Goal: Task Accomplishment & Management: Use online tool/utility

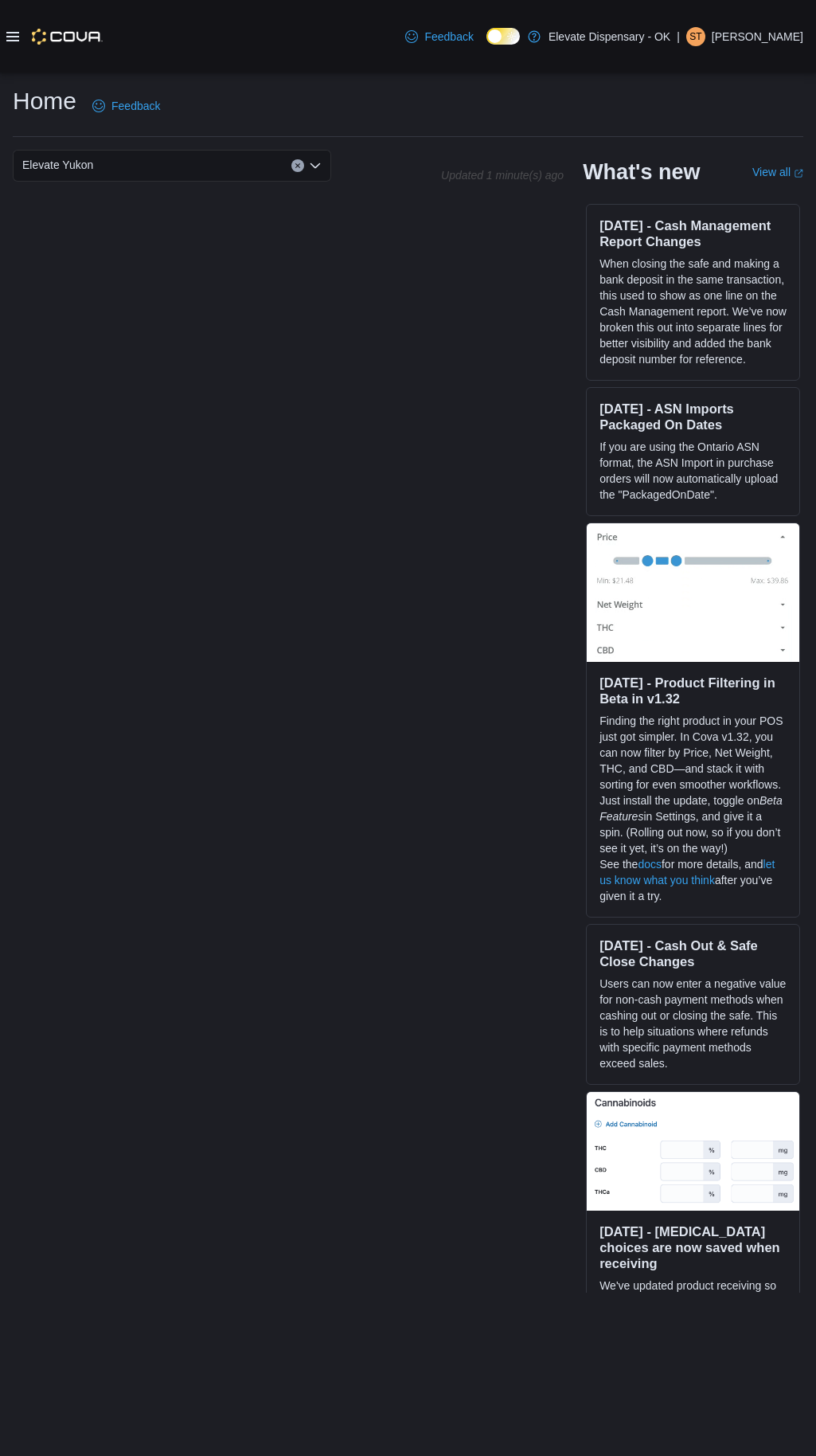
click at [319, 166] on icon "Open list of options" at bounding box center [315, 166] width 9 height 5
click at [119, 234] on span "Elevate Yukon" at bounding box center [101, 239] width 71 height 16
click at [11, 38] on icon at bounding box center [12, 36] width 13 height 13
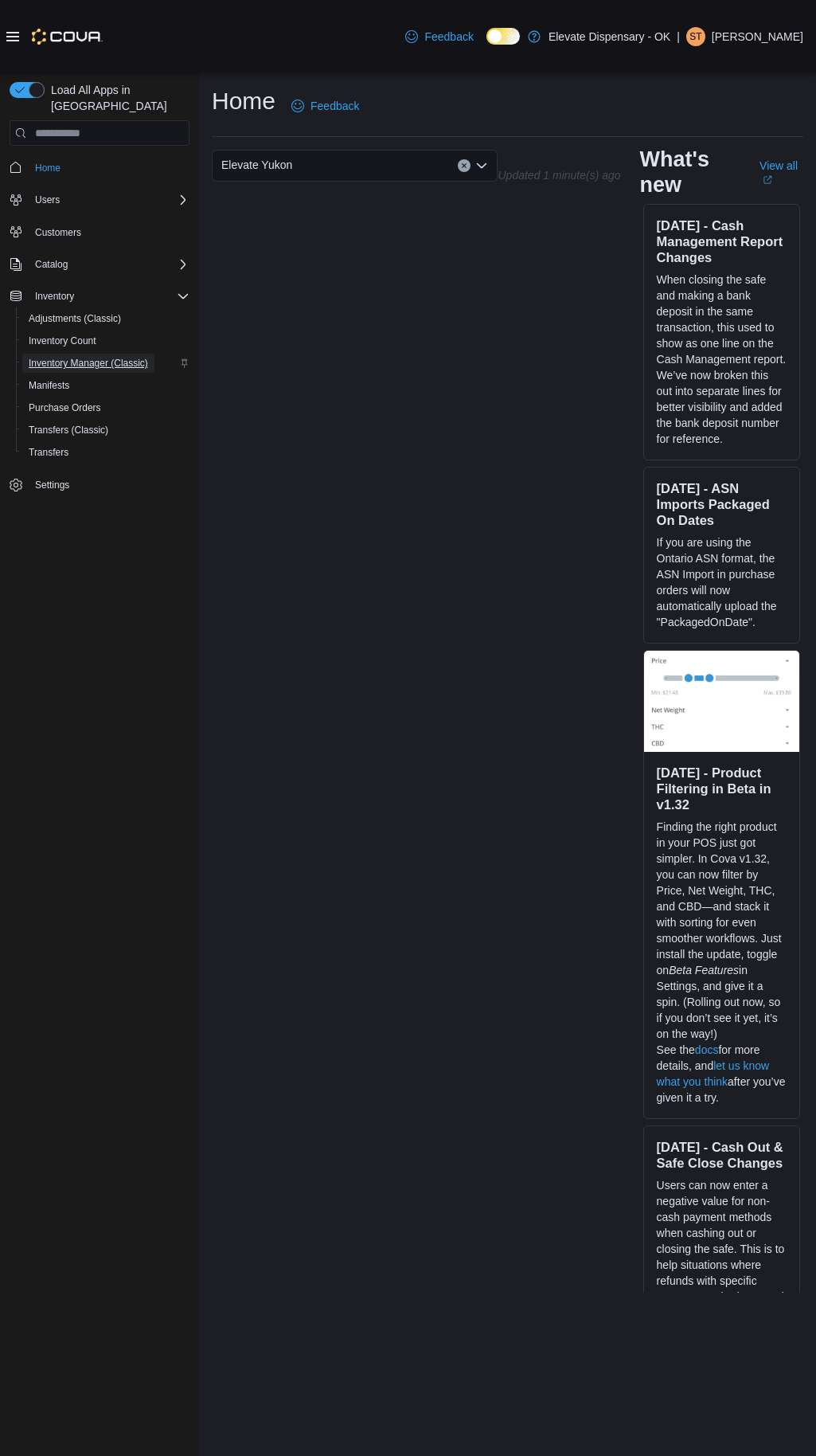
click at [75, 357] on span "Inventory Manager (Classic)" at bounding box center [89, 363] width 119 height 13
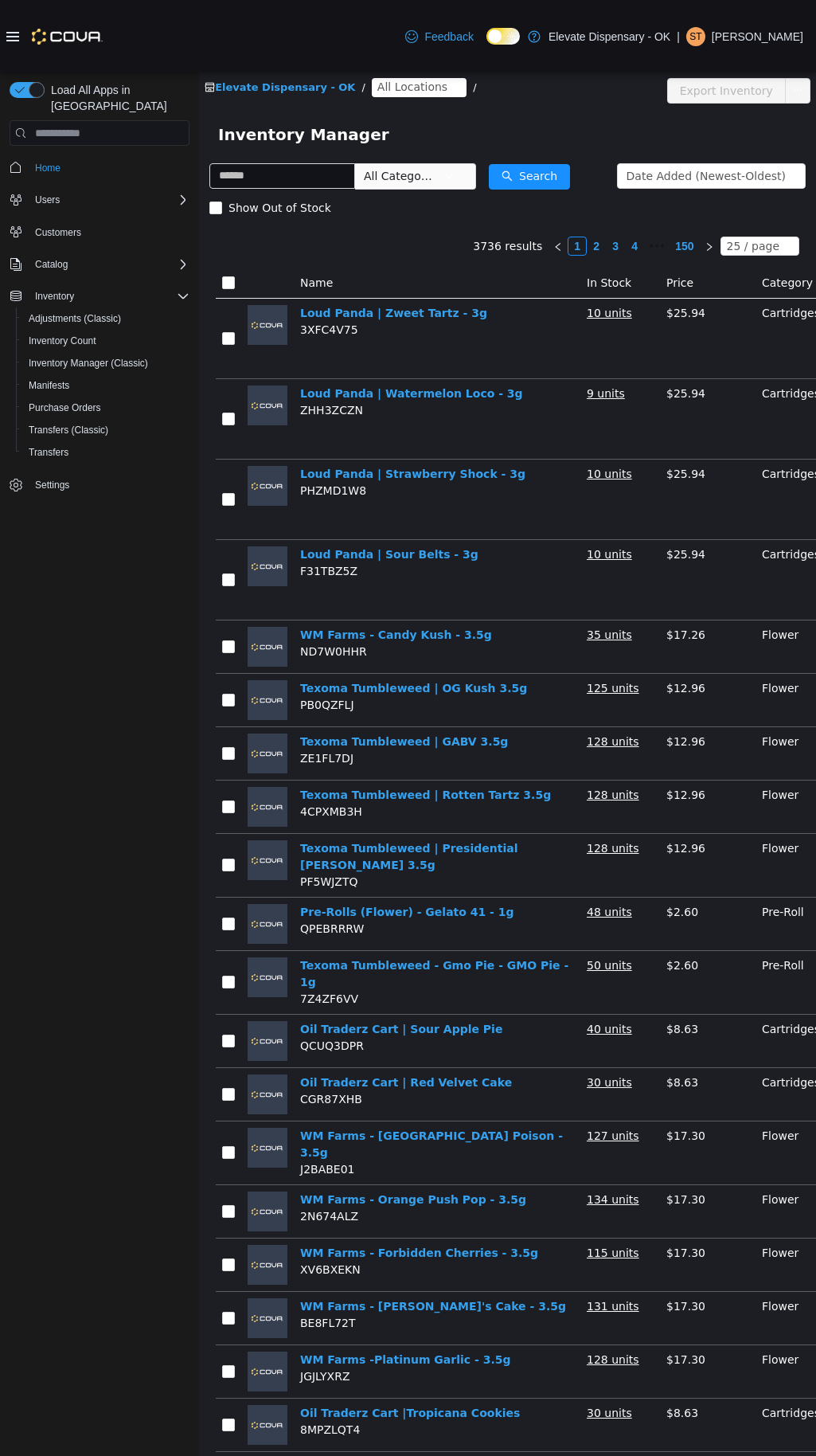
click at [15, 35] on icon at bounding box center [12, 36] width 13 height 13
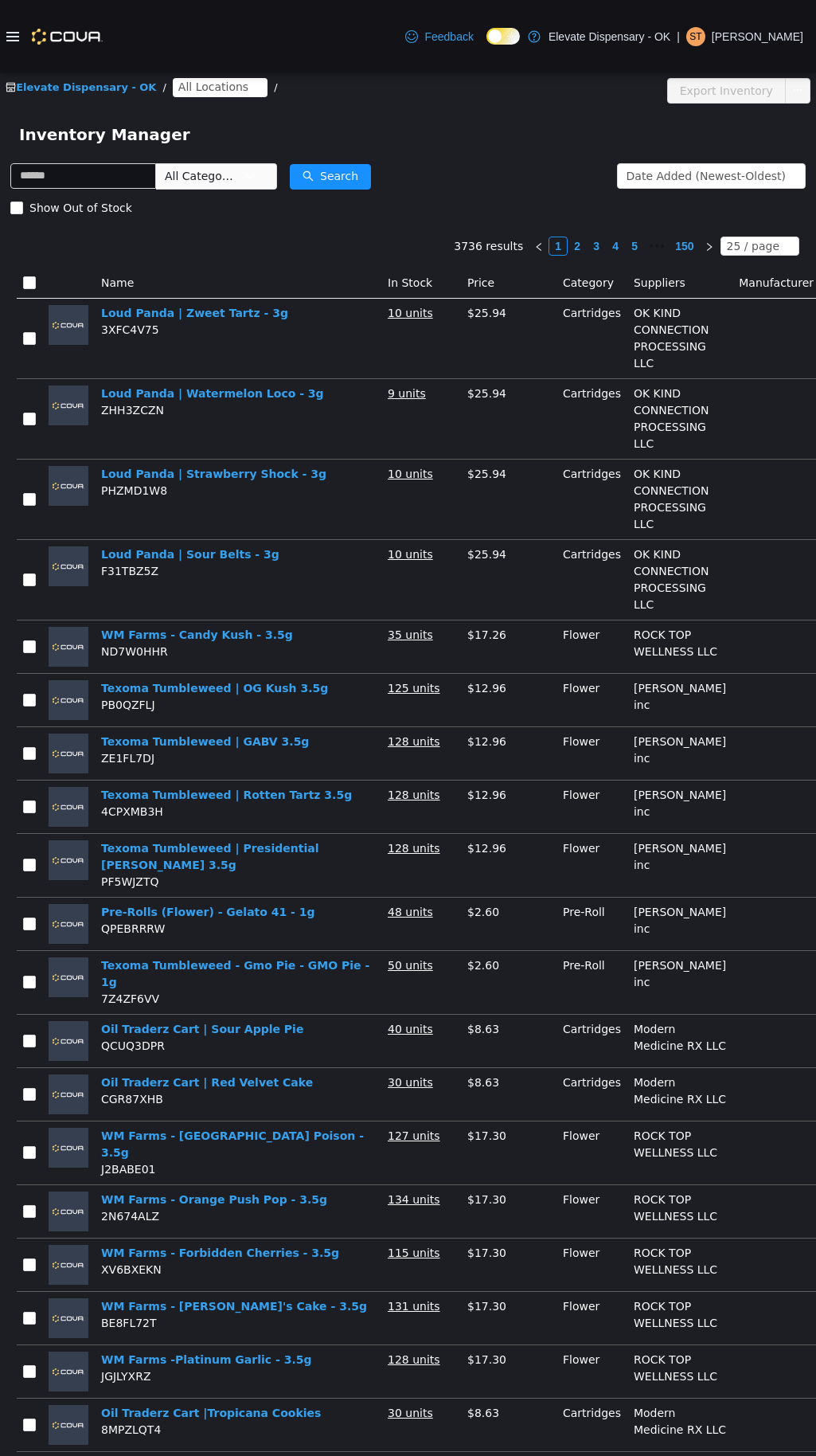
click at [209, 93] on span "All Locations" at bounding box center [213, 86] width 70 height 18
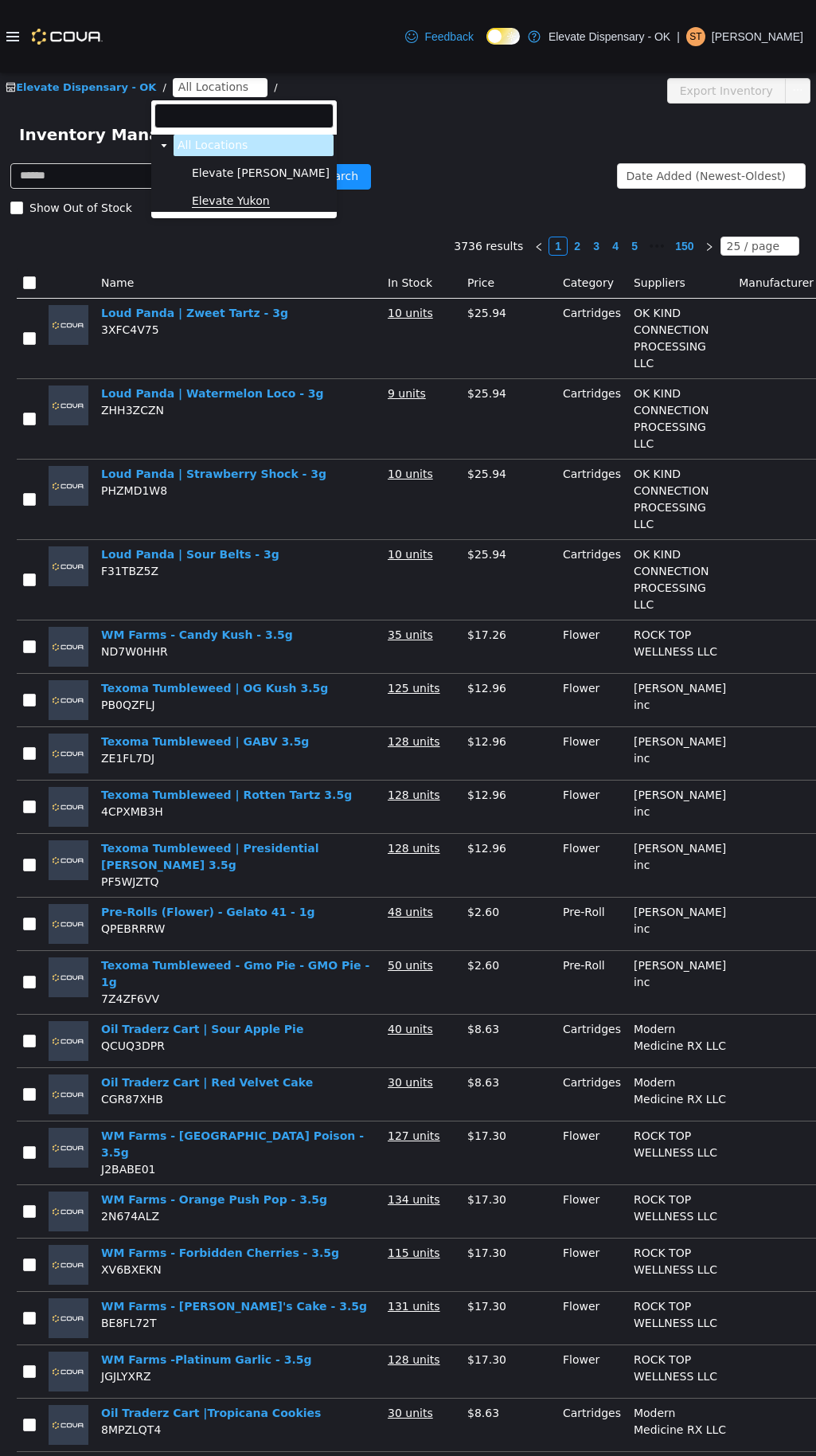
click at [236, 208] on span "Elevate Yukon" at bounding box center [230, 201] width 78 height 14
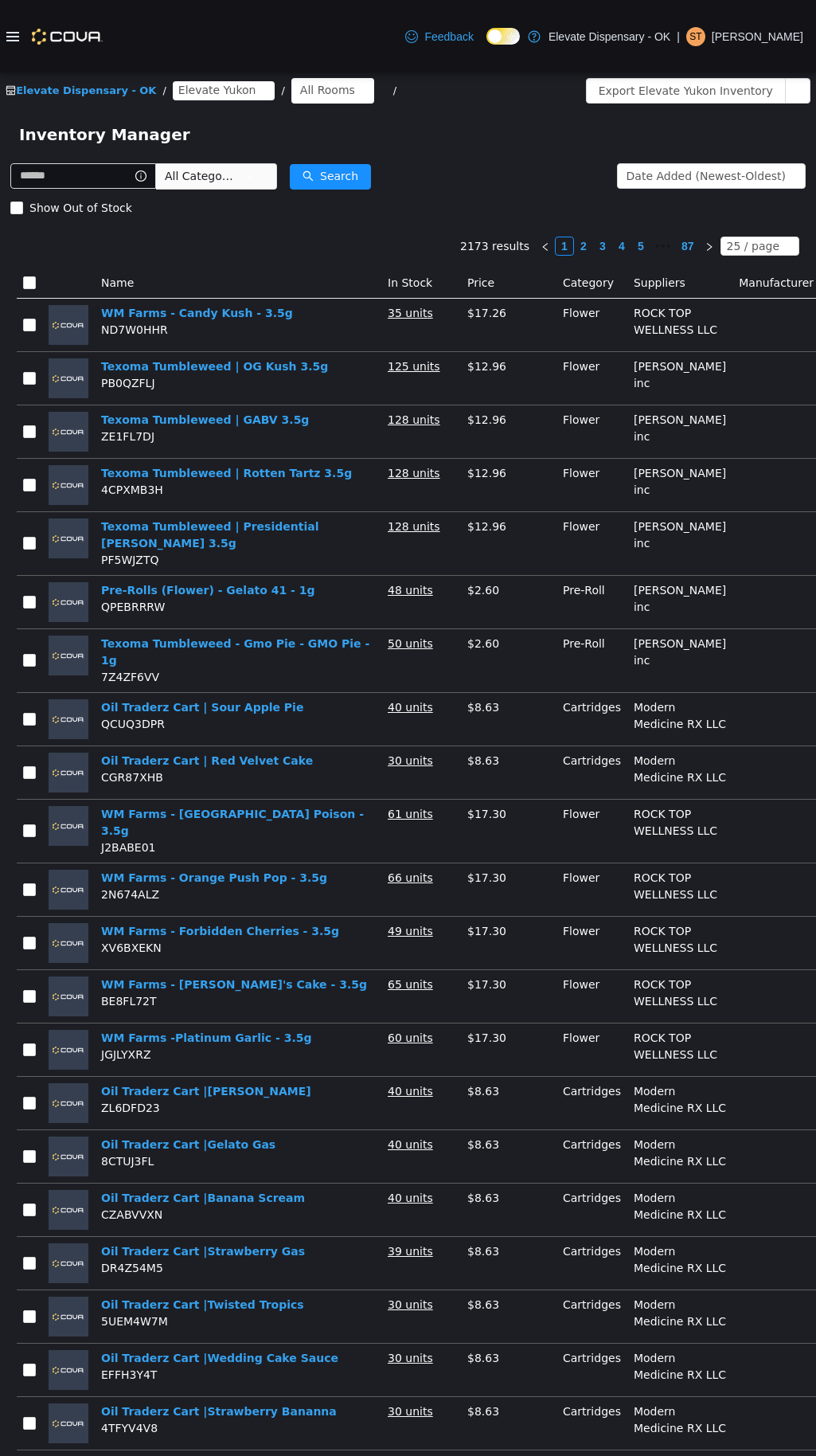
click at [205, 177] on span "All Categories" at bounding box center [201, 176] width 73 height 16
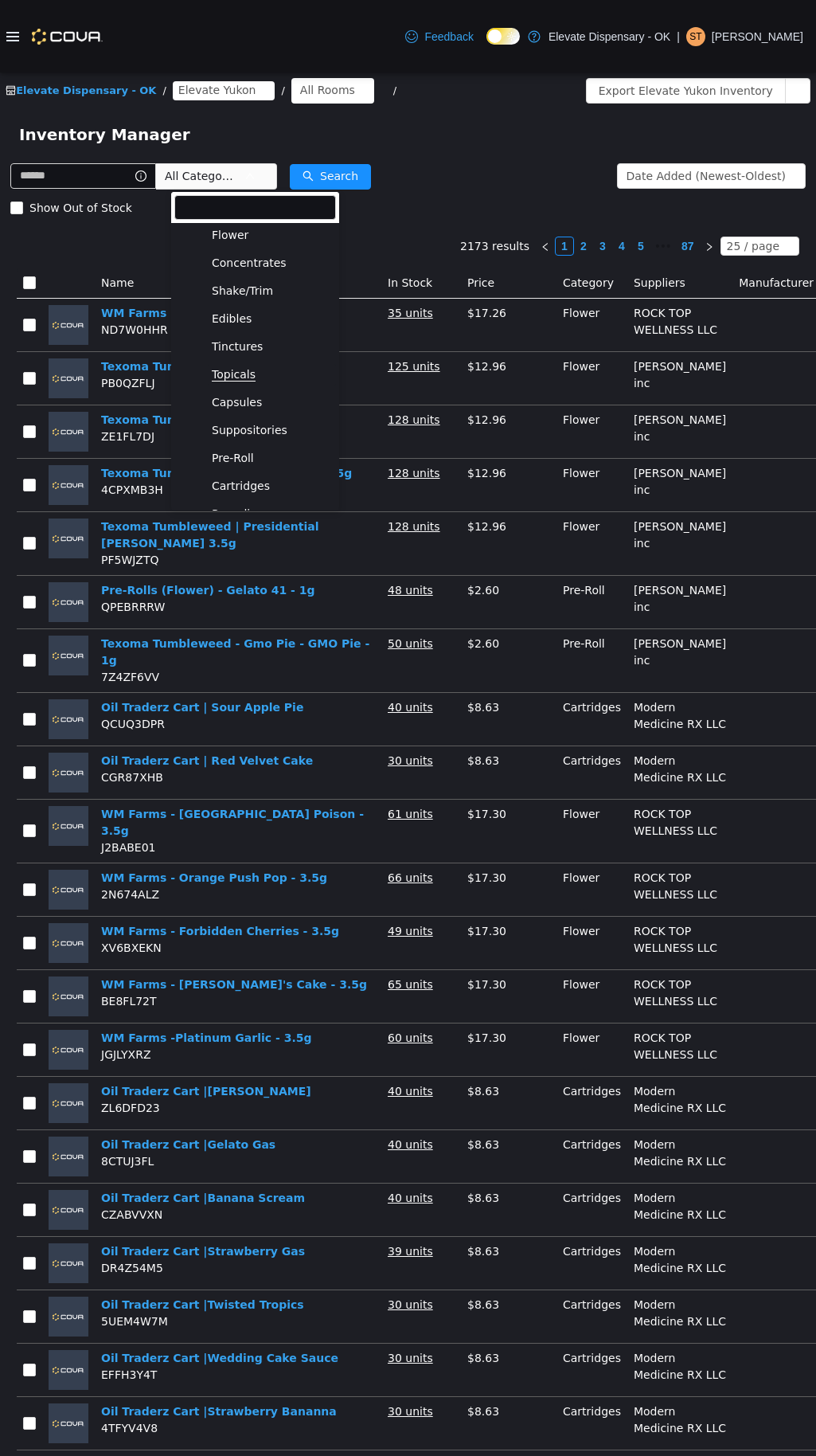
scroll to position [55, 0]
click at [248, 458] on span "Cartridges" at bounding box center [241, 465] width 58 height 14
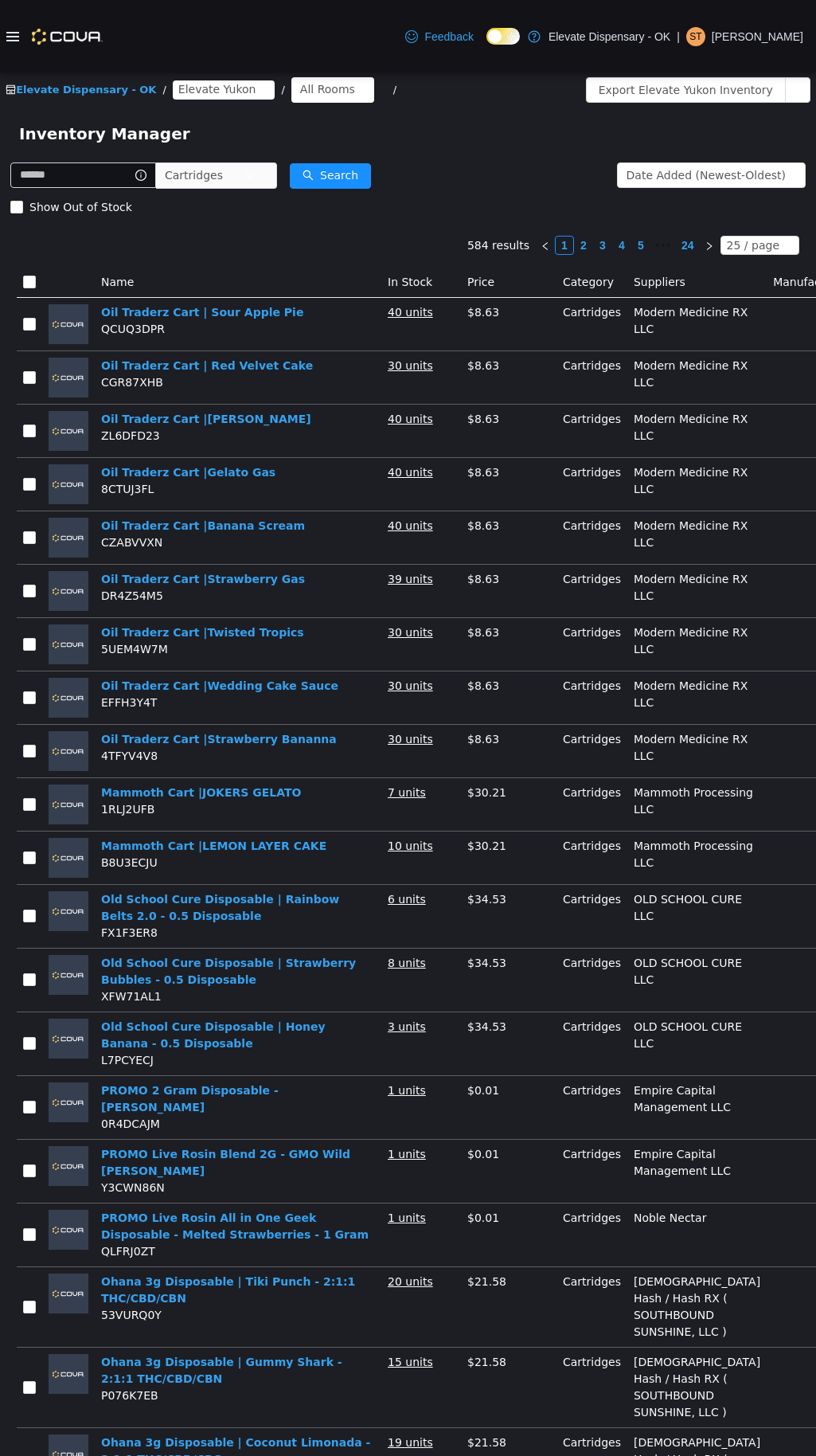
scroll to position [0, 0]
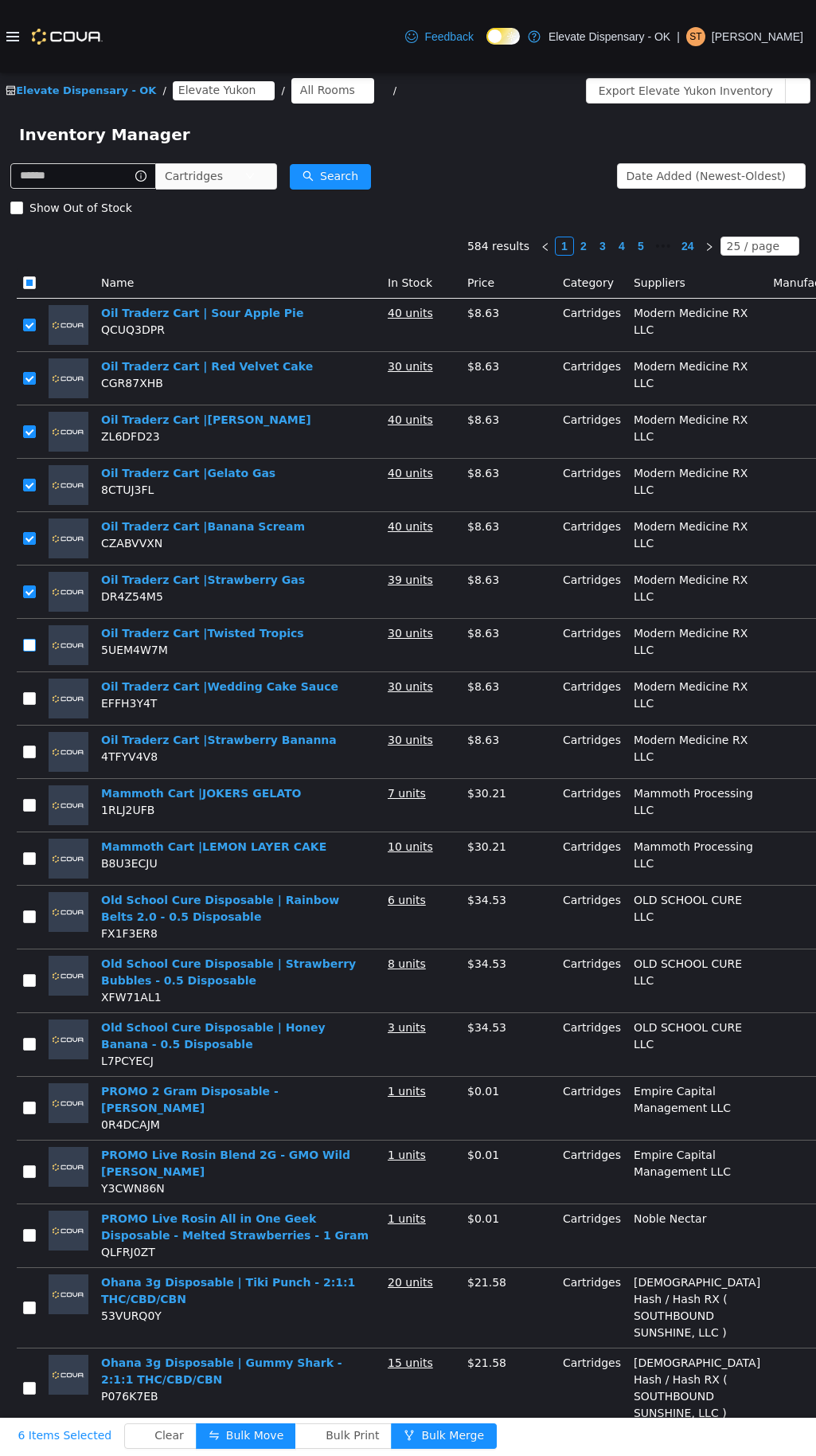
click at [27, 654] on label at bounding box center [29, 645] width 13 height 17
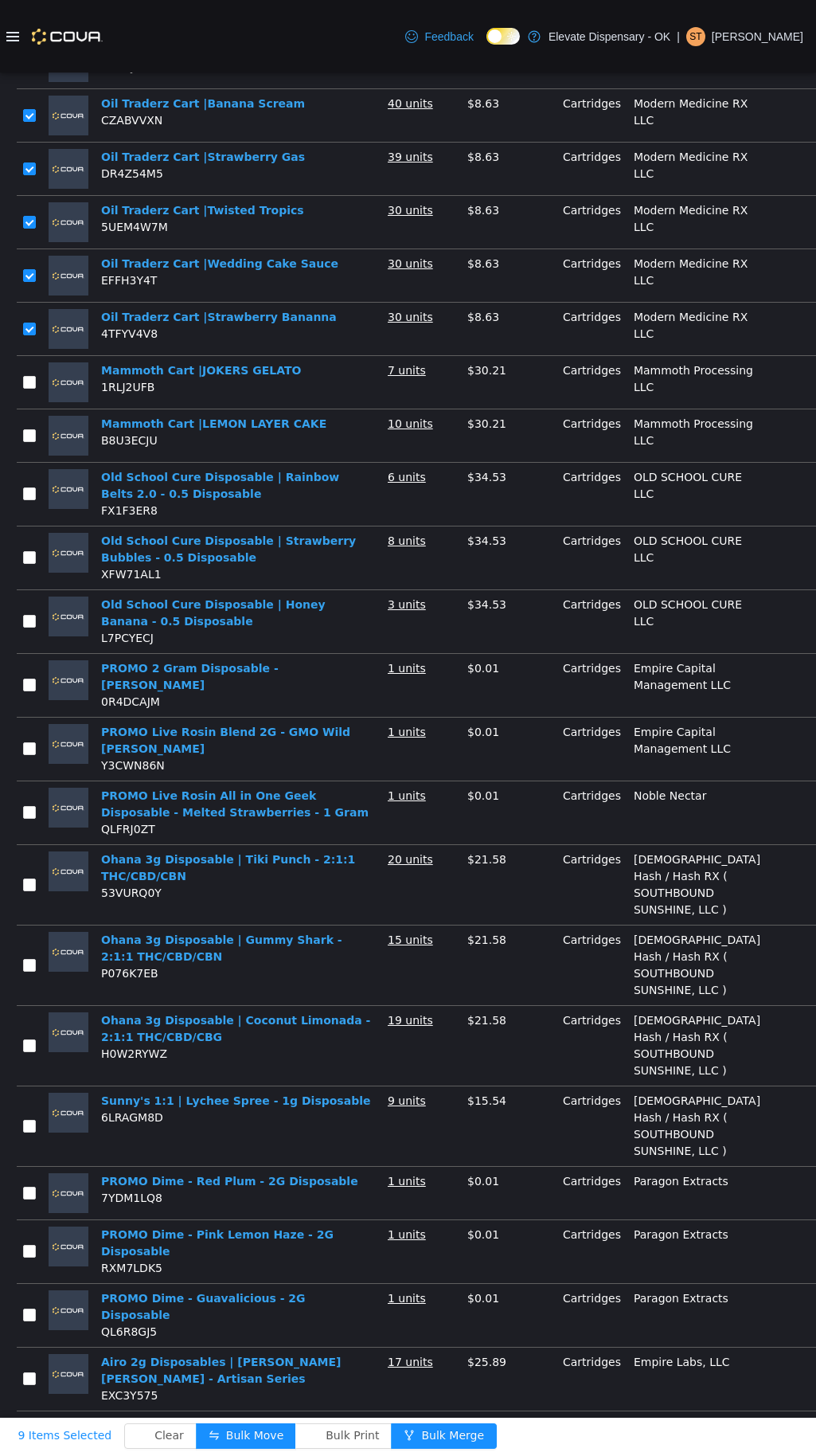
scroll to position [565, 0]
click at [253, 1428] on button "Bulk Move" at bounding box center [247, 1436] width 101 height 26
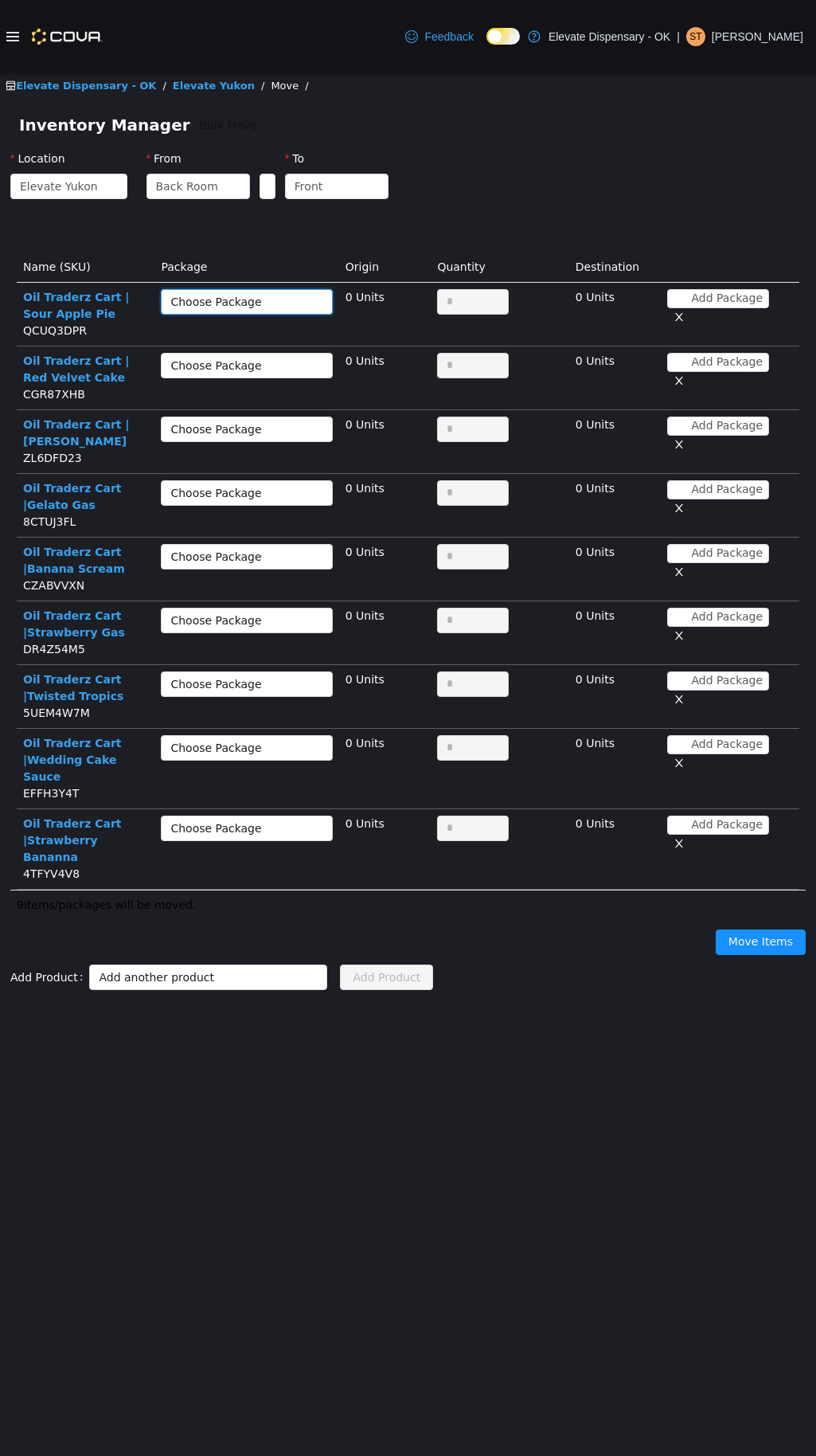
click at [236, 311] on div "Choose Package" at bounding box center [242, 302] width 142 height 24
click at [275, 335] on li "1A40E0100000911000260249 (40 Units)" at bounding box center [246, 334] width 172 height 26
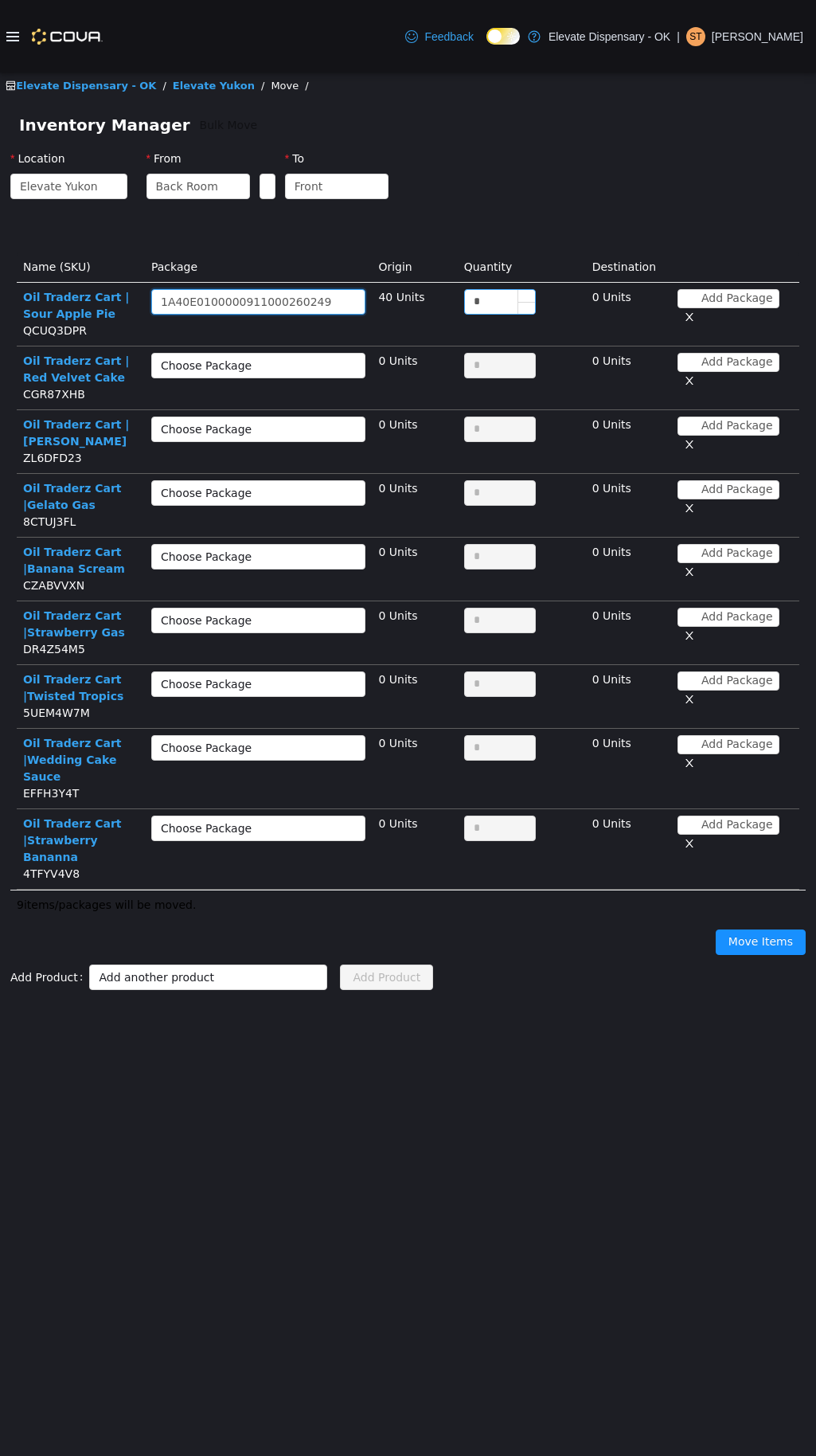
click at [474, 304] on input "*" at bounding box center [500, 302] width 70 height 24
click at [254, 358] on div "Choose Package" at bounding box center [249, 365] width 178 height 16
type input "**"
click at [302, 399] on li "1A40E0100000911000260247 (30 Units)" at bounding box center [254, 398] width 195 height 26
click at [465, 373] on input "*" at bounding box center [500, 365] width 70 height 24
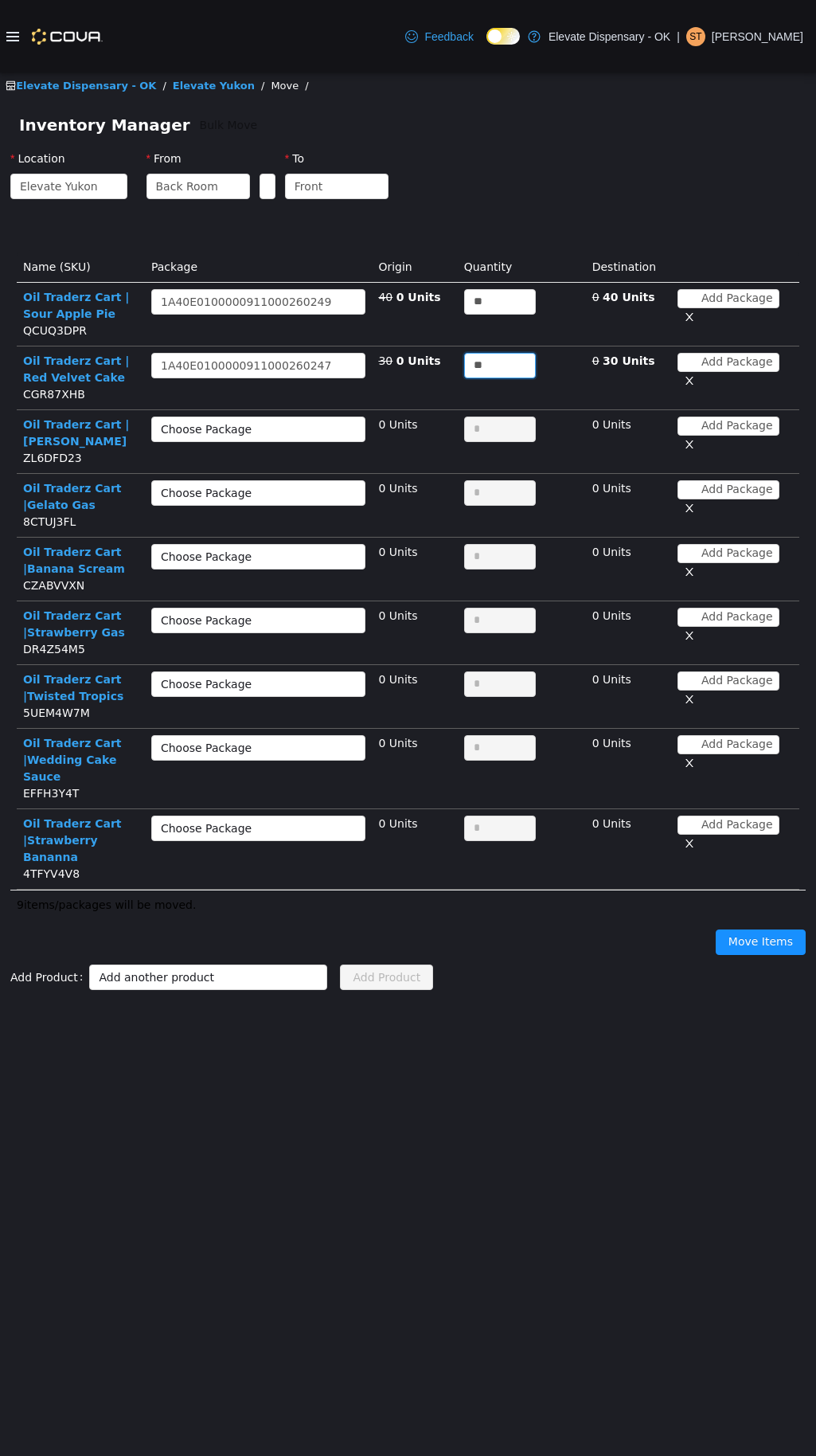
type input "**"
click at [248, 415] on td "Choose Package" at bounding box center [259, 442] width 227 height 64
click at [248, 434] on div "Choose Package" at bounding box center [249, 429] width 178 height 16
click at [268, 464] on li "1A40E0100000911000260244 (40 Units)" at bounding box center [254, 461] width 195 height 26
click at [256, 493] on div "Choose Package" at bounding box center [249, 492] width 178 height 16
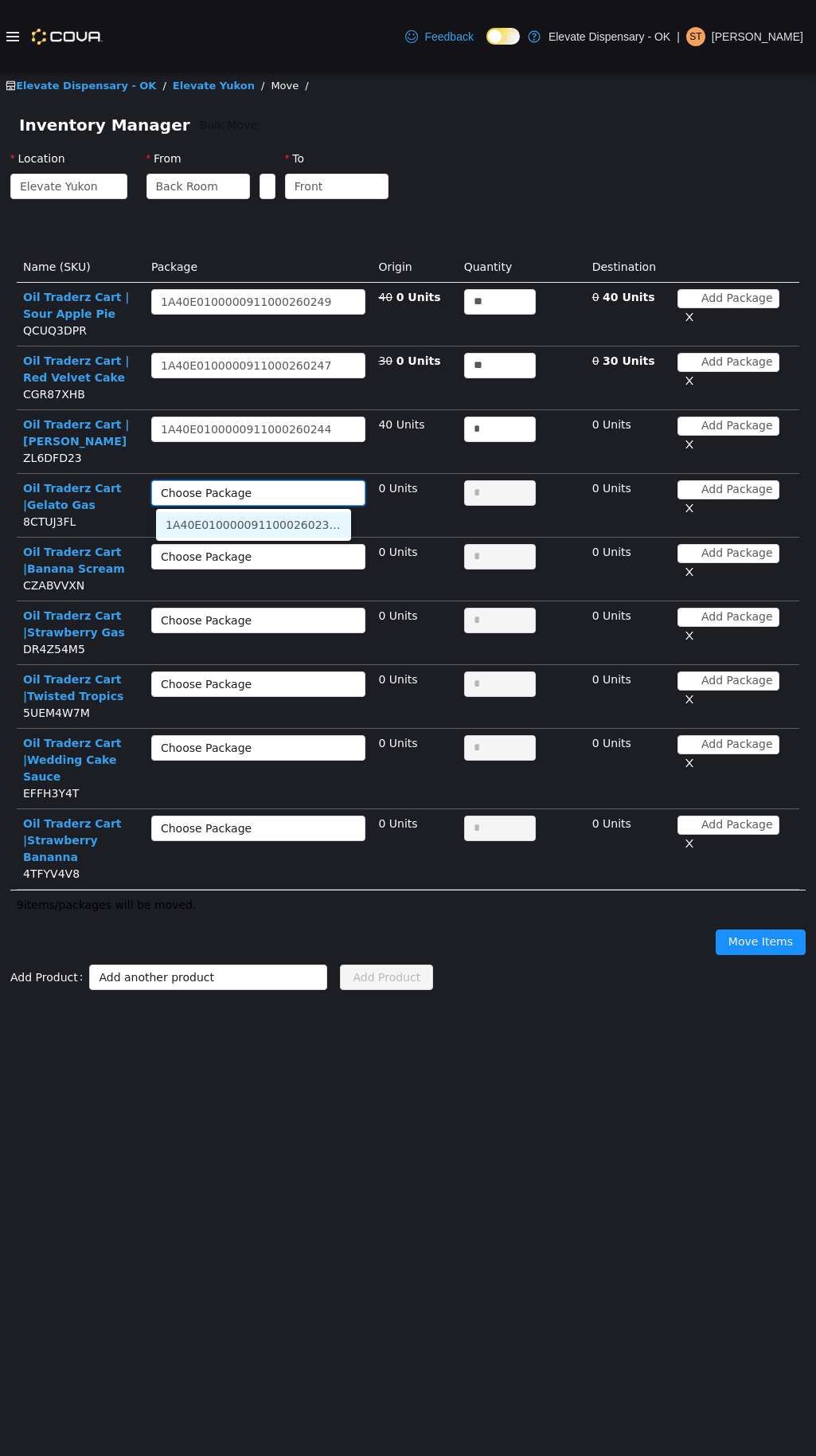
click at [250, 520] on li "1A40E0100000911000260238 (40 Units)" at bounding box center [254, 525] width 195 height 26
click at [248, 553] on div "Choose Package" at bounding box center [249, 556] width 178 height 16
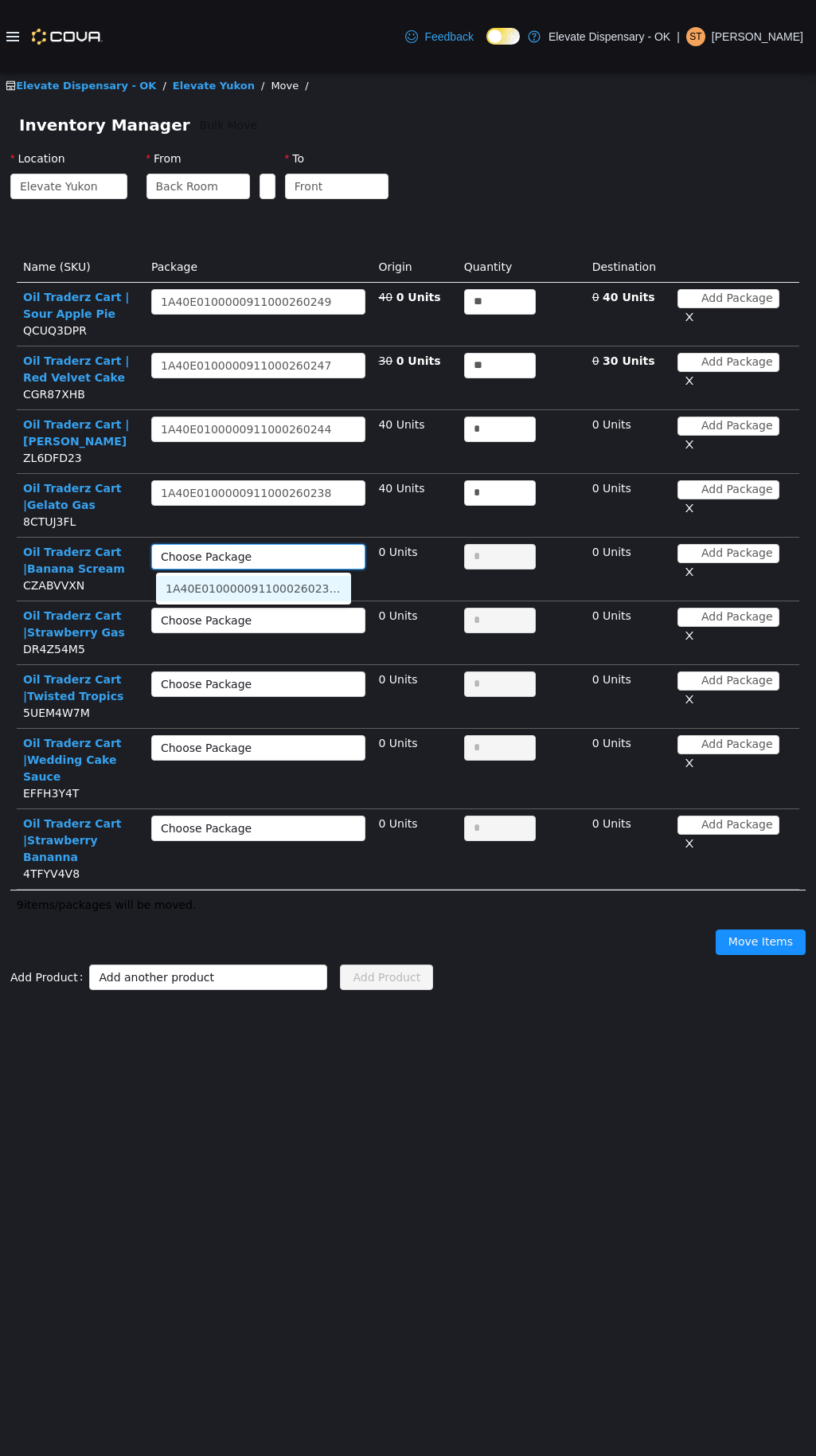
click at [277, 578] on li "1A40E0100000911000260235 (40 Units)" at bounding box center [254, 589] width 195 height 26
click at [225, 618] on div "Choose Package" at bounding box center [249, 620] width 178 height 16
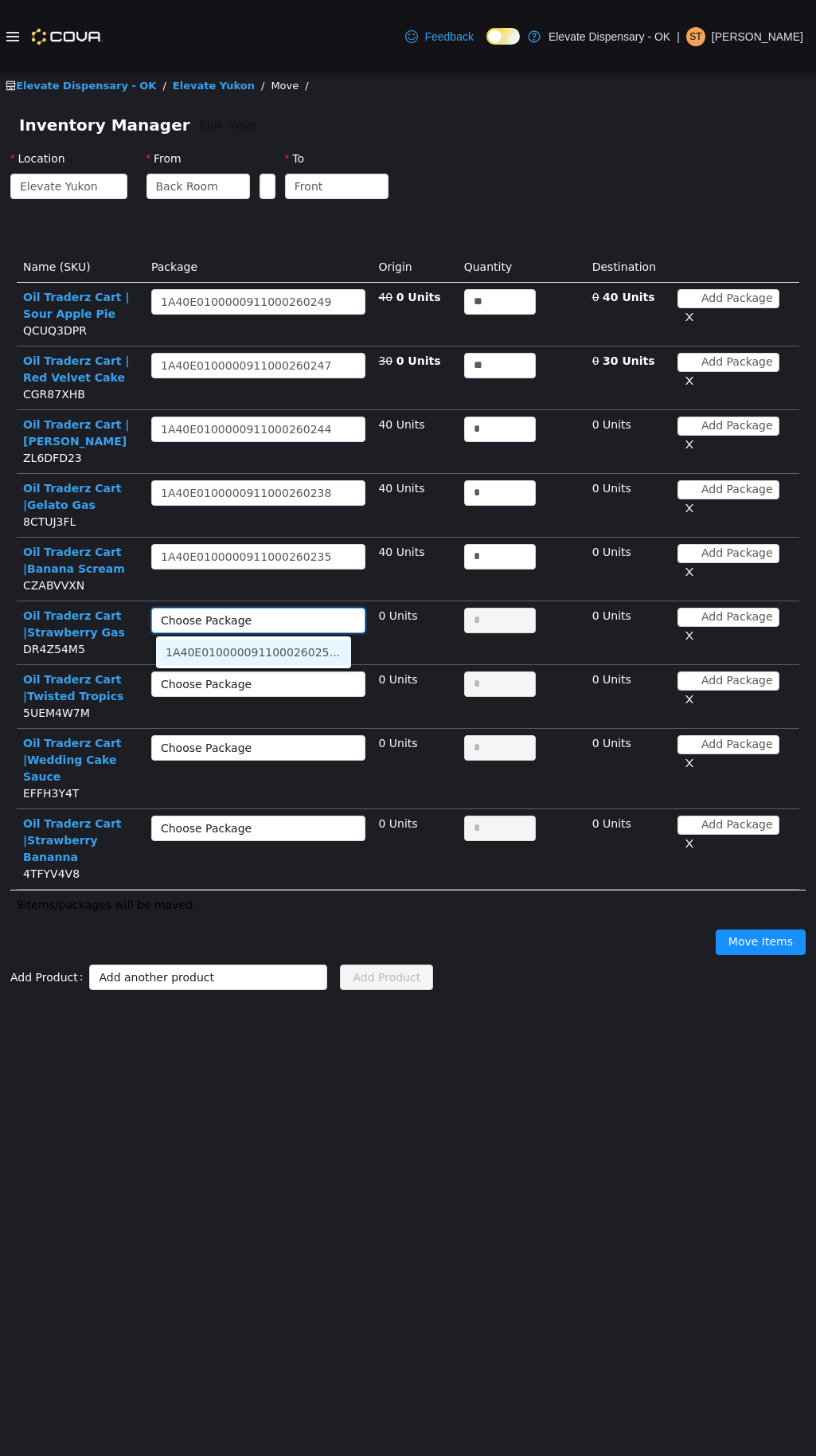
click at [242, 646] on li "1A40E0100000911000260252 (0 Units)" at bounding box center [254, 652] width 195 height 26
click at [242, 686] on div "Choose Package" at bounding box center [249, 684] width 178 height 16
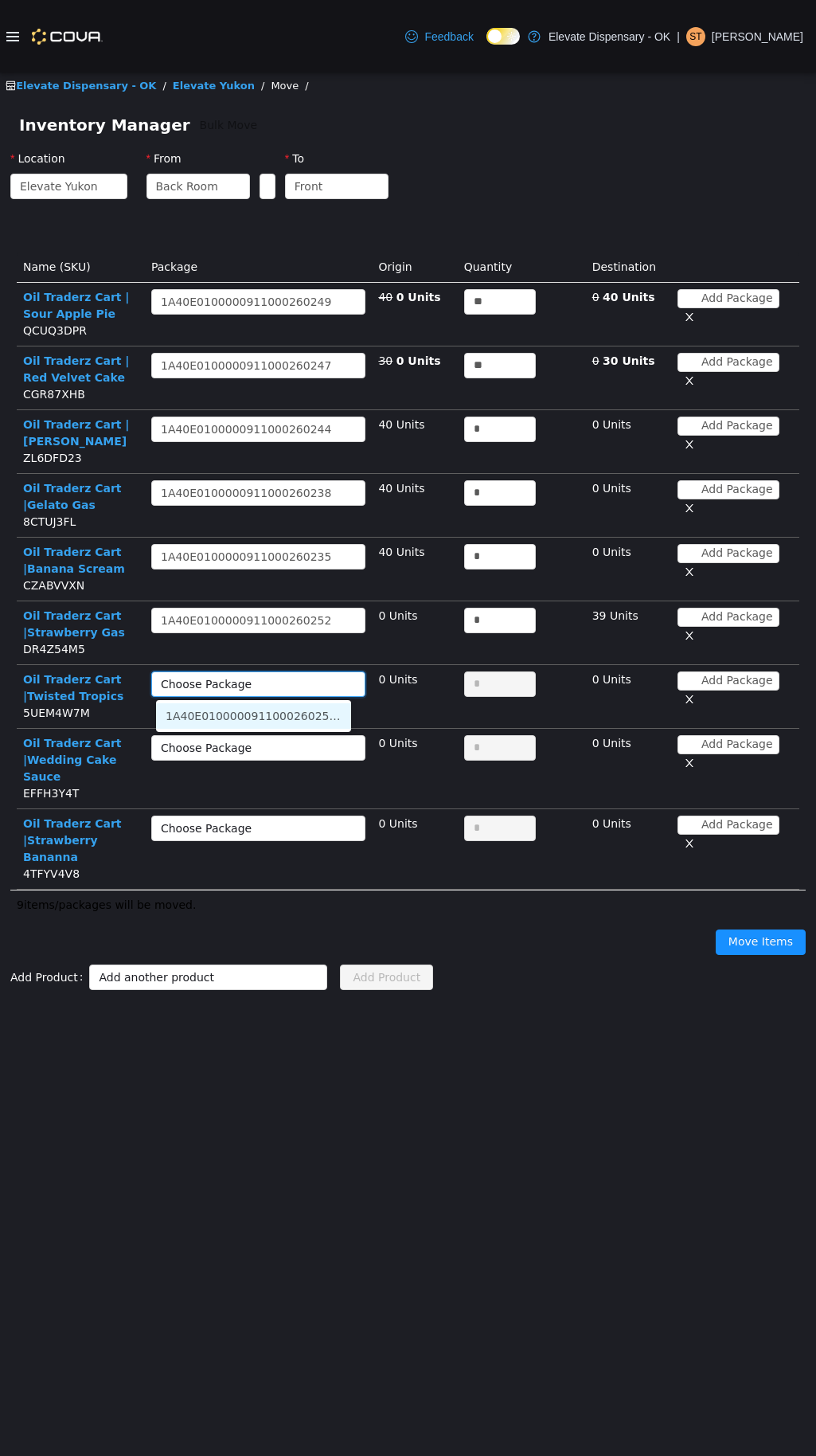
click at [295, 703] on li "1A40E0100000911000260255 (30 Units)" at bounding box center [254, 716] width 195 height 26
click at [270, 748] on div "Choose Package" at bounding box center [249, 748] width 178 height 16
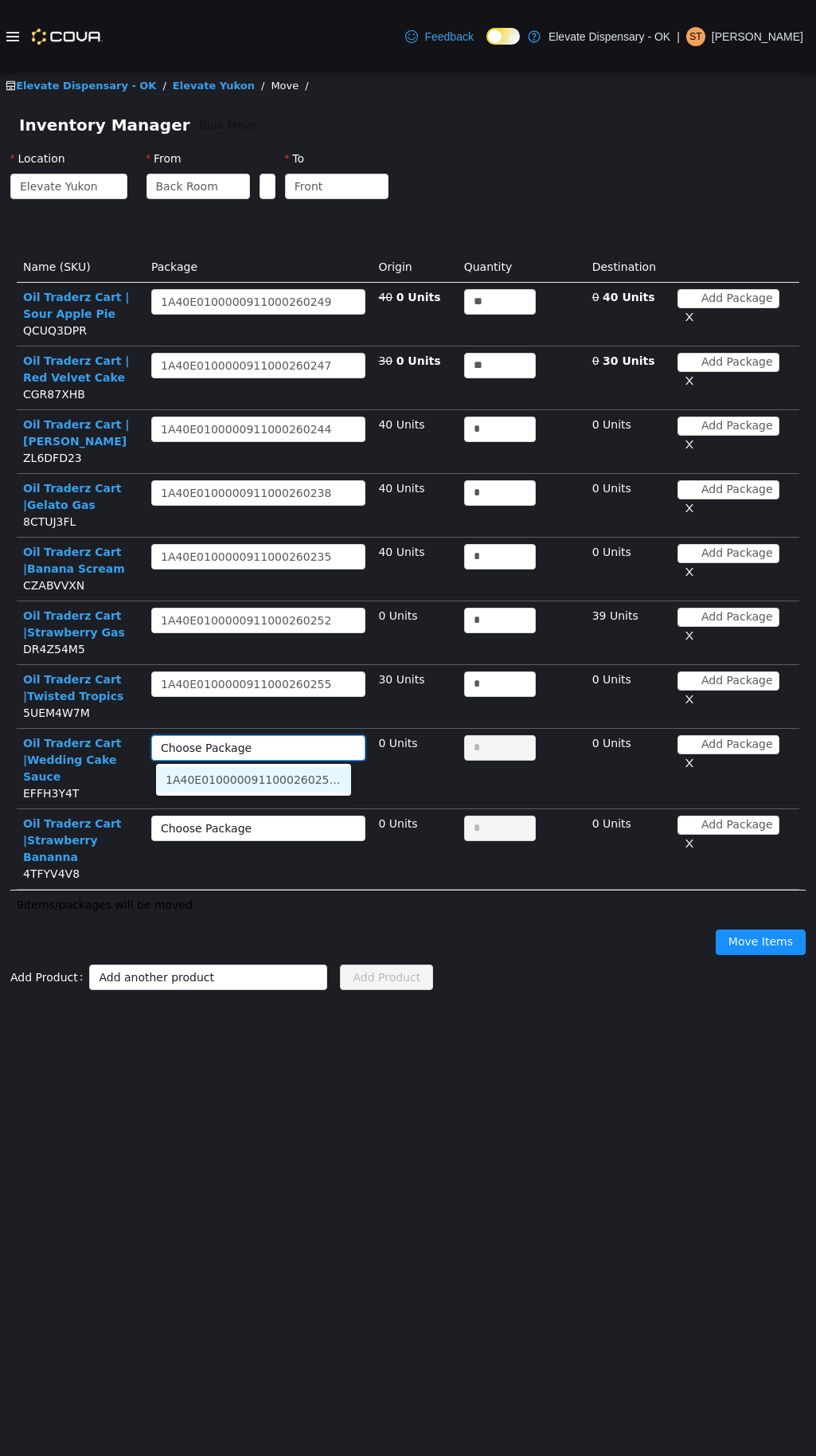
click at [279, 770] on li "1A40E0100000911000260256 (30 Units)" at bounding box center [254, 779] width 195 height 26
click at [248, 820] on div "Choose Package" at bounding box center [249, 828] width 178 height 16
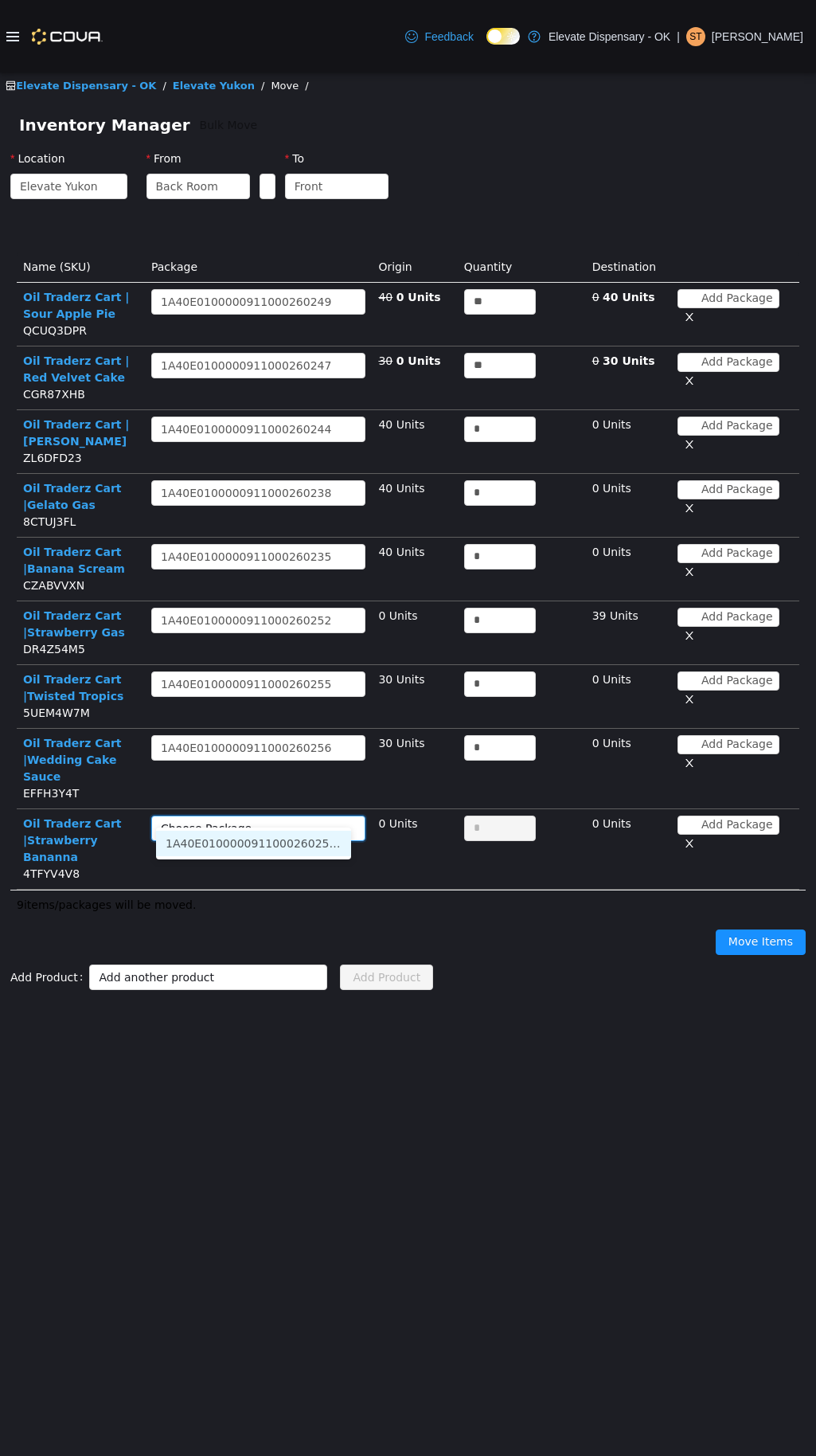
click at [301, 843] on li "1A40E0100000911000260250 (30 Units)" at bounding box center [254, 843] width 195 height 26
click at [465, 424] on input "*" at bounding box center [500, 429] width 70 height 24
type input "**"
click at [465, 498] on input "*" at bounding box center [500, 493] width 70 height 24
type input "**"
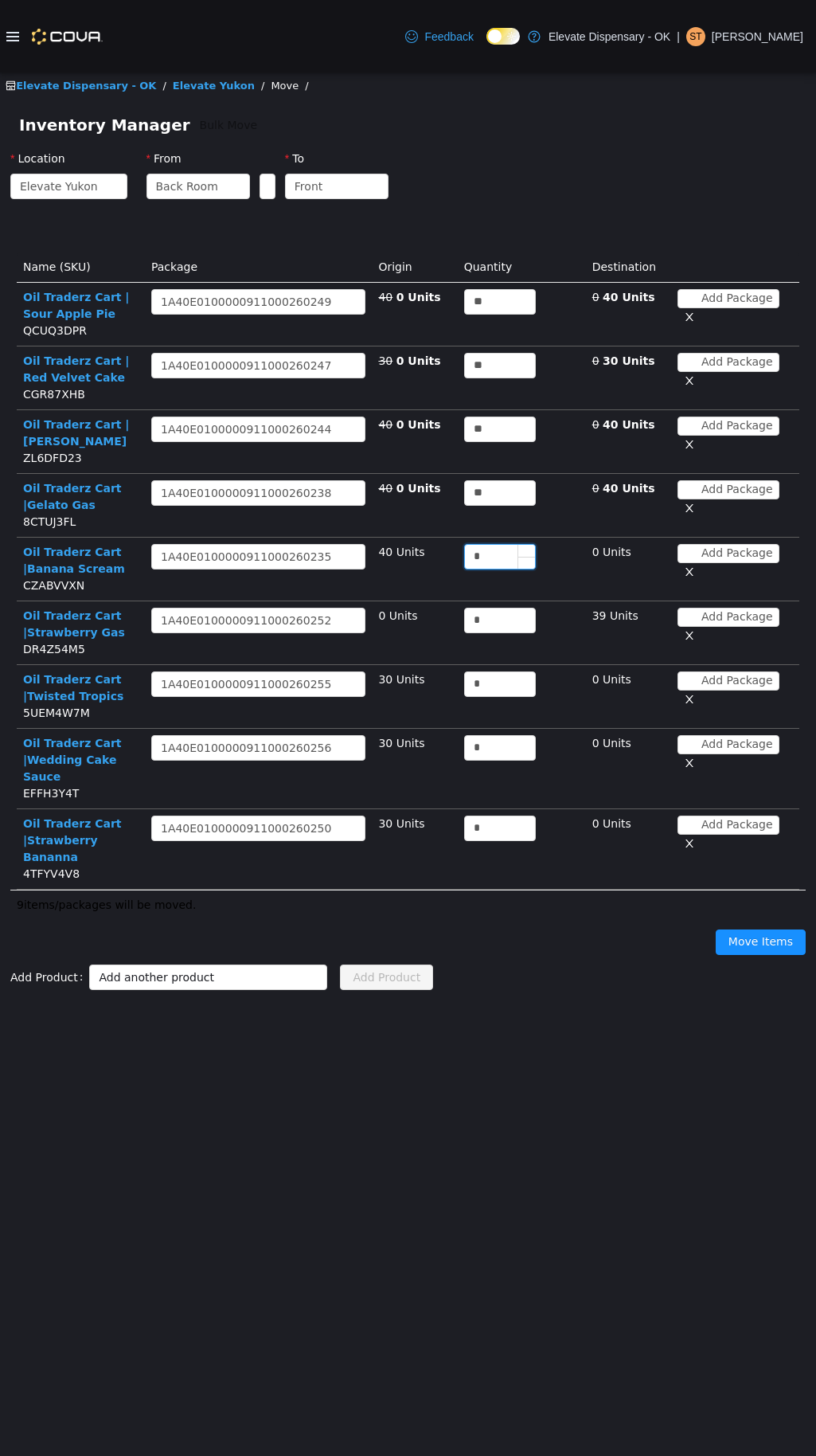
click at [465, 561] on input "*" at bounding box center [500, 556] width 70 height 24
type input "**"
click at [300, 626] on div "1A40E0100000911000260252" at bounding box center [246, 620] width 171 height 24
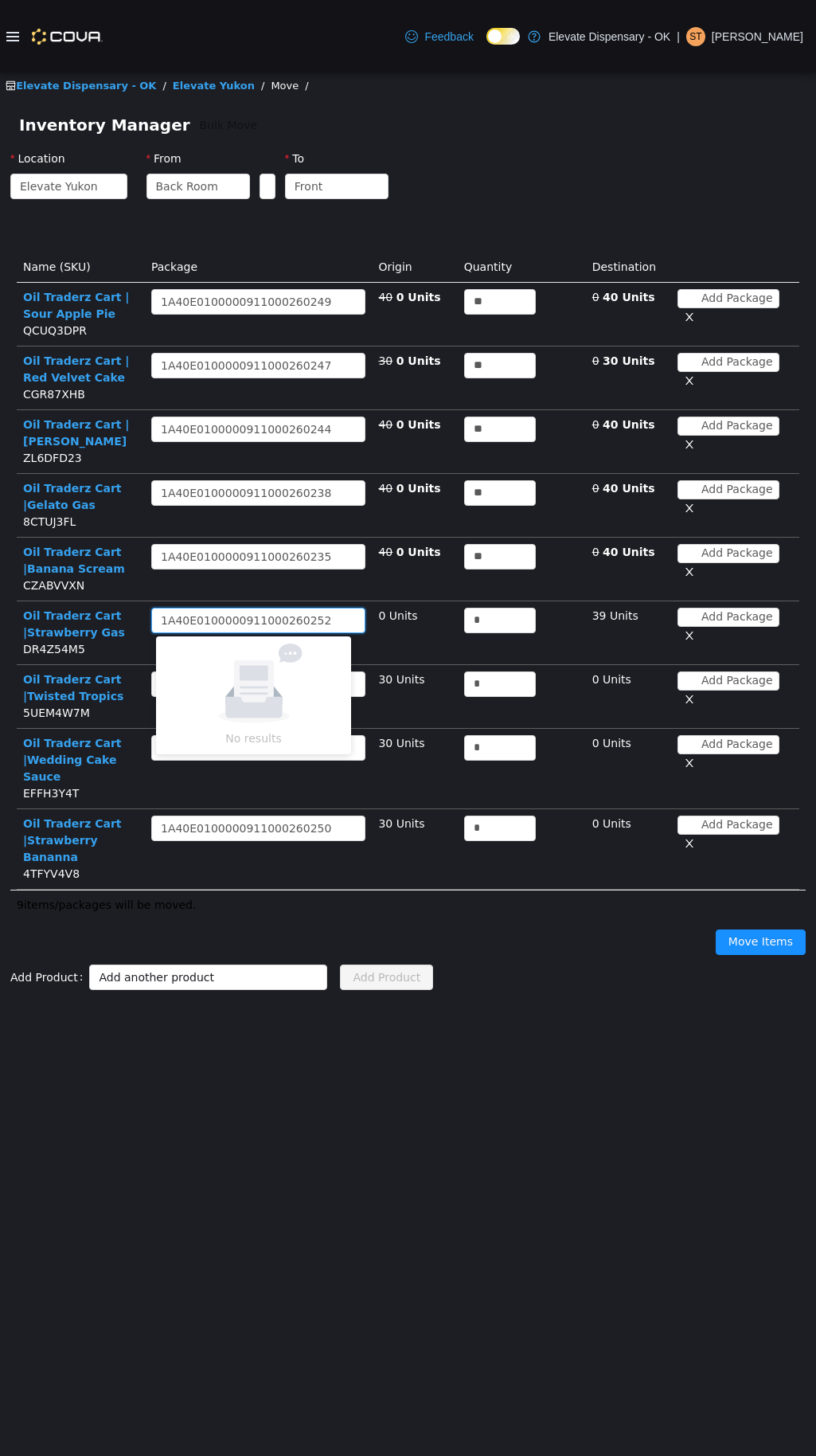
click at [339, 628] on div "Choose Package 1A40E0100000911000260252" at bounding box center [258, 620] width 214 height 26
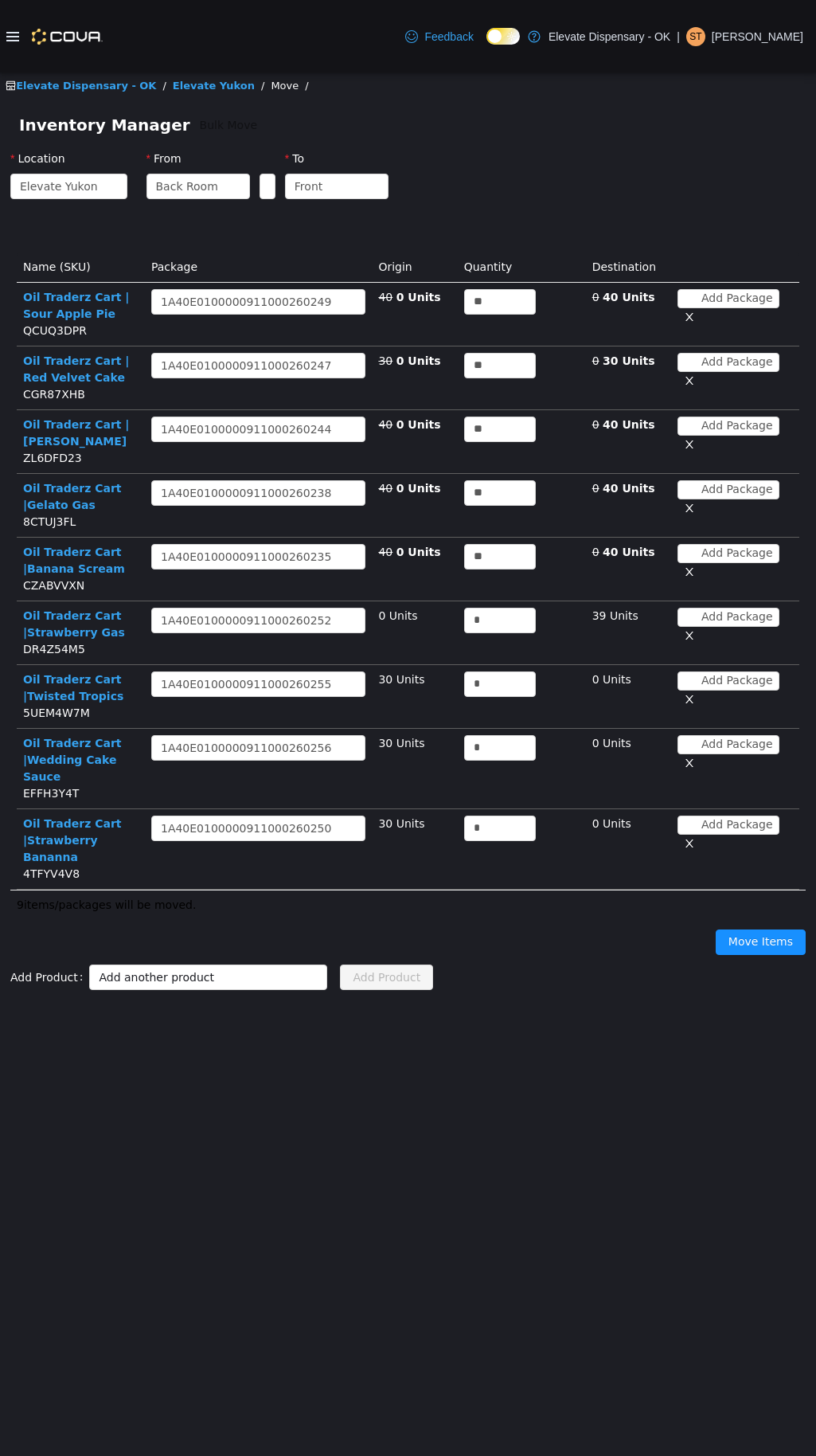
click at [702, 626] on button "button" at bounding box center [690, 636] width 24 height 19
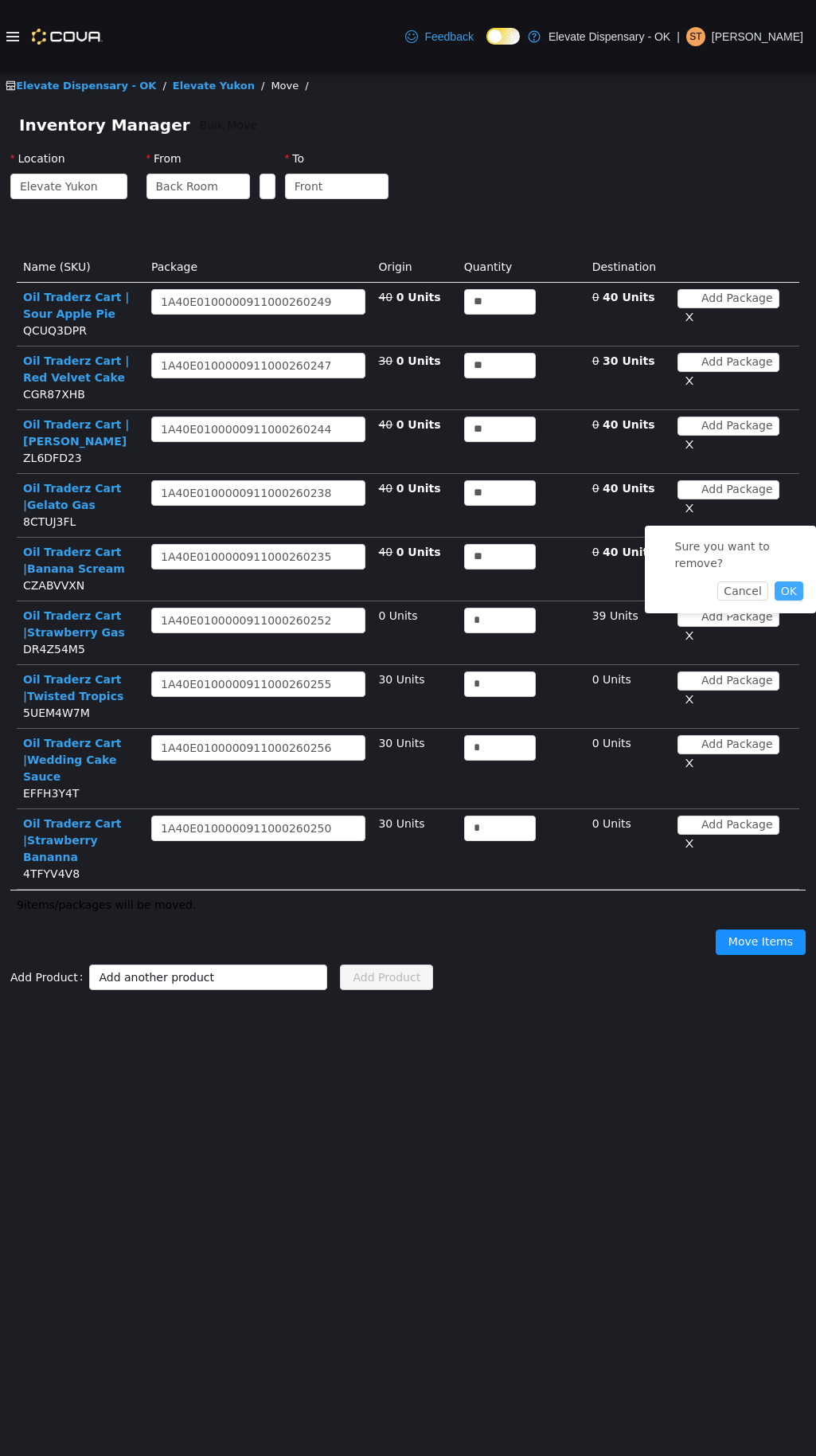
click at [792, 581] on button "OK" at bounding box center [790, 591] width 29 height 19
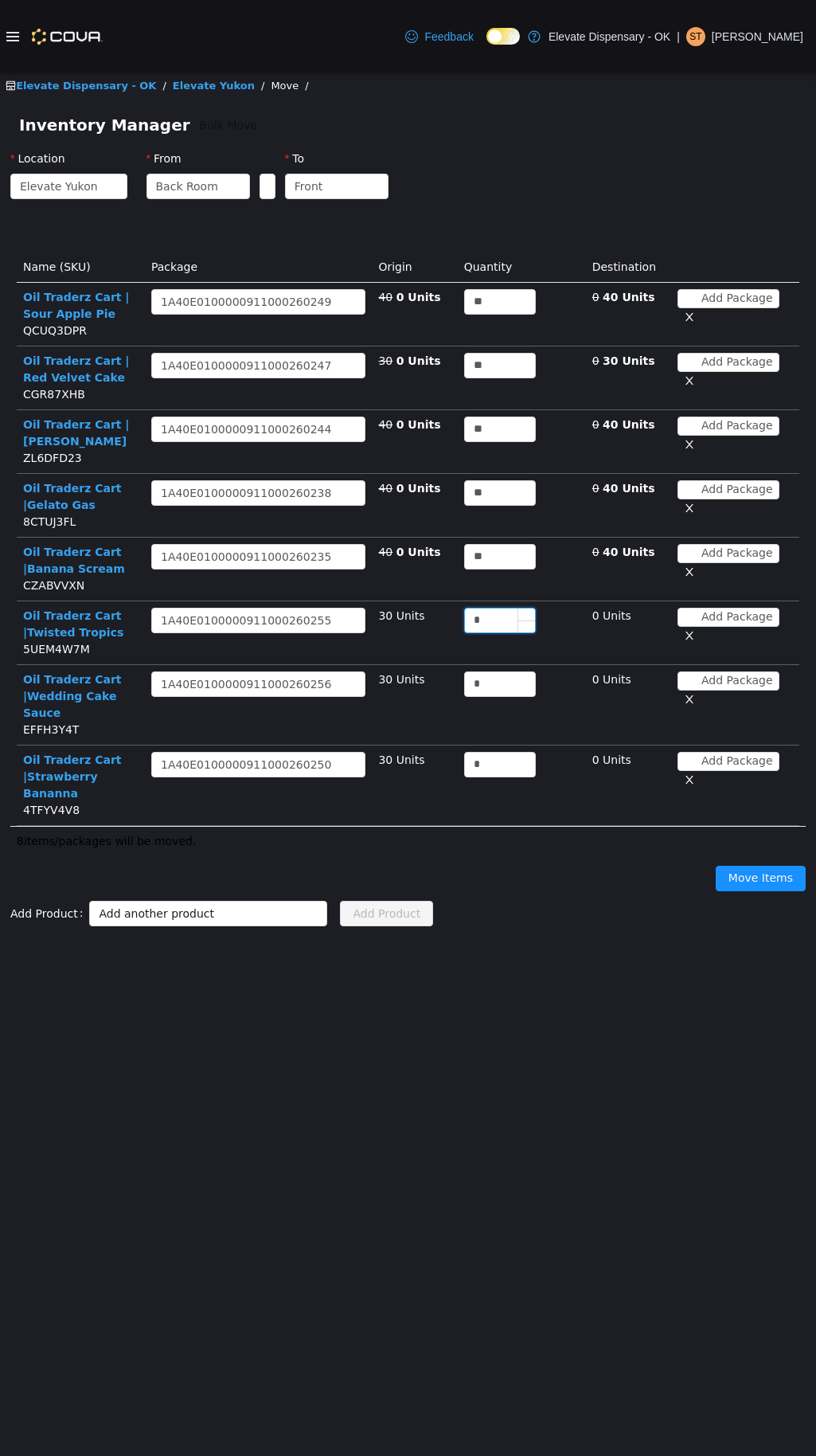
click at [465, 619] on input "*" at bounding box center [500, 620] width 70 height 24
type input "**"
click at [465, 679] on input "*" at bounding box center [500, 684] width 70 height 24
type input "**"
click at [465, 753] on input "*" at bounding box center [500, 765] width 70 height 24
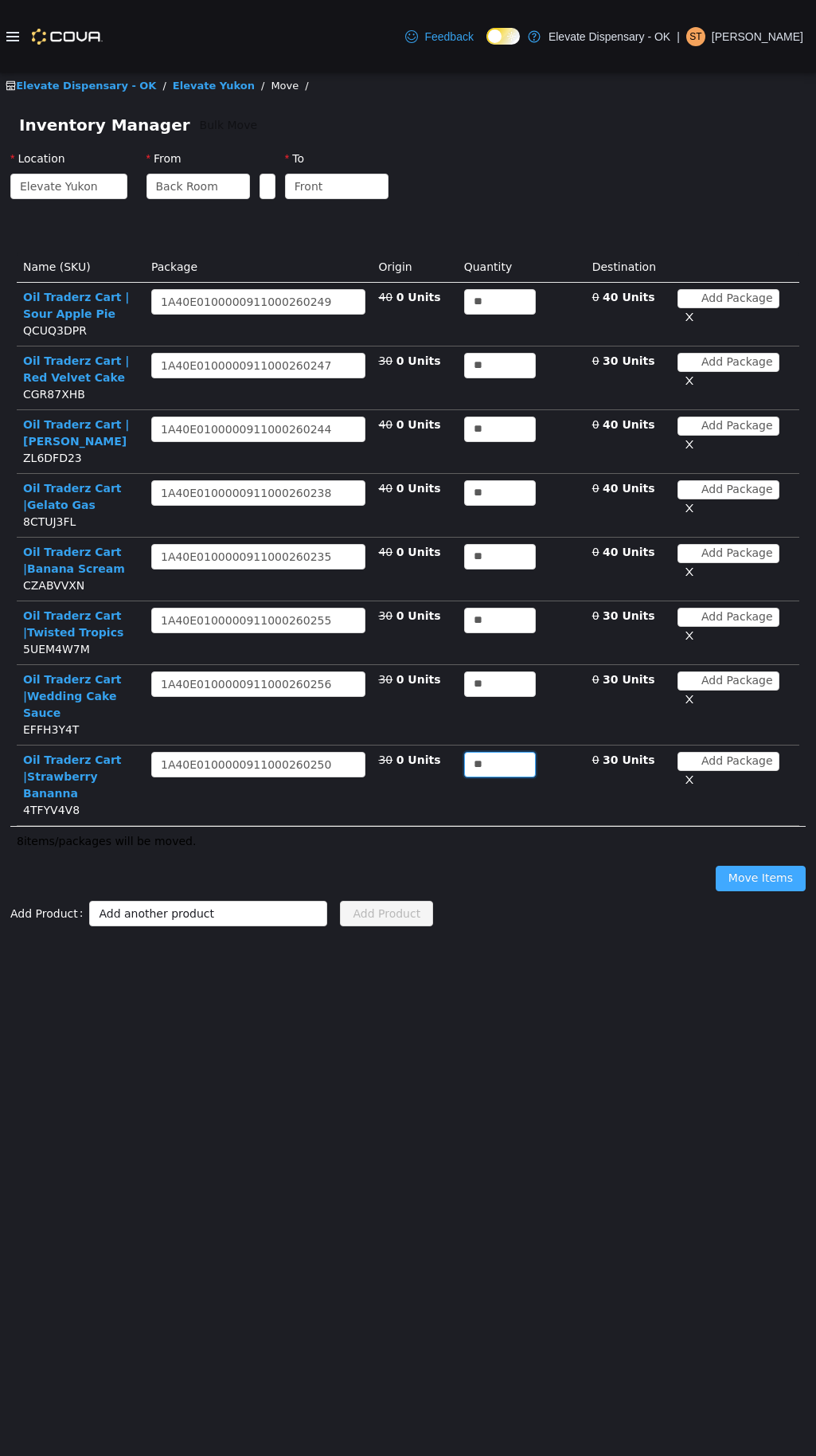
type input "**"
click at [789, 865] on button "Move Items" at bounding box center [761, 878] width 90 height 26
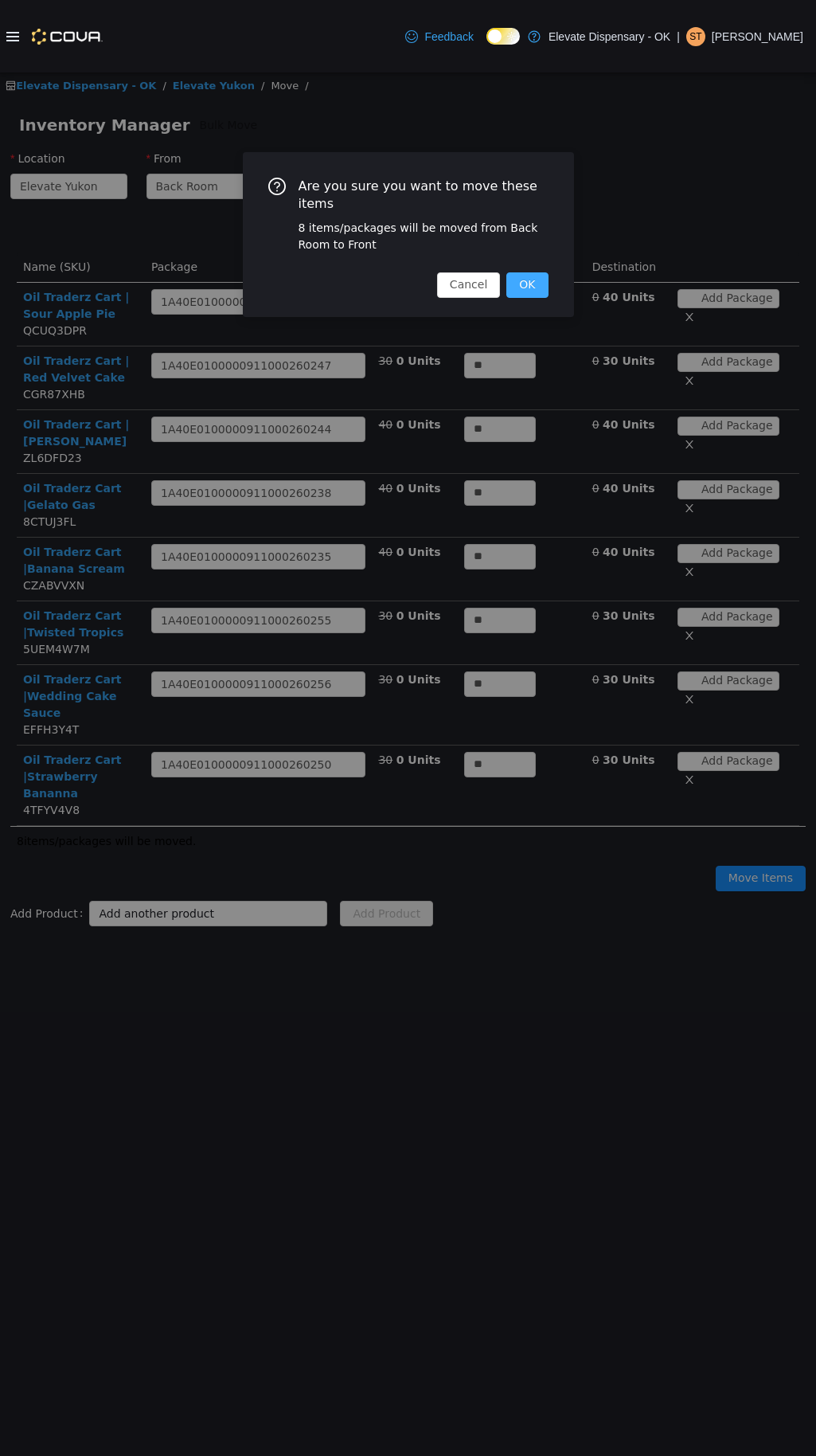
click at [539, 272] on button "OK" at bounding box center [527, 285] width 42 height 26
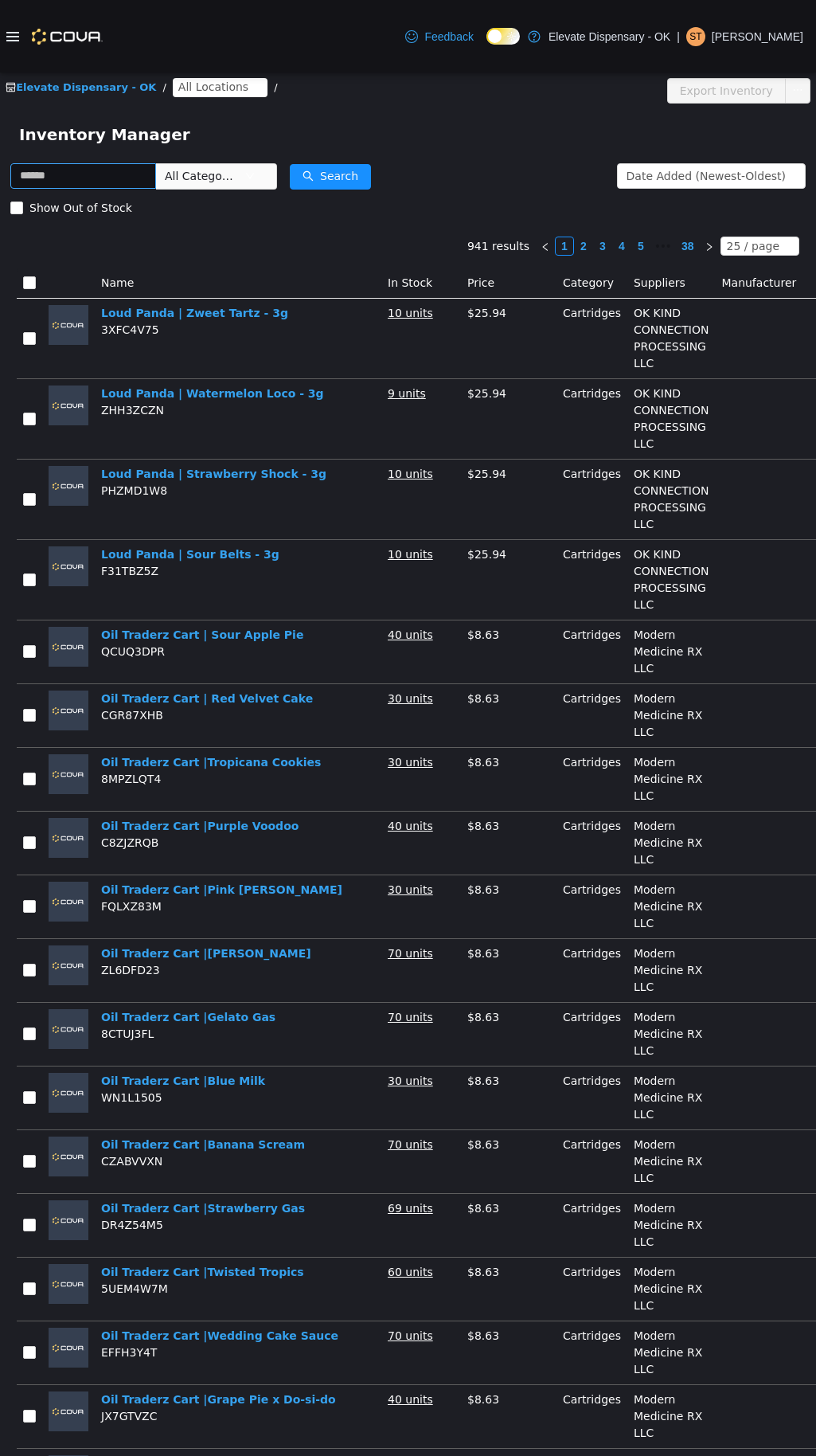
click at [69, 186] on input "text" at bounding box center [83, 176] width 146 height 26
type input "***"
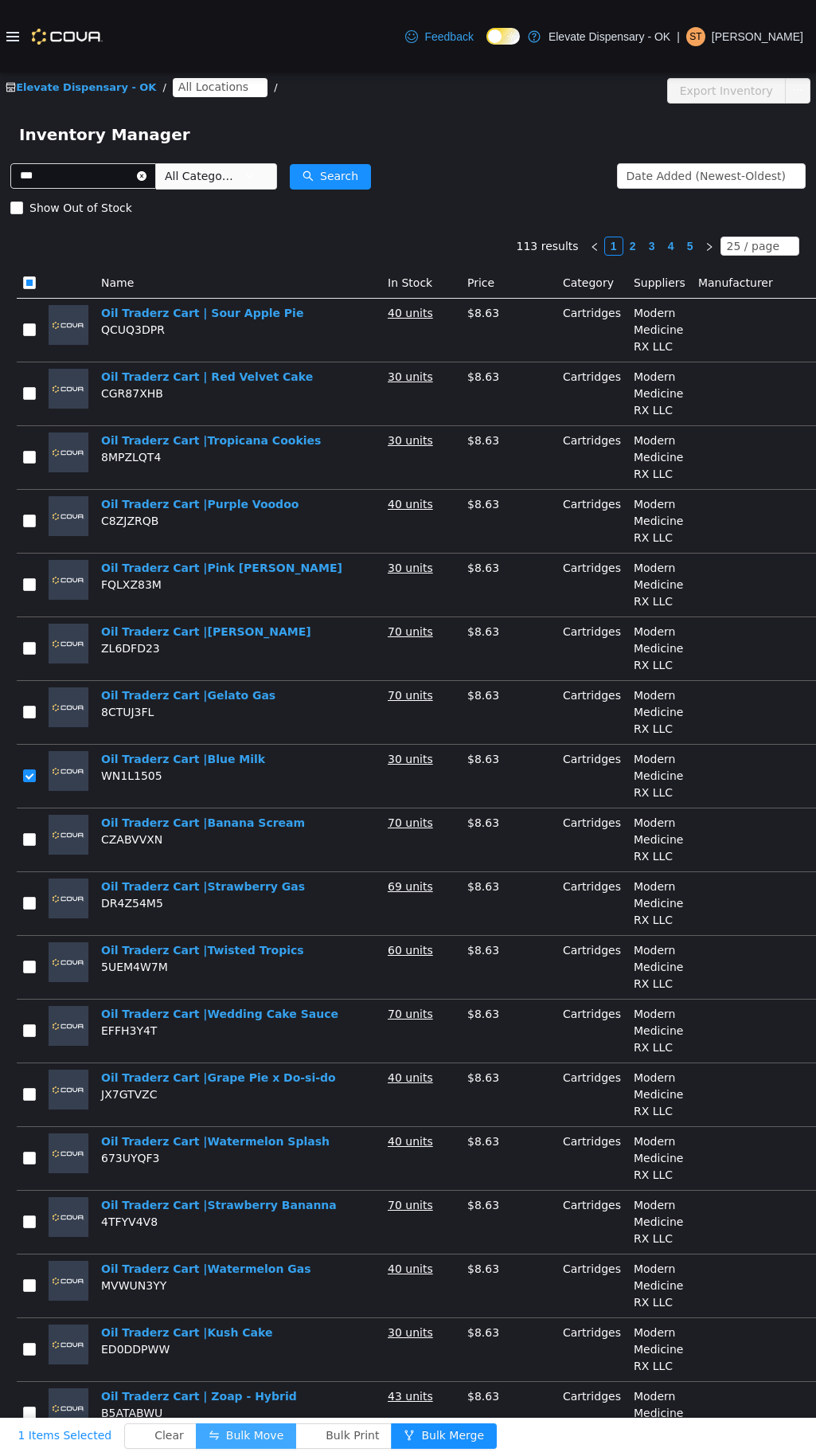
click at [226, 1428] on button "Bulk Move" at bounding box center [247, 1436] width 101 height 26
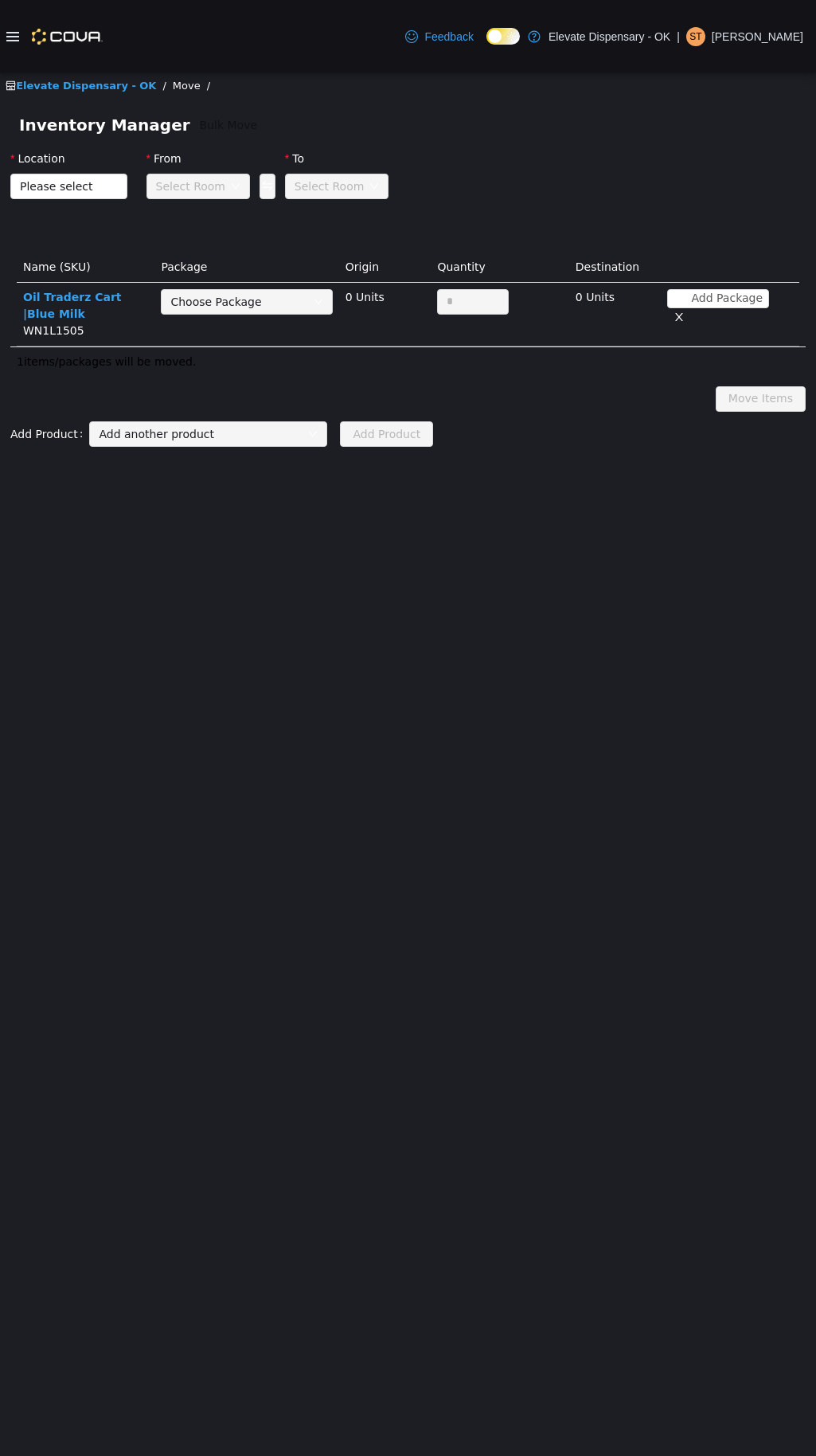
click at [220, 302] on div "Choose Package" at bounding box center [238, 301] width 135 height 16
click at [80, 85] on link "Elevate Dispensary - OK" at bounding box center [81, 85] width 150 height 12
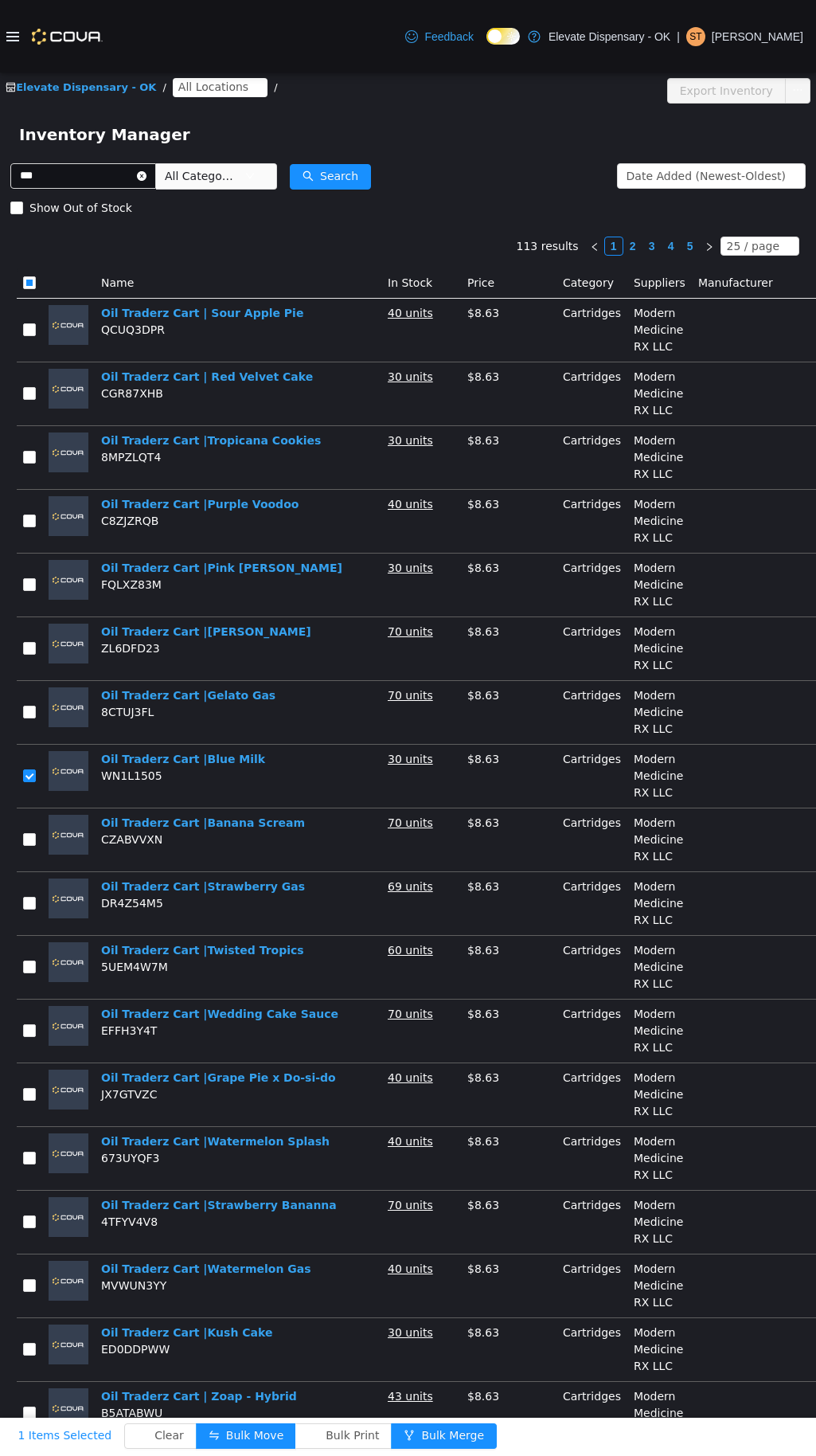
click at [188, 88] on span "All Locations" at bounding box center [213, 86] width 70 height 18
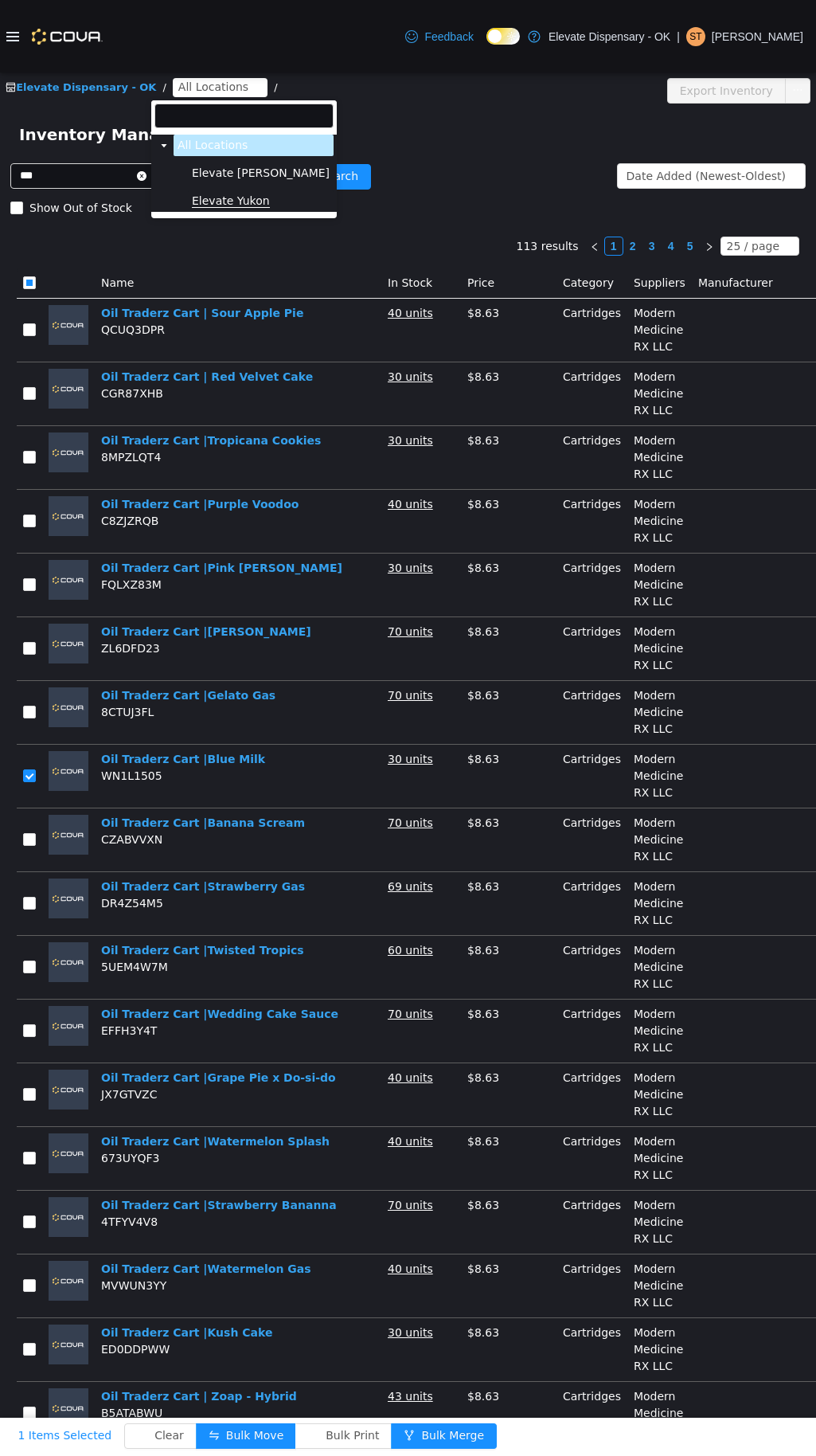
click at [252, 196] on span "Elevate Yukon" at bounding box center [230, 201] width 78 height 14
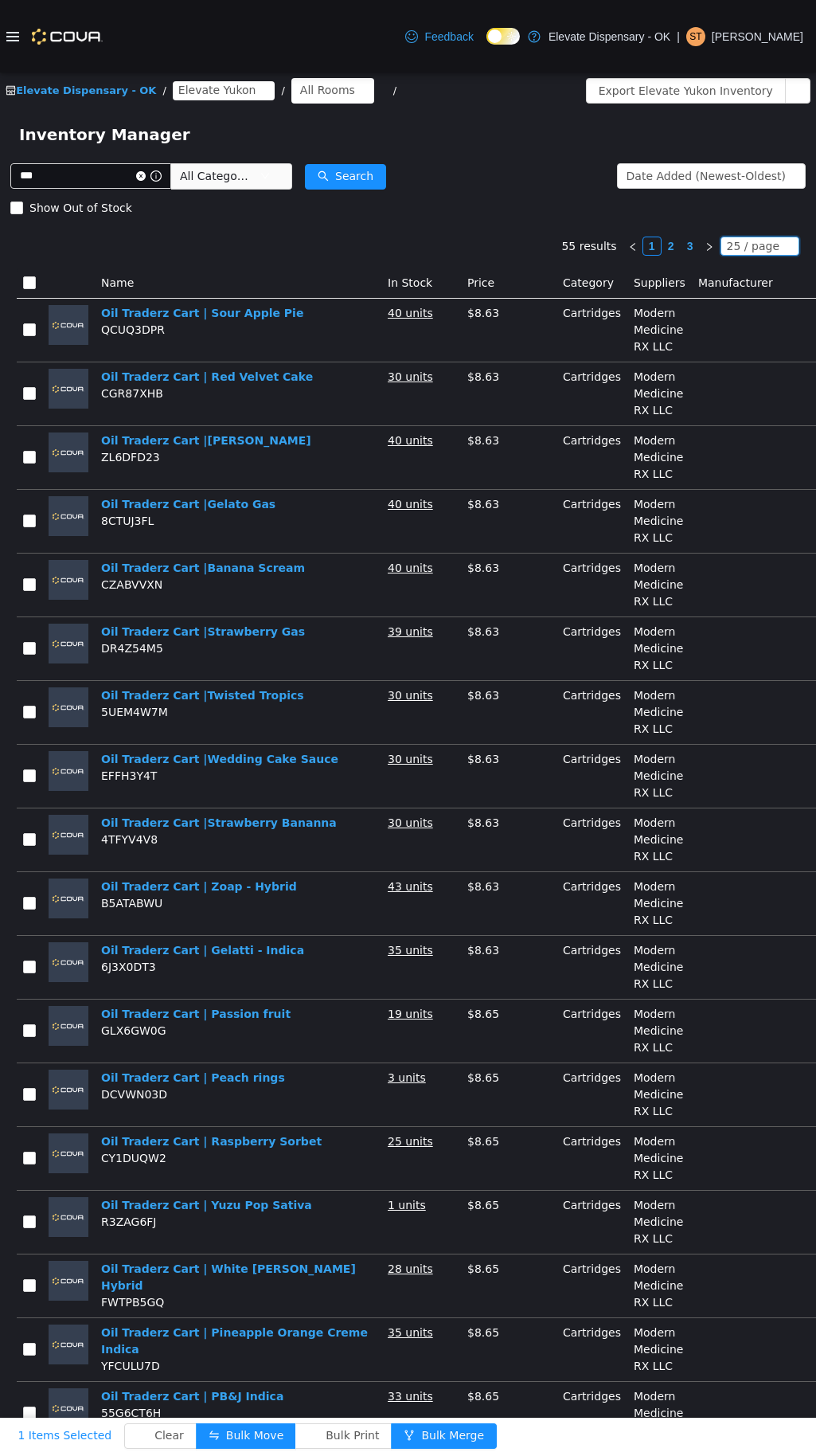
click at [737, 241] on div "25 / page" at bounding box center [754, 246] width 53 height 18
click at [747, 347] on li "50 / page" at bounding box center [753, 349] width 78 height 26
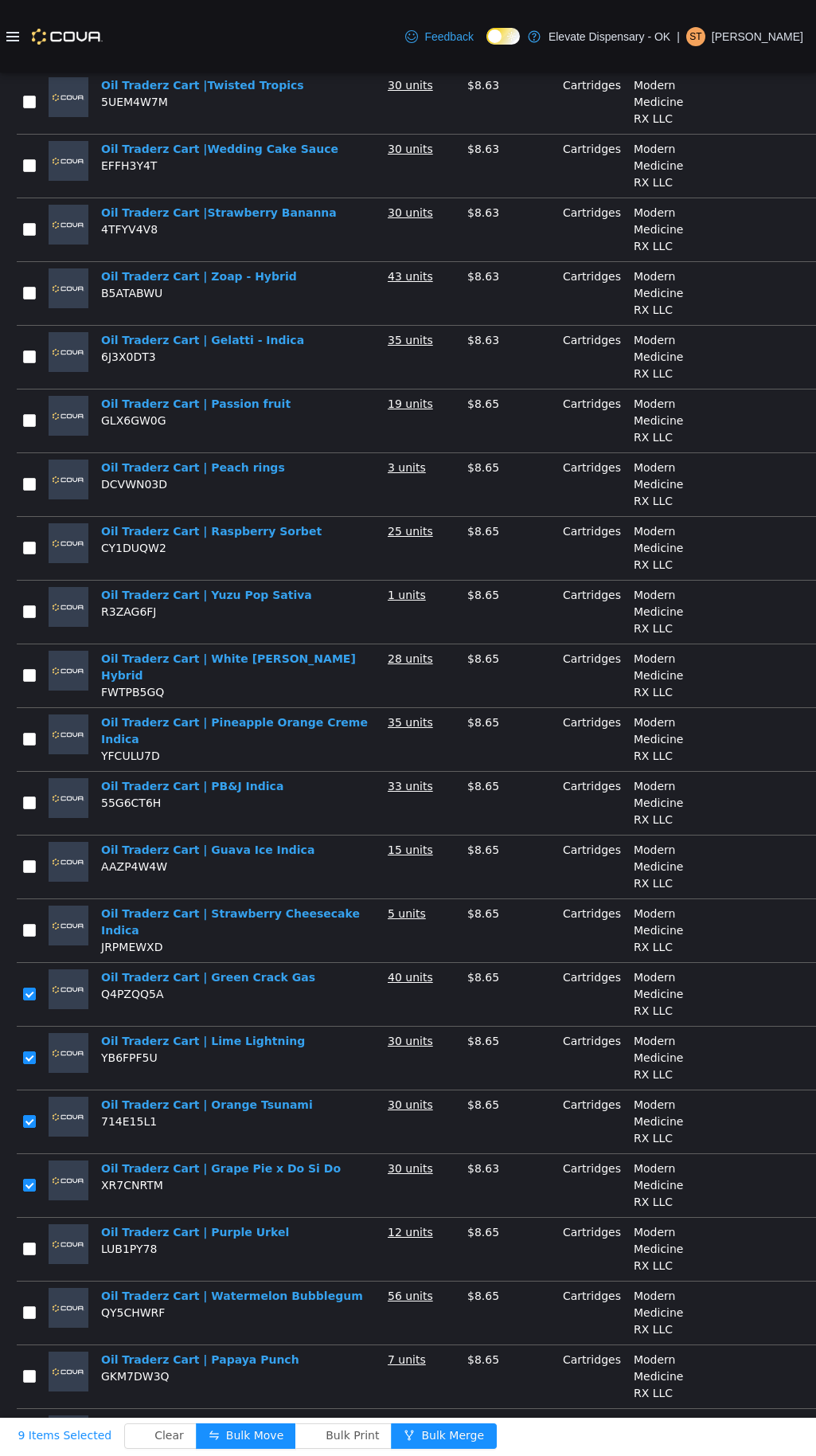
scroll to position [573, 0]
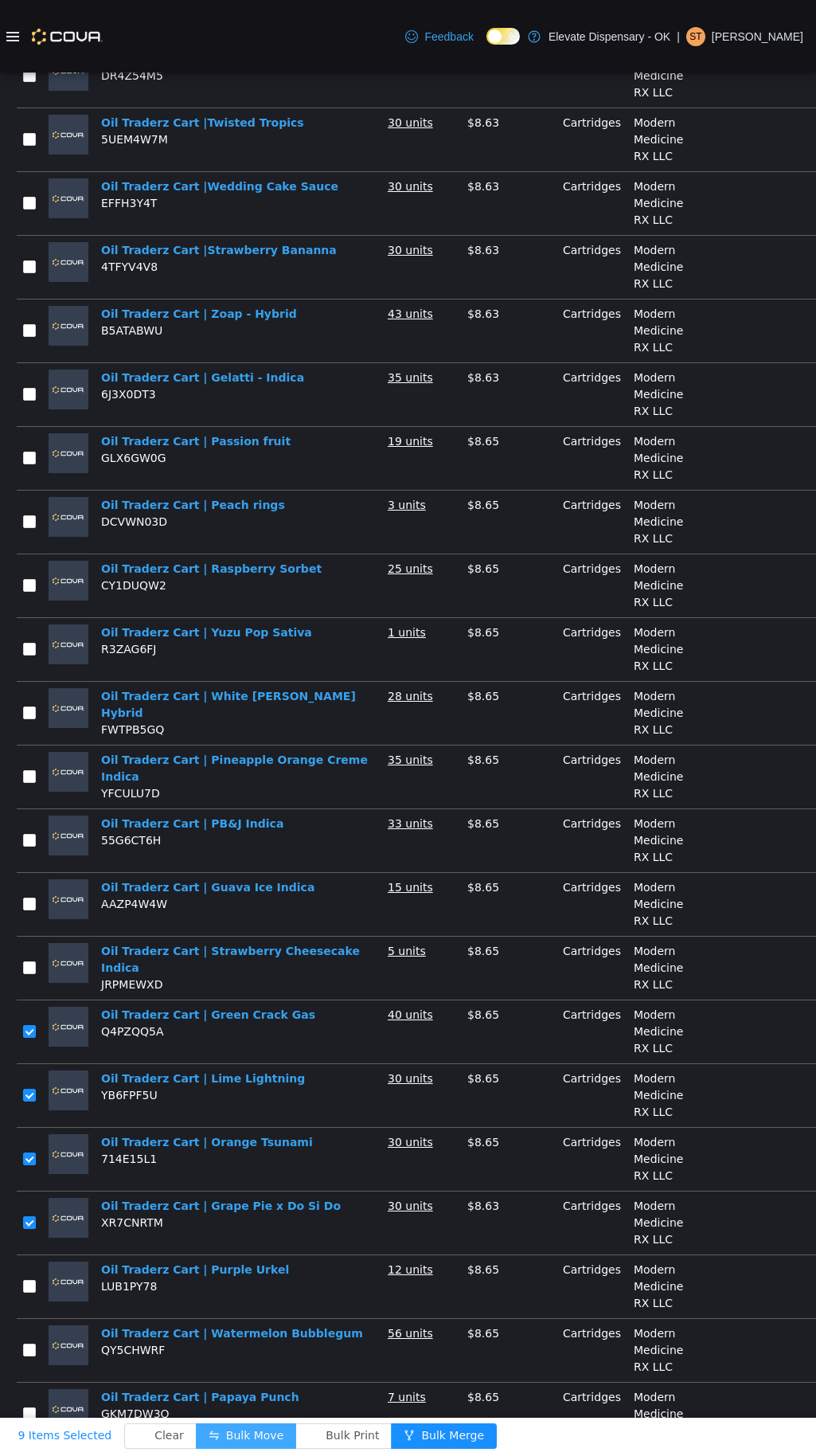
click at [228, 1423] on button "Bulk Move" at bounding box center [247, 1436] width 101 height 26
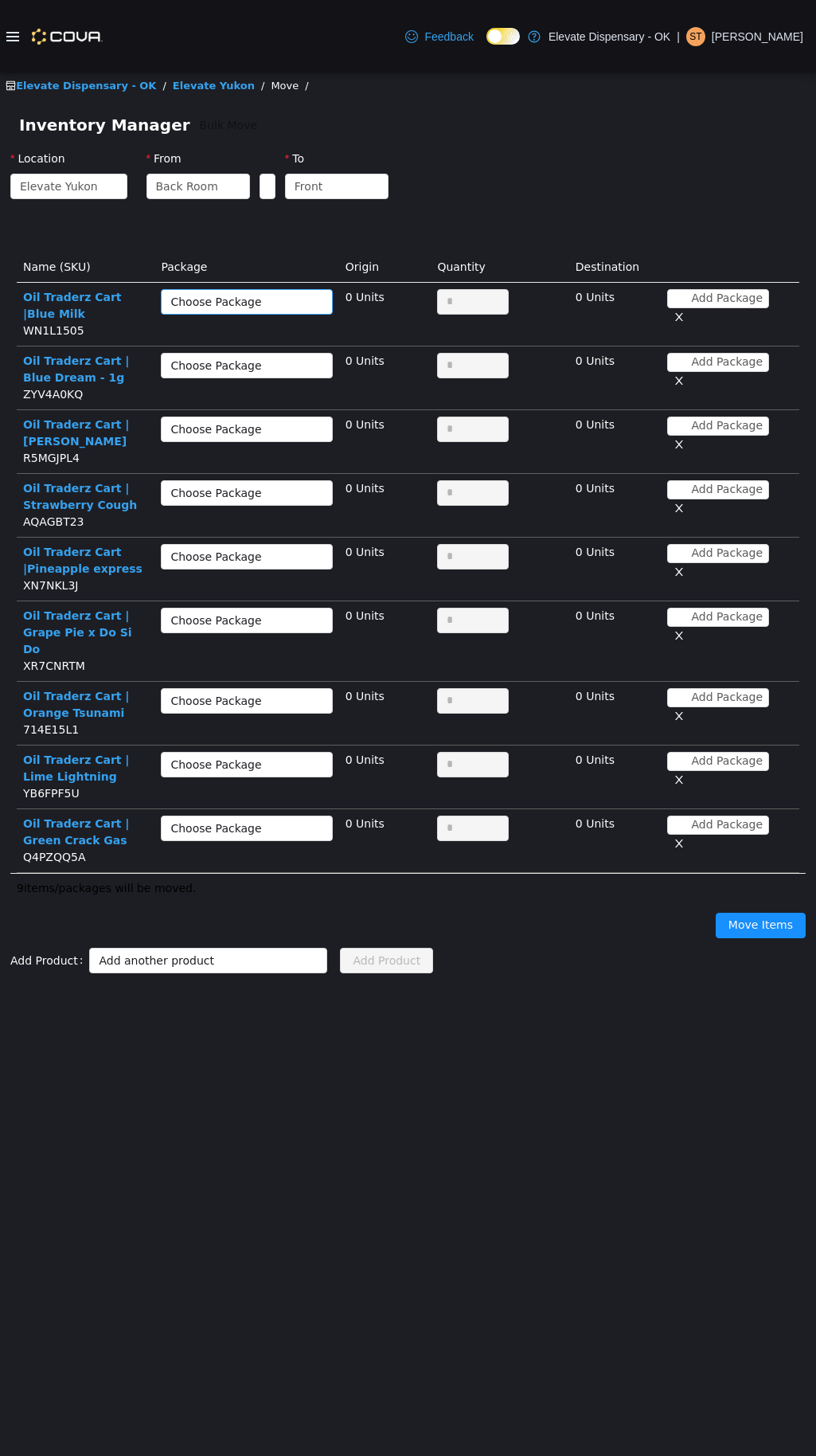
click at [240, 303] on div "Choose Package" at bounding box center [238, 301] width 135 height 16
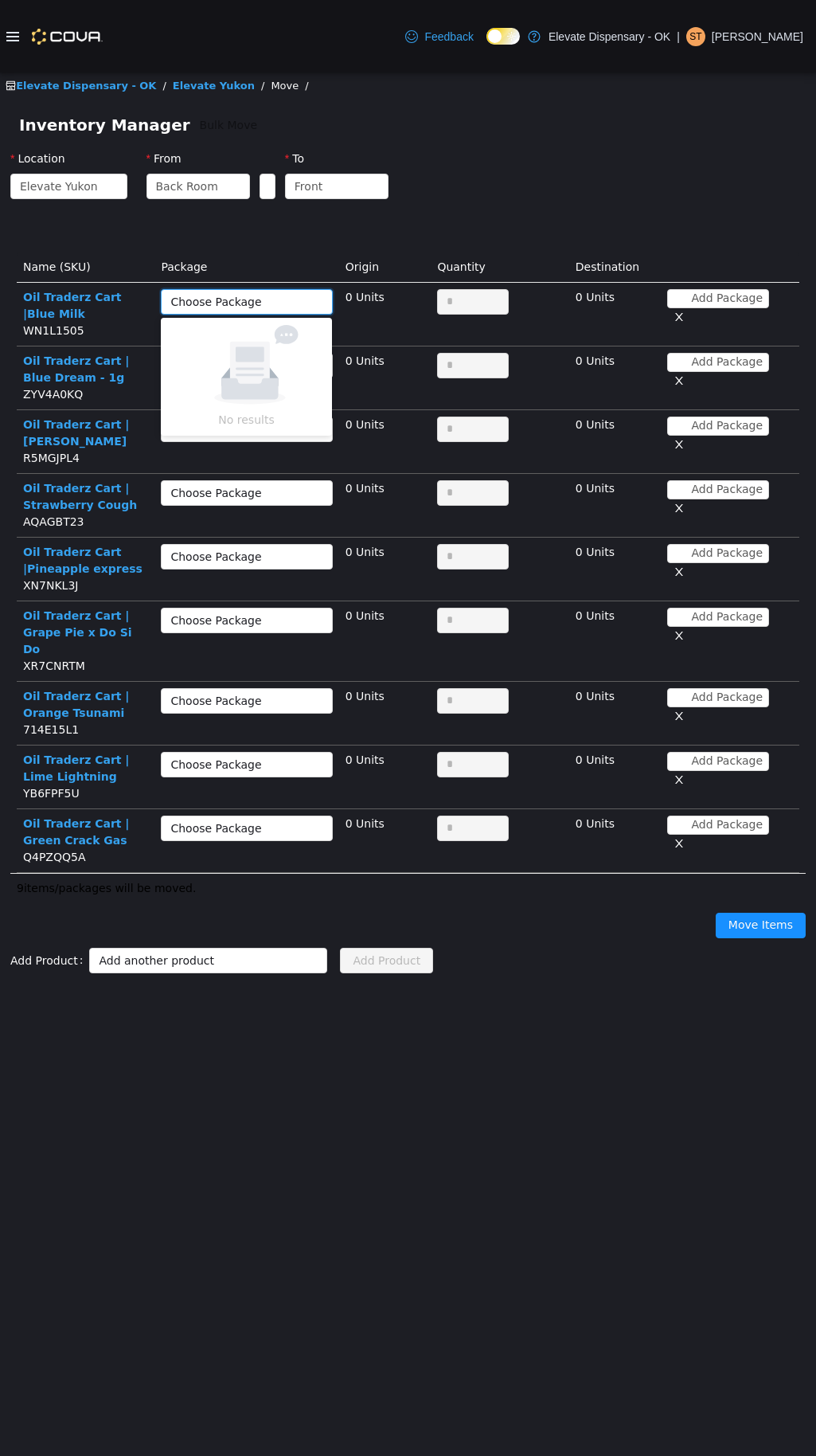
click at [239, 306] on div "Choose Package" at bounding box center [238, 301] width 135 height 16
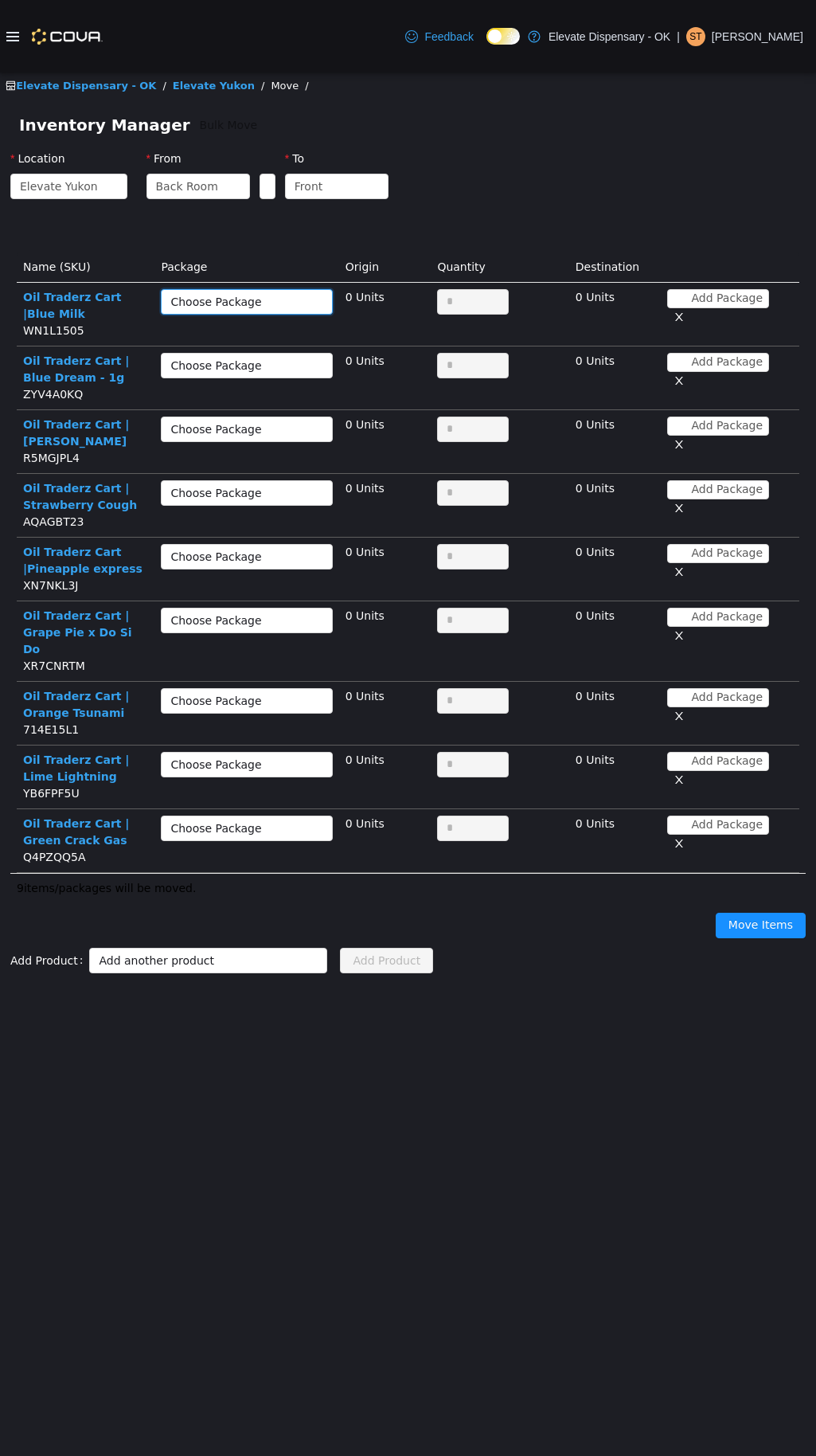
click at [253, 303] on div "Choose Package" at bounding box center [238, 301] width 135 height 16
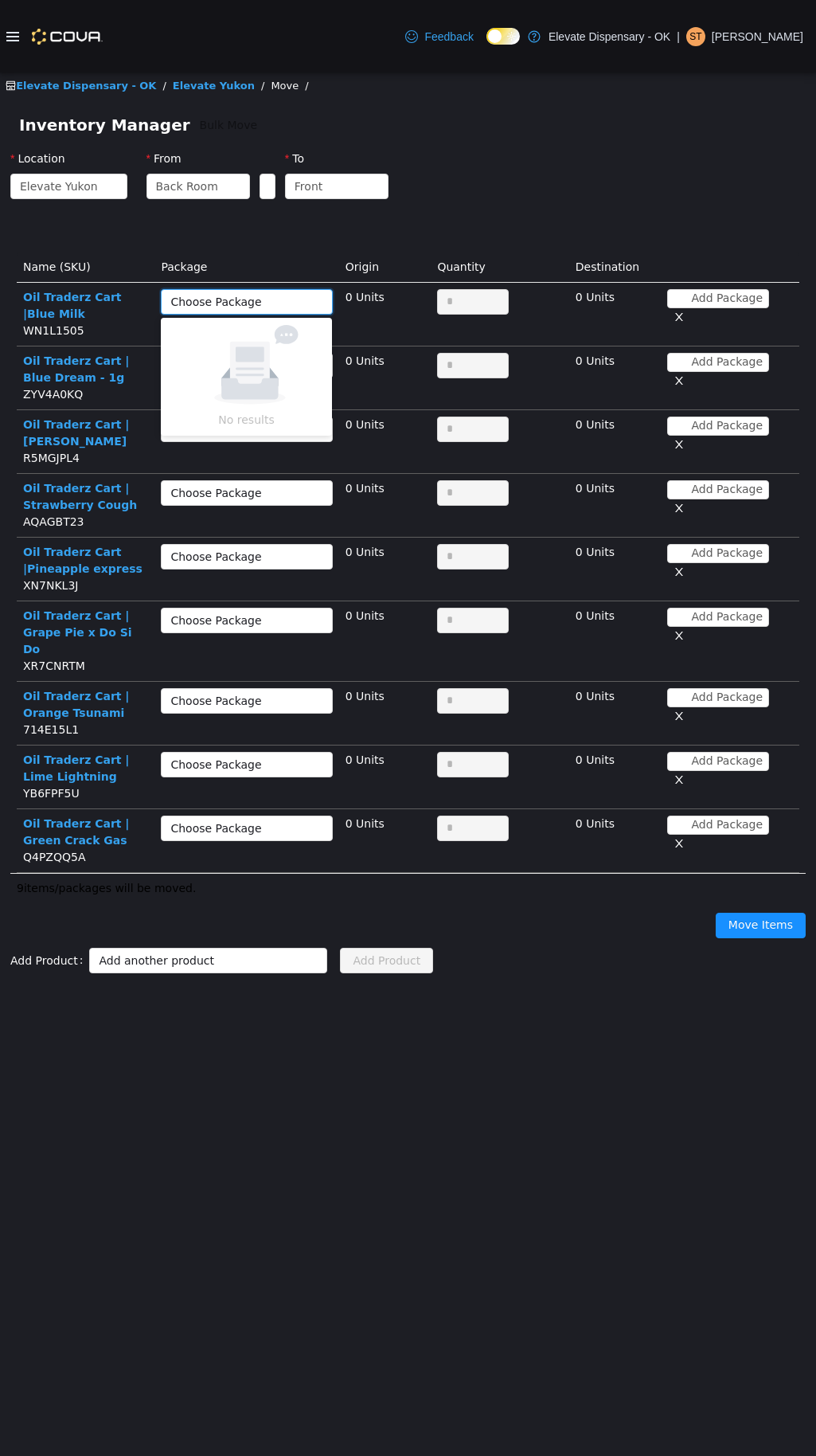
click at [262, 399] on ellipse at bounding box center [249, 398] width 71 height 14
click at [286, 259] on th "Package" at bounding box center [247, 267] width 184 height 30
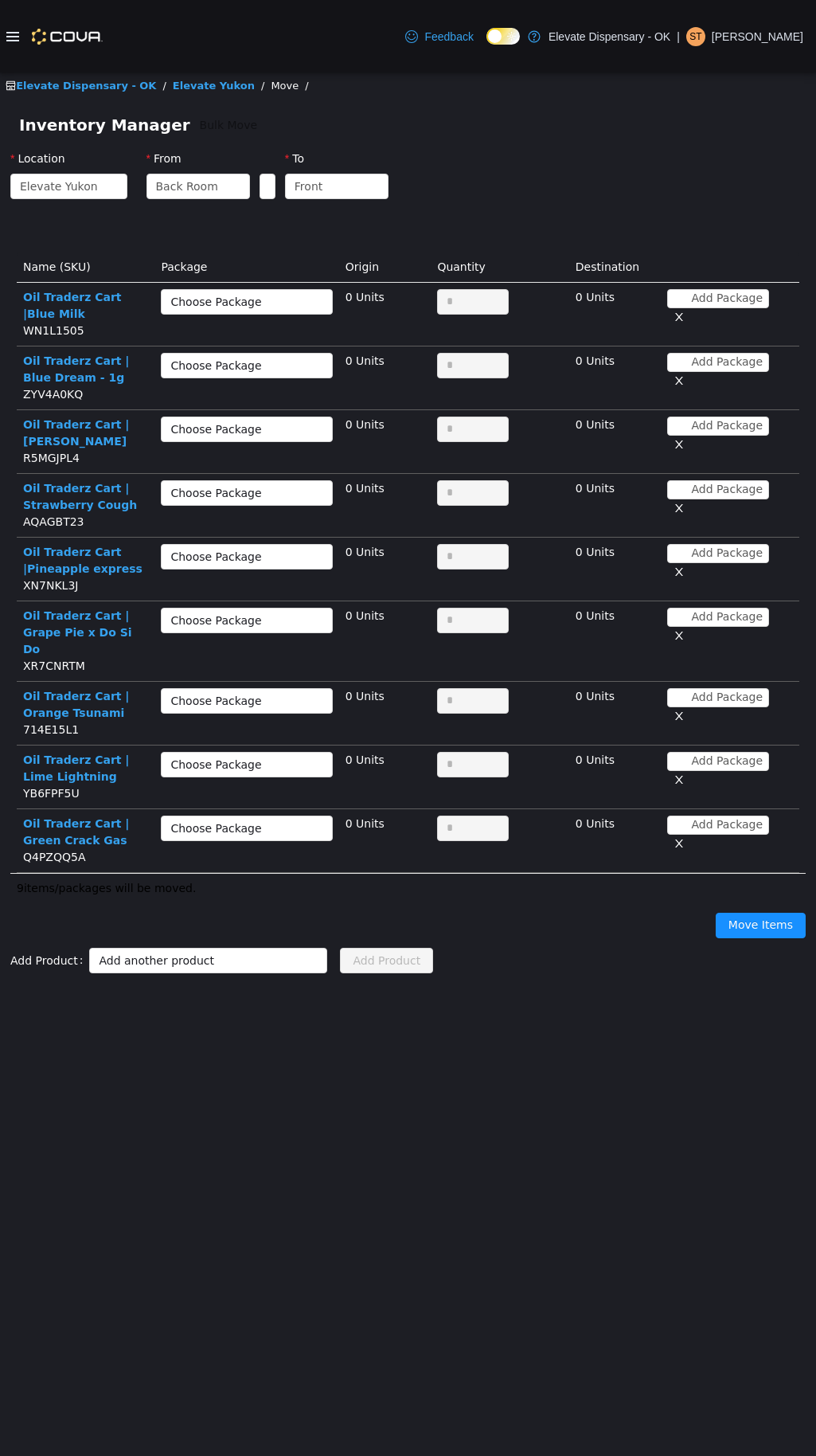
click at [691, 308] on button "button" at bounding box center [679, 317] width 24 height 19
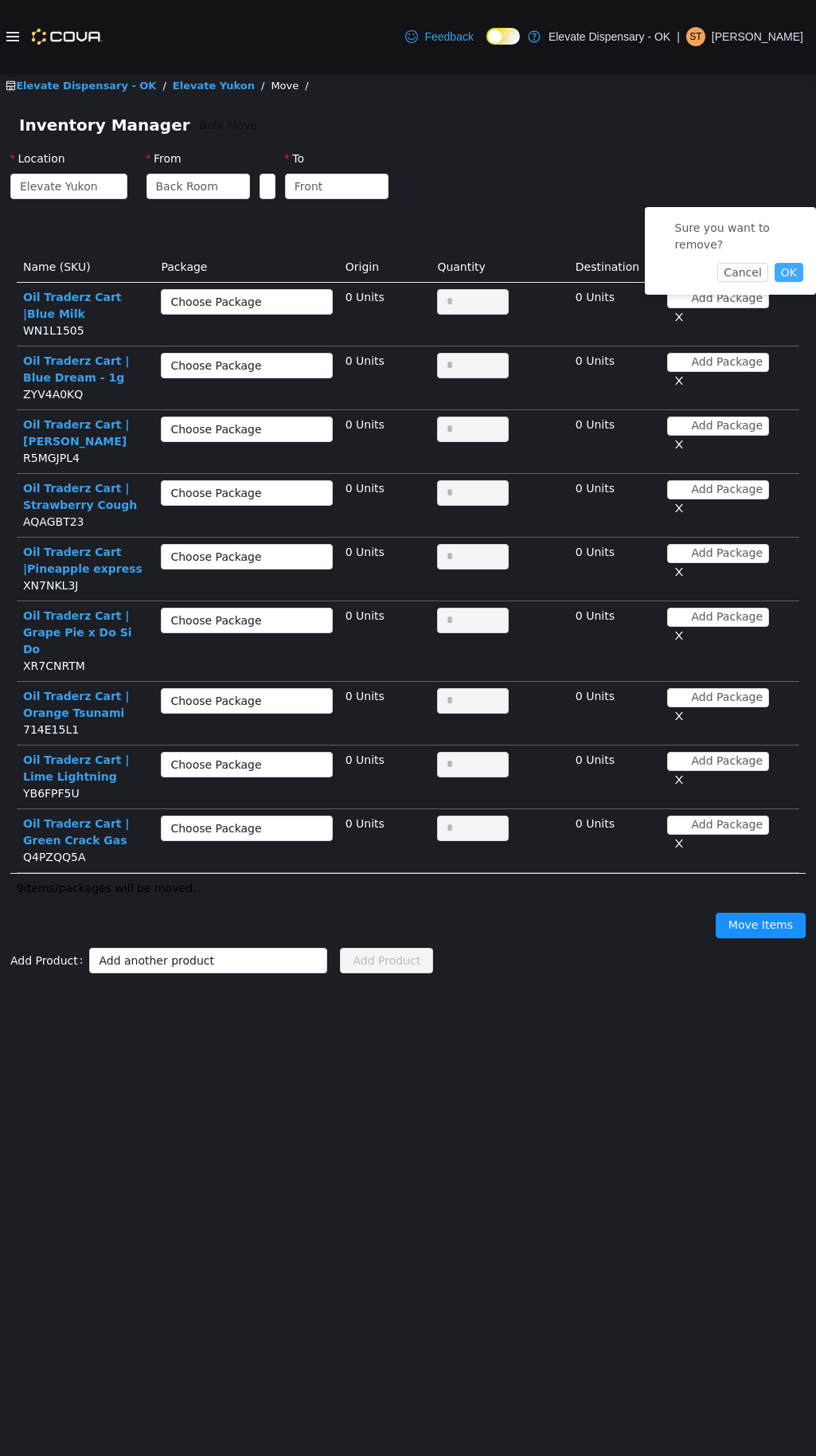
click at [794, 263] on button "OK" at bounding box center [790, 272] width 29 height 19
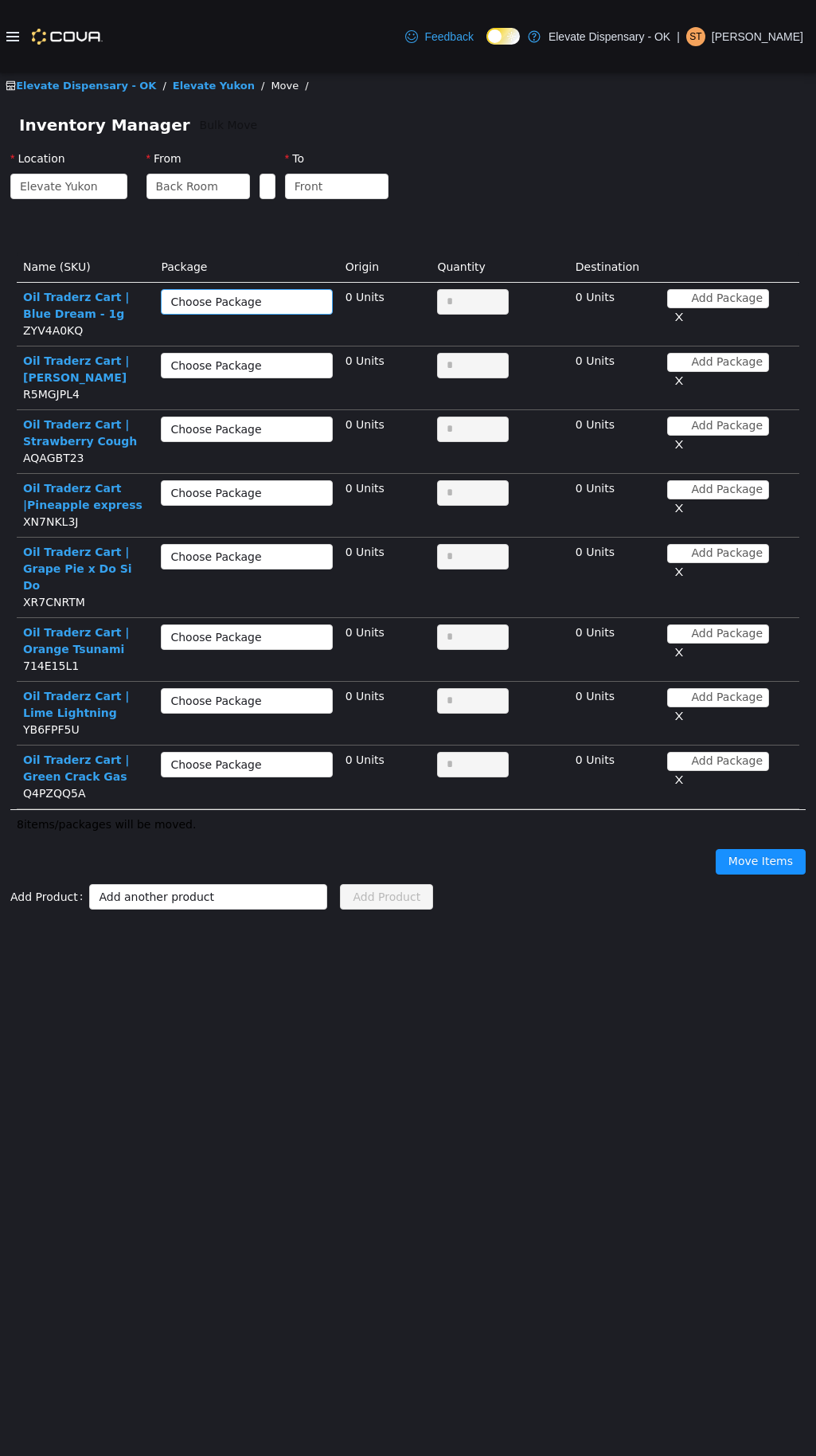
click at [216, 305] on div "Choose Package" at bounding box center [238, 301] width 135 height 16
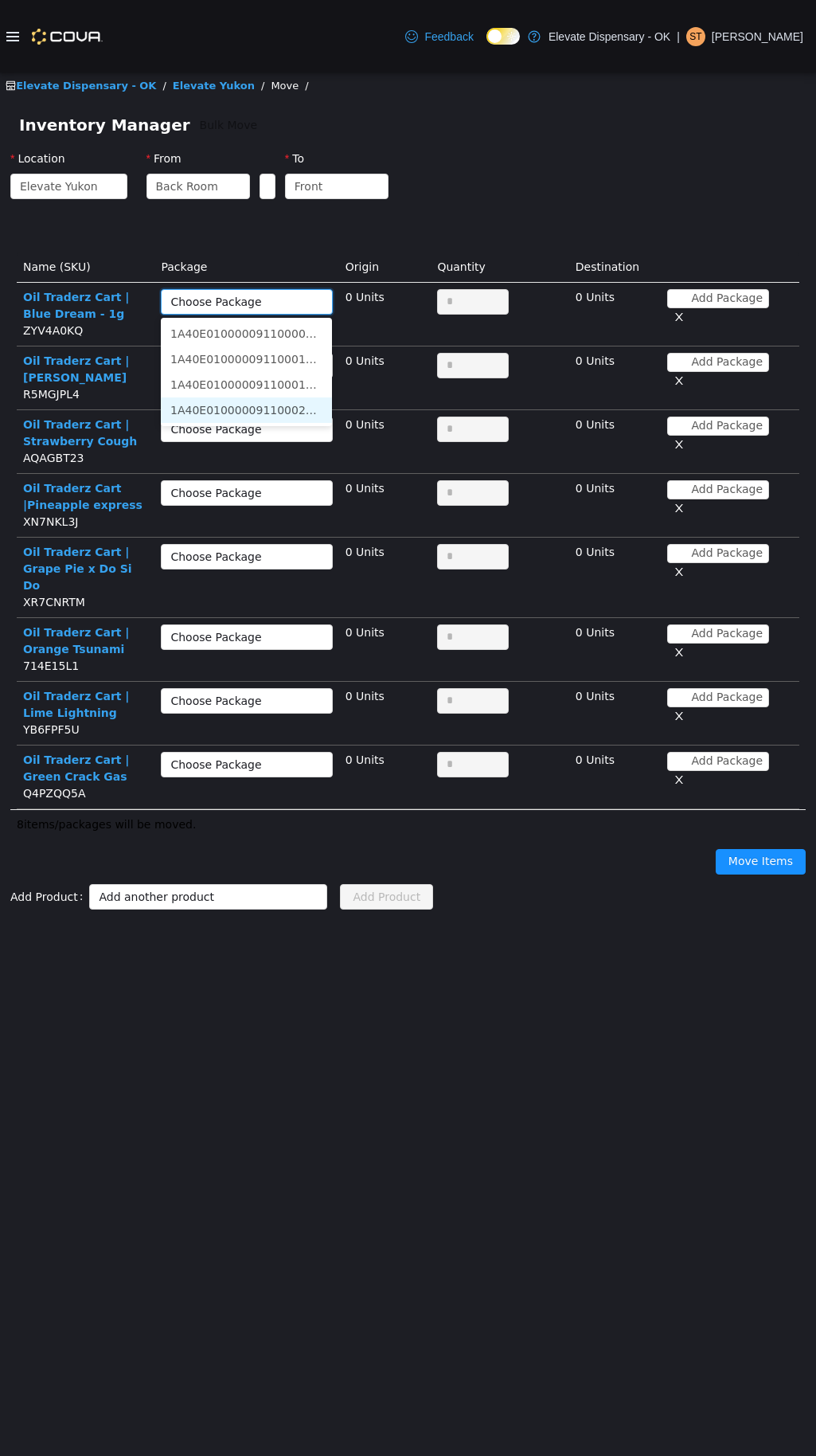
click at [279, 406] on li "1A40E0100000911000260236 (40 Units)" at bounding box center [246, 411] width 172 height 26
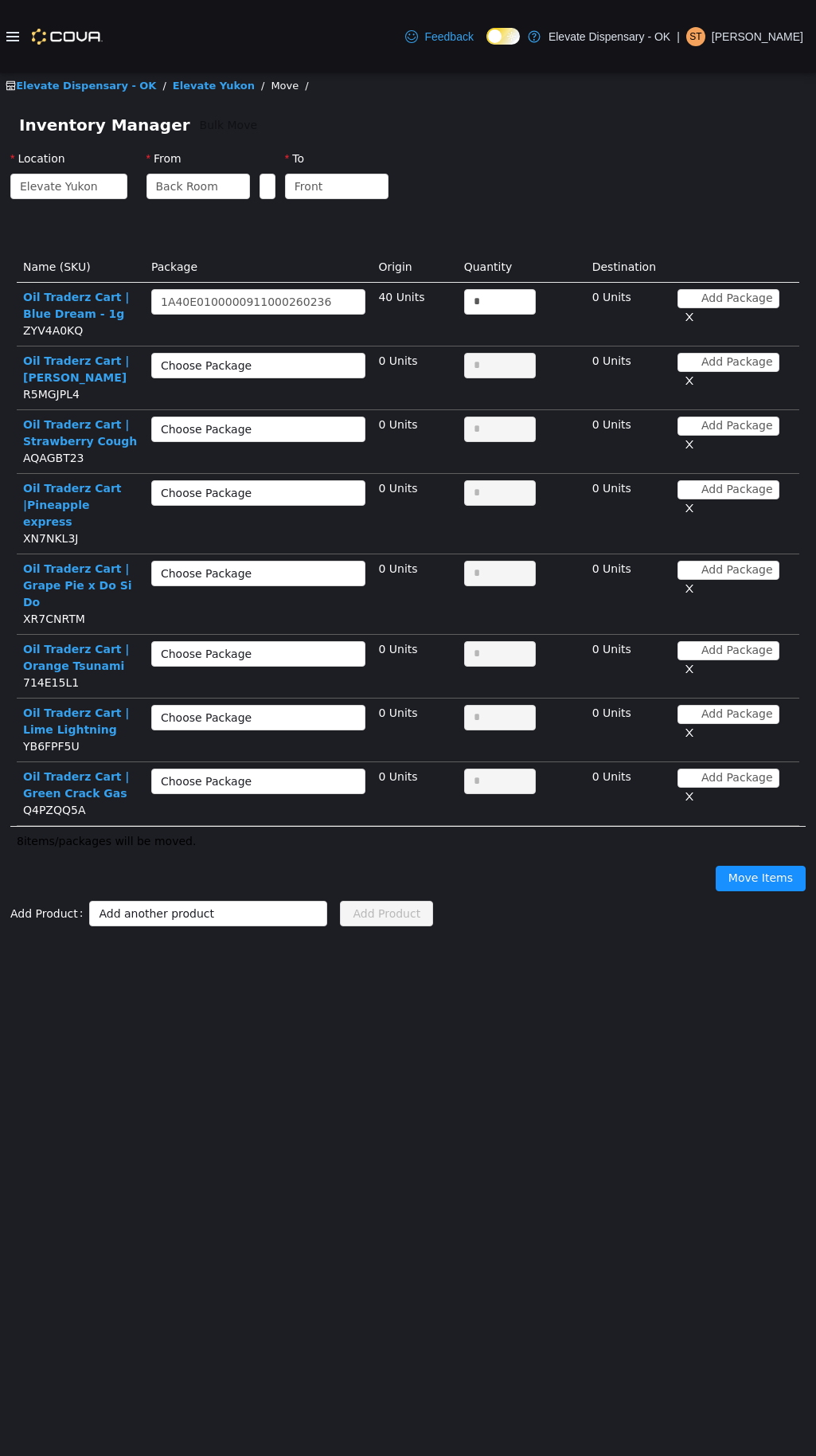
click at [246, 351] on td "Choose Package" at bounding box center [259, 378] width 227 height 64
click at [242, 358] on div "Choose Package" at bounding box center [249, 365] width 178 height 16
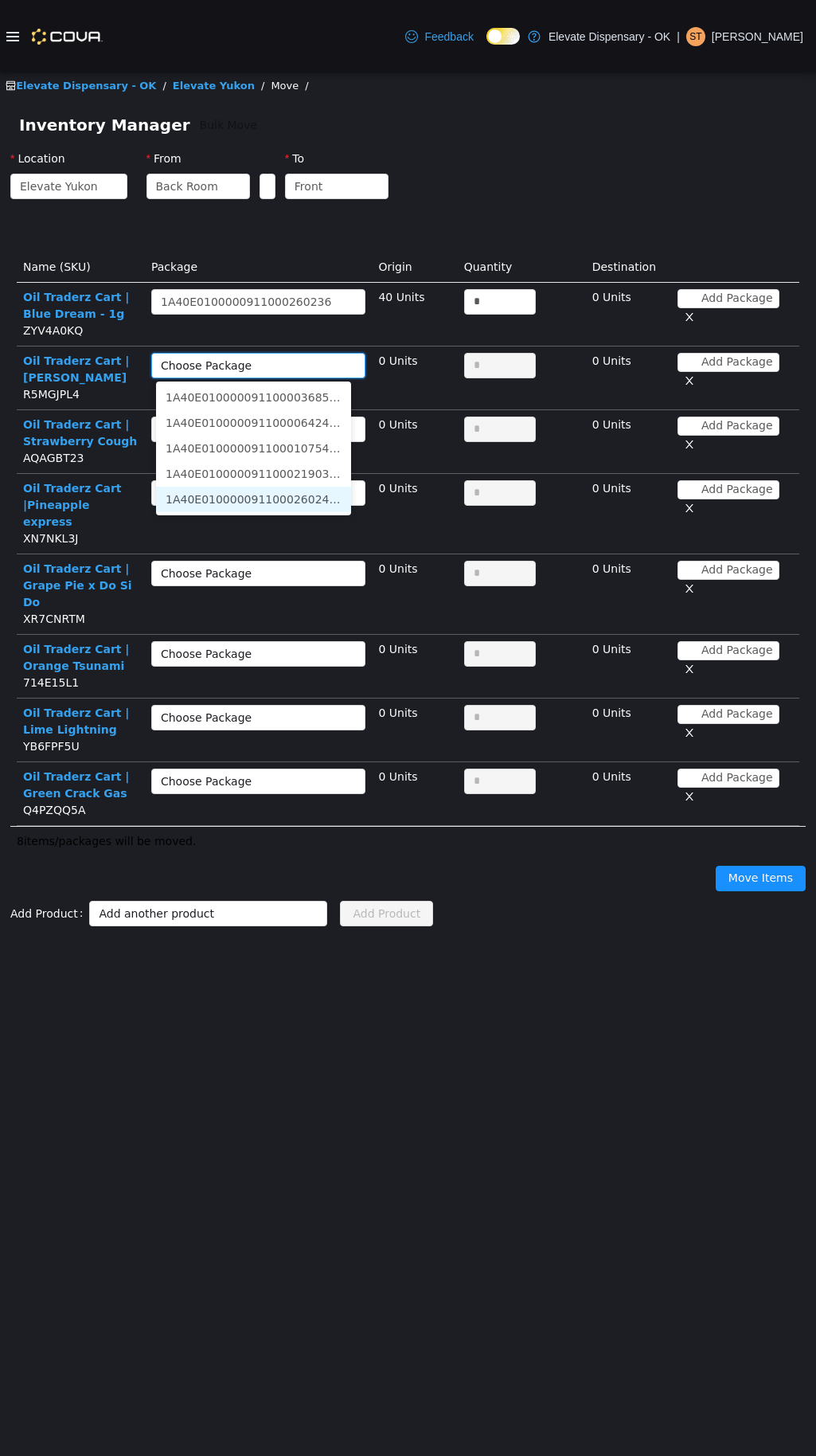
click at [305, 498] on li "1A40E0100000911000260242 (30 Units)" at bounding box center [254, 499] width 195 height 26
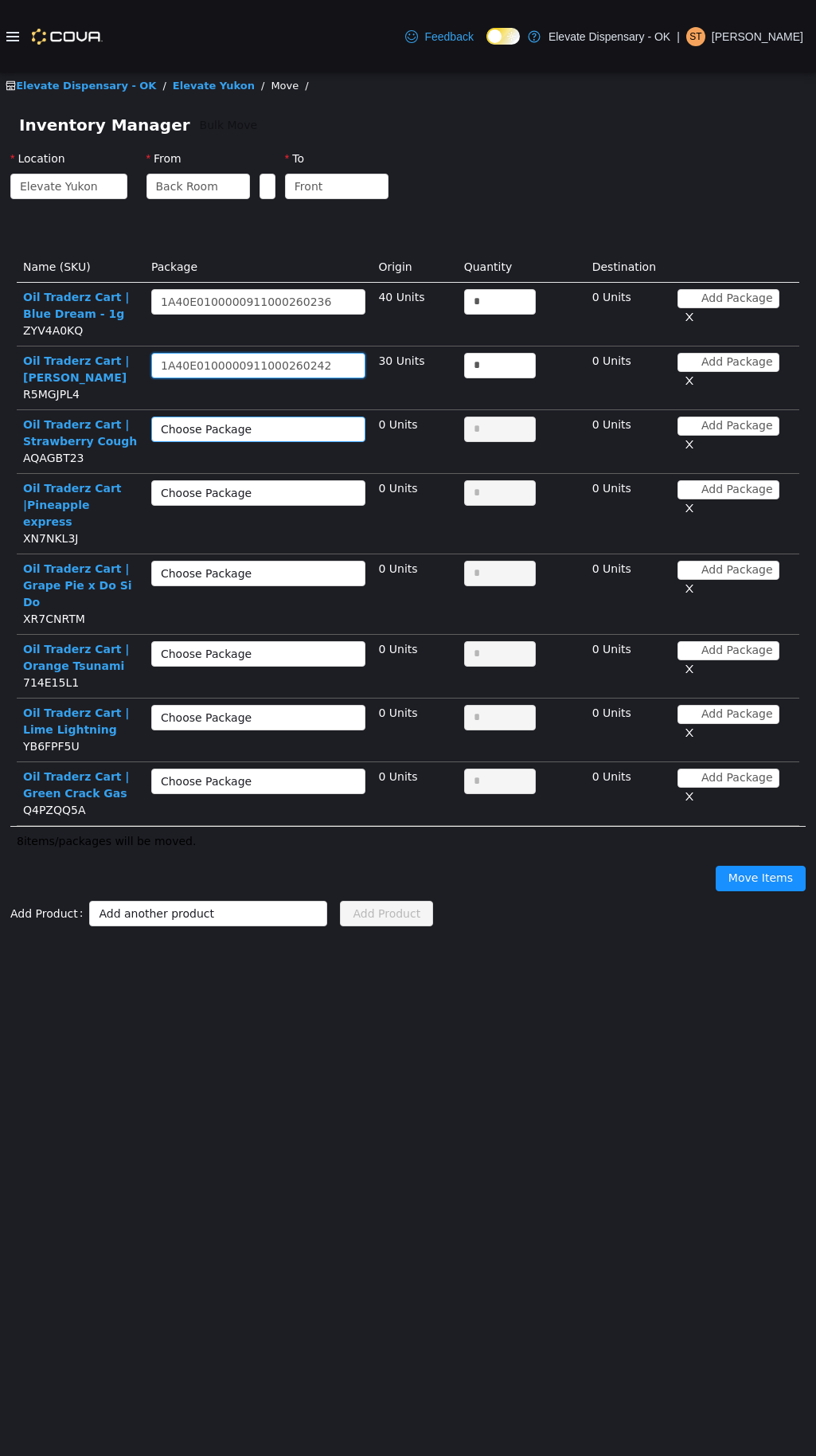
click at [294, 422] on div "Choose Package" at bounding box center [249, 429] width 178 height 16
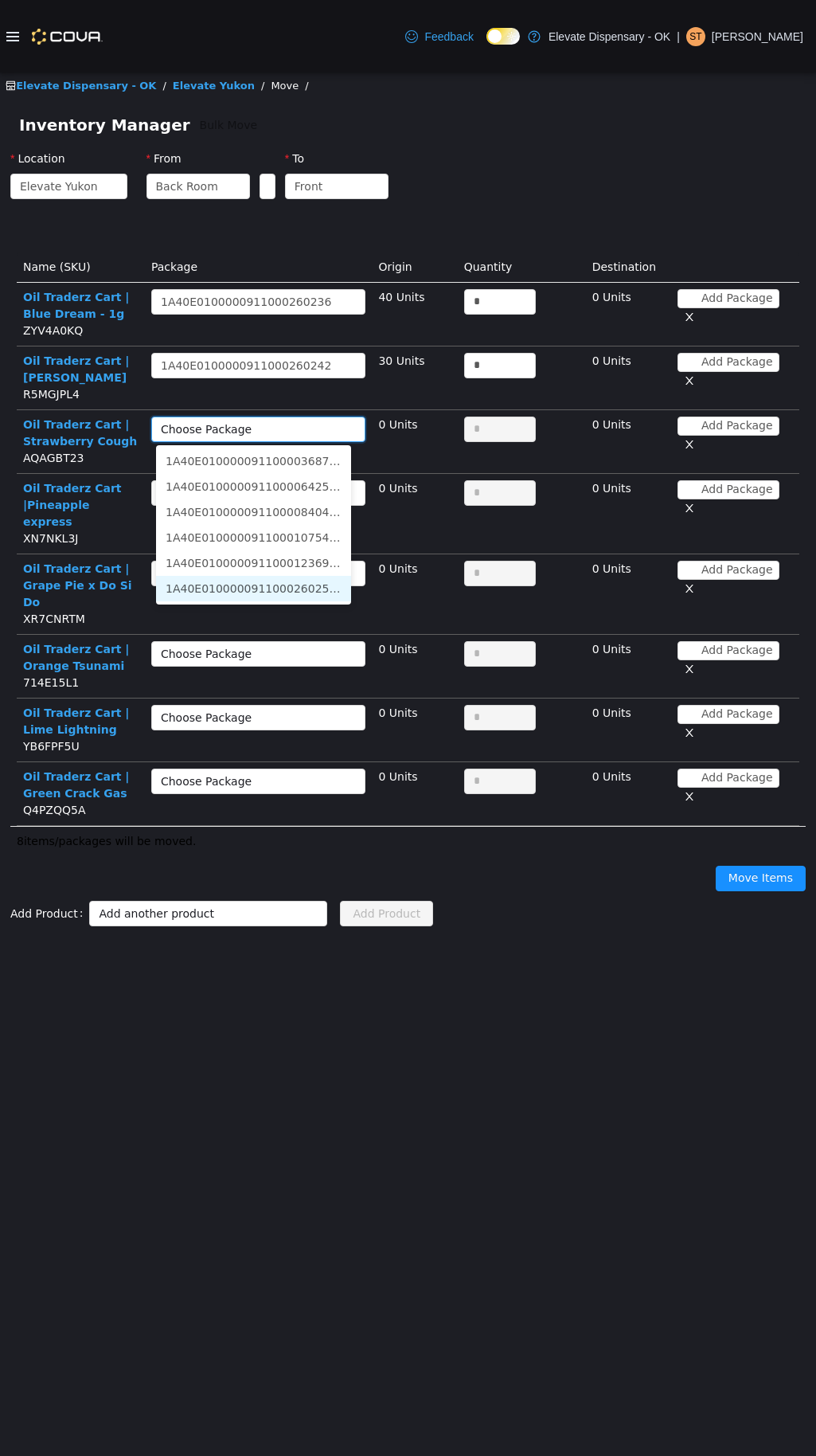
click at [308, 585] on li "1A40E0100000911000260251 (40 Units)" at bounding box center [254, 589] width 195 height 26
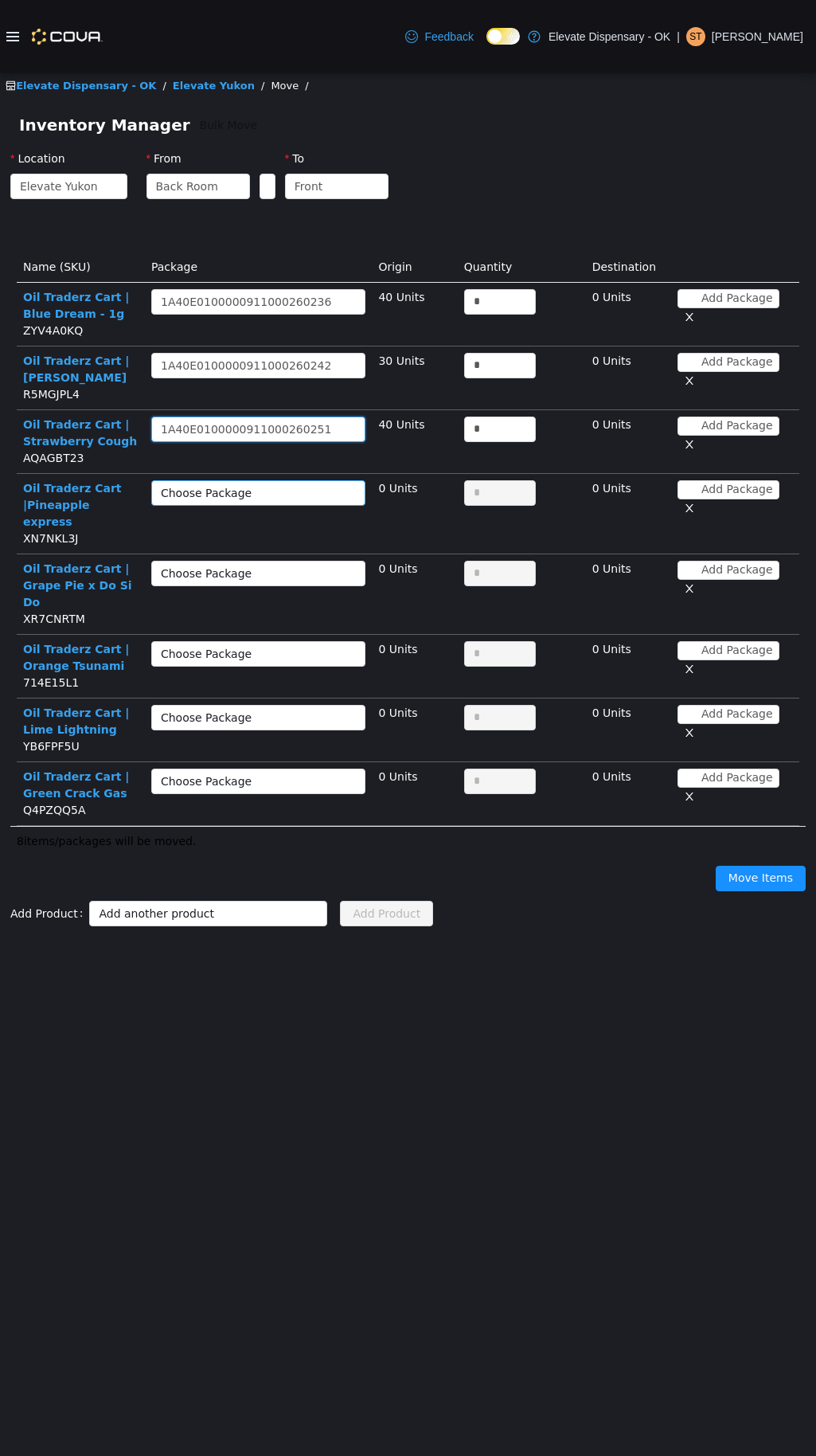
click at [279, 496] on div "Choose Package" at bounding box center [249, 492] width 178 height 16
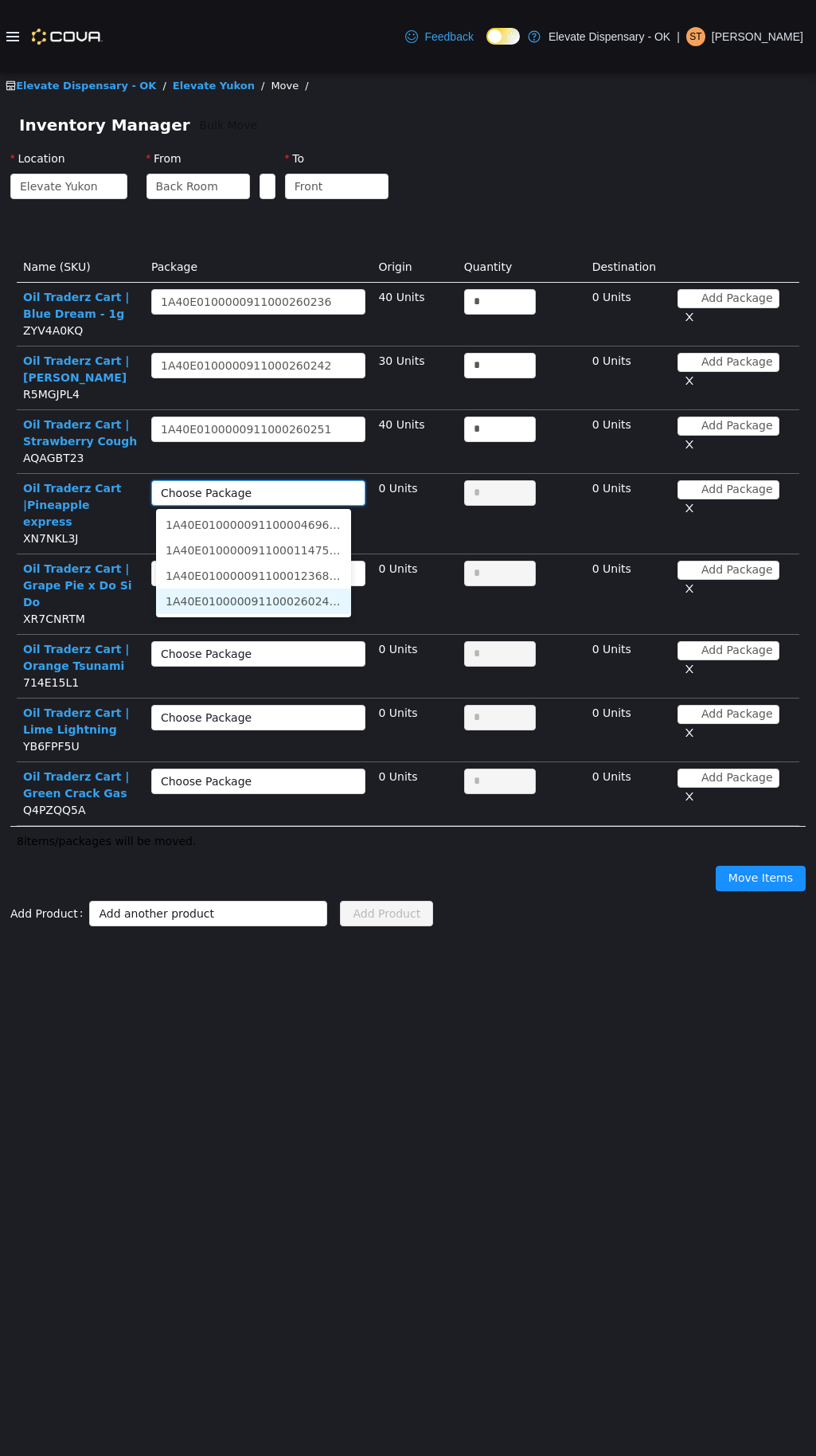
click at [282, 600] on li "1A40E0100000911000260246 (40 Units)" at bounding box center [254, 601] width 195 height 26
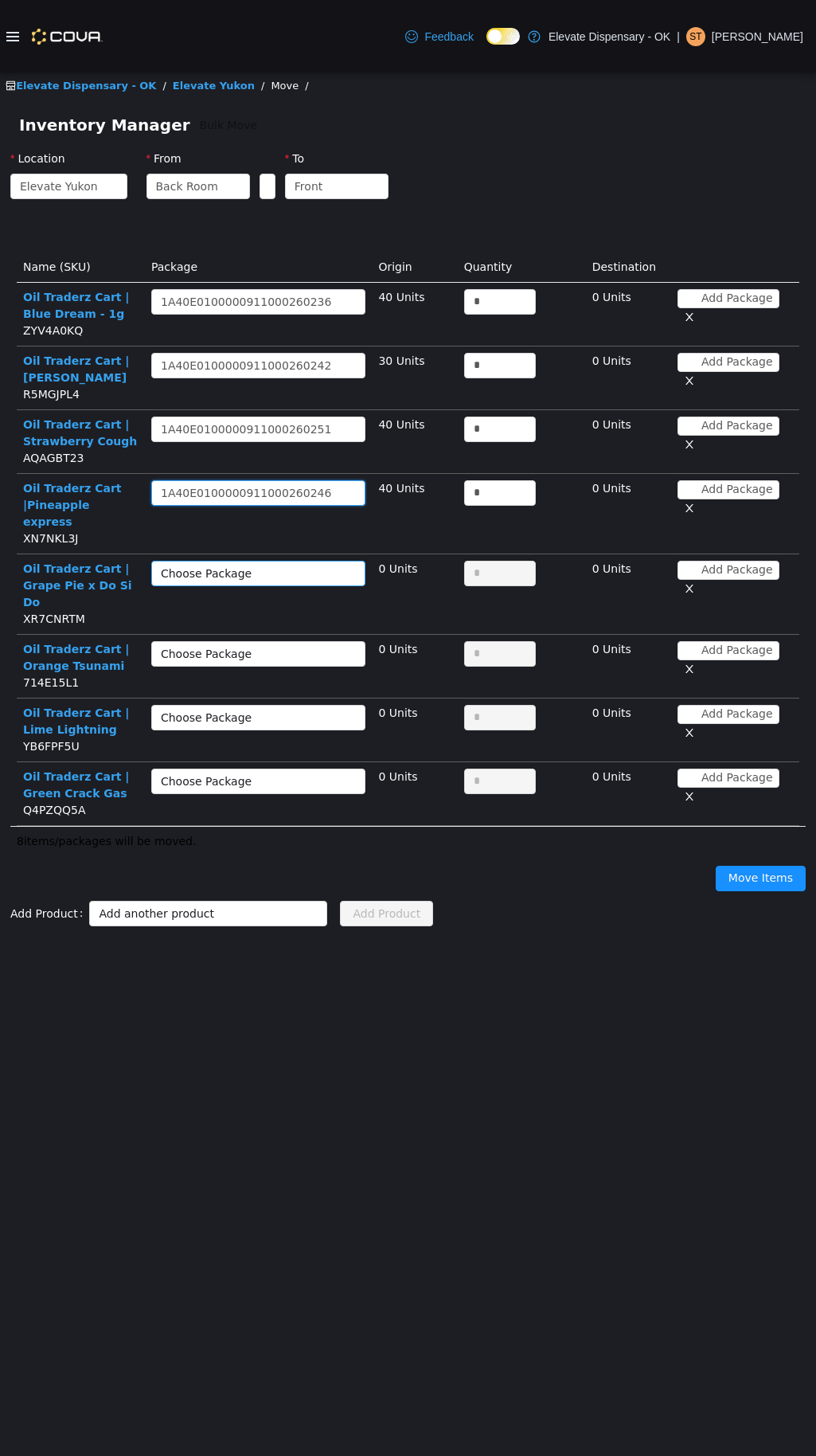
click at [260, 565] on div "Choose Package" at bounding box center [249, 573] width 178 height 16
click at [296, 611] on li "1A40E0100000911000260239 (30 Units)" at bounding box center [254, 614] width 195 height 26
click at [296, 646] on div "Choose Package" at bounding box center [249, 654] width 178 height 16
click at [311, 652] on li "1A40E0100000911000260245 (30 Units)" at bounding box center [254, 652] width 195 height 26
click at [253, 709] on div "Choose Package" at bounding box center [249, 717] width 178 height 16
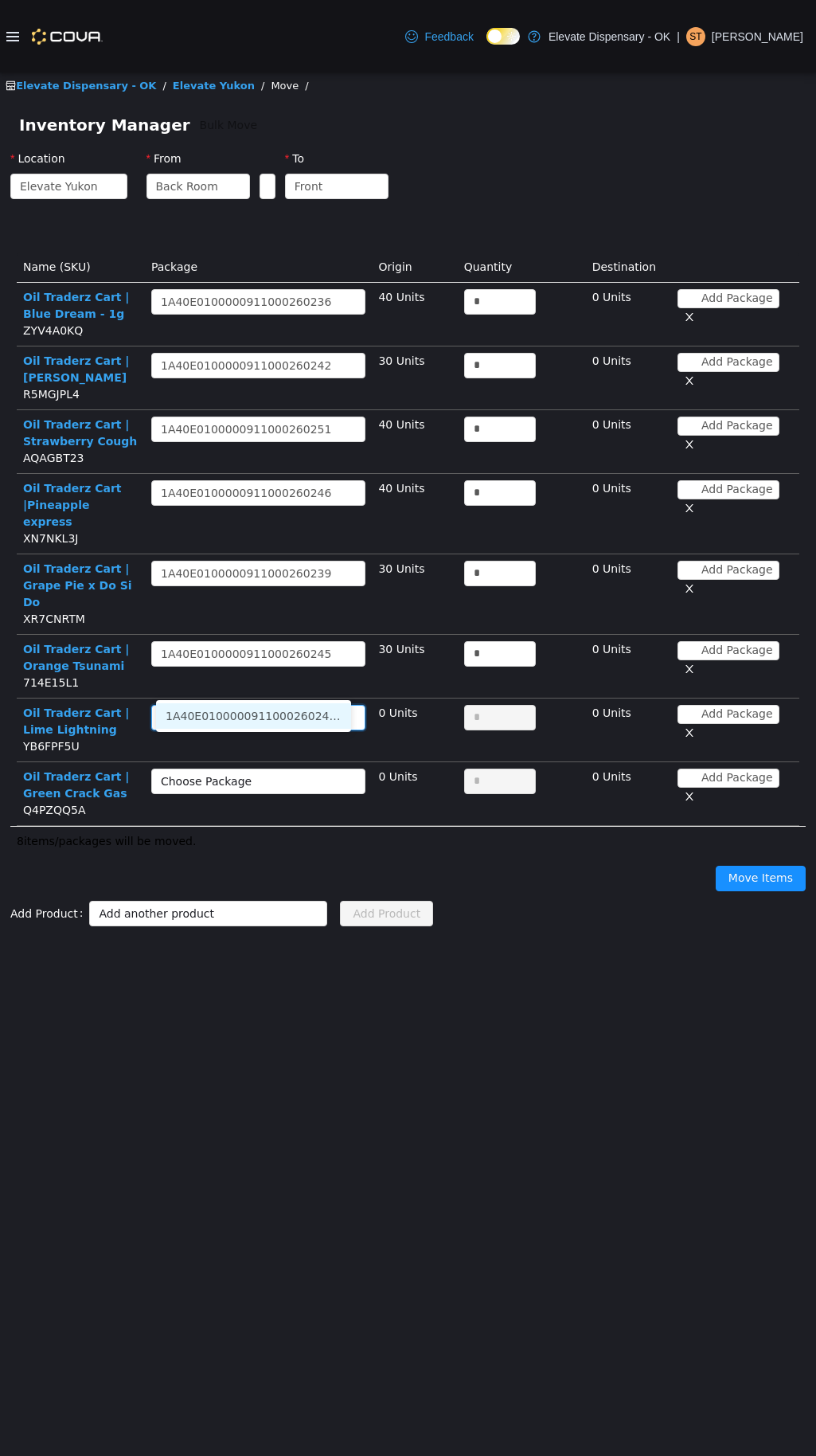
click at [312, 718] on li "1A40E0100000911000260243 (30 Units)" at bounding box center [254, 716] width 195 height 26
click at [254, 773] on div "Choose Package" at bounding box center [249, 781] width 178 height 16
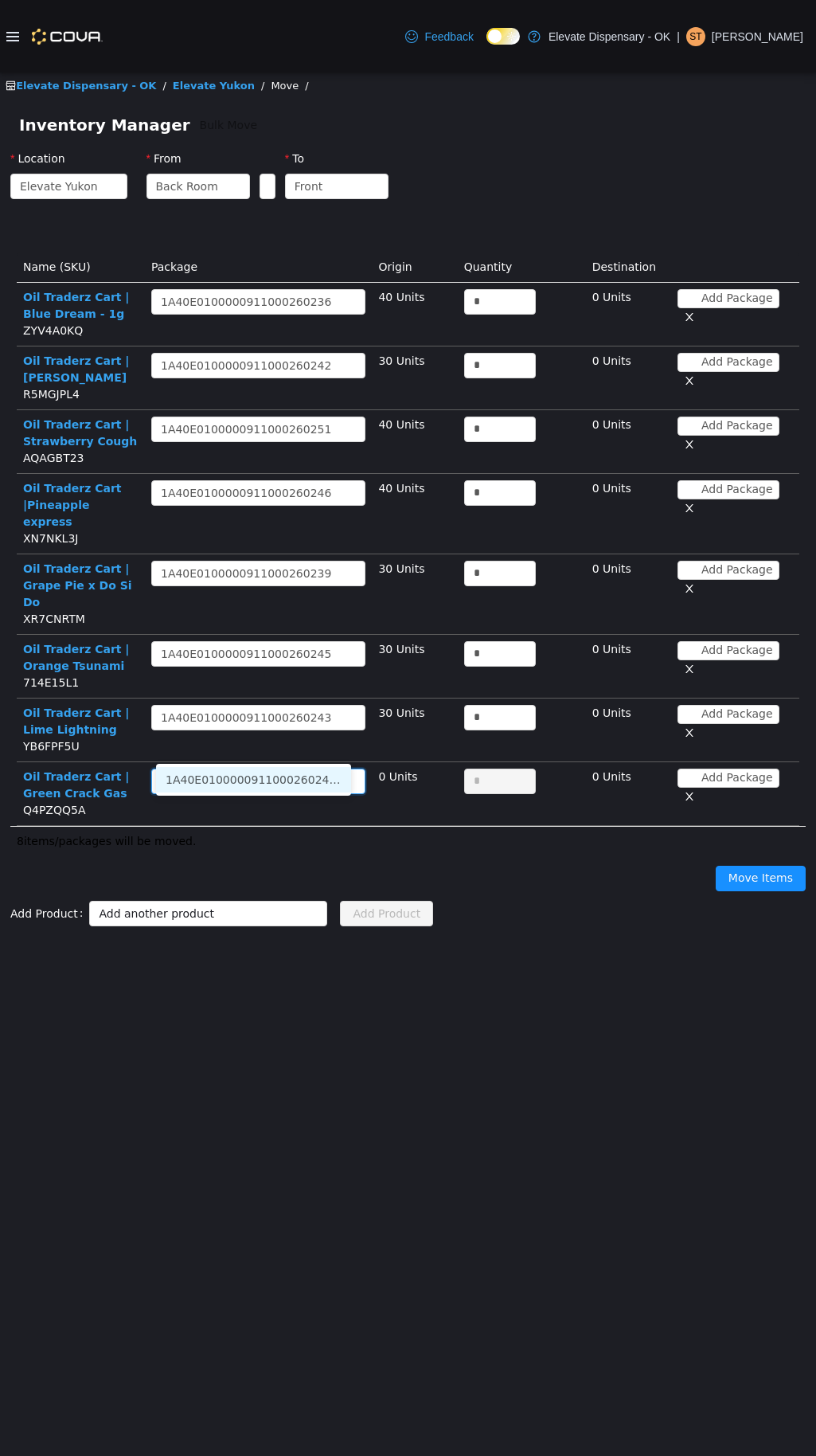
click at [326, 778] on li "1A40E0100000911000260240 (40 Units)" at bounding box center [254, 779] width 195 height 26
click at [497, 304] on input "*" at bounding box center [500, 302] width 70 height 24
drag, startPoint x: 494, startPoint y: 303, endPoint x: 484, endPoint y: 300, distance: 10.4
click at [485, 300] on input "*" at bounding box center [500, 302] width 70 height 24
type input "**"
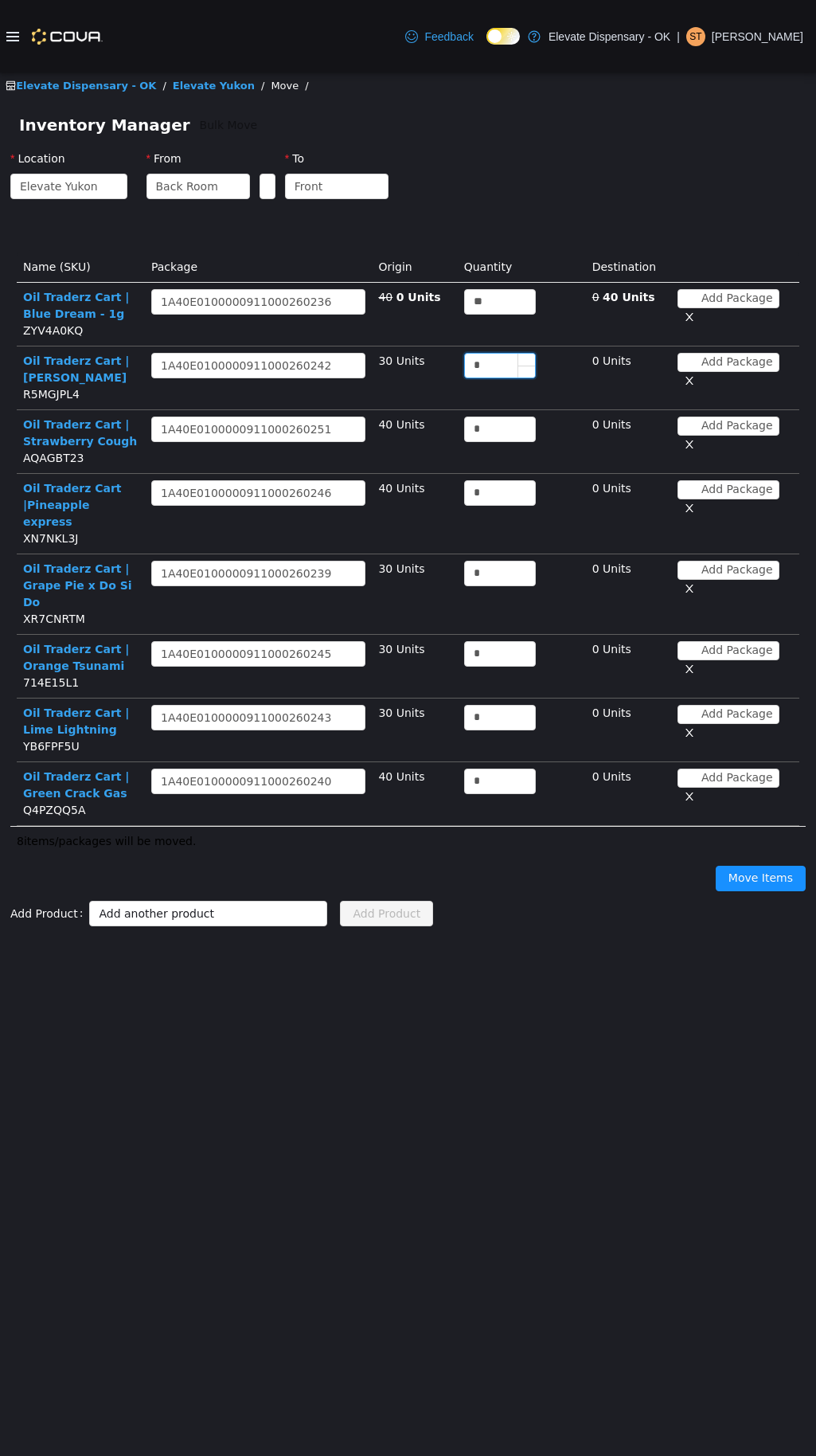
click at [481, 363] on input "*" at bounding box center [500, 365] width 70 height 24
drag, startPoint x: 481, startPoint y: 363, endPoint x: 458, endPoint y: 360, distance: 23.2
click at [465, 360] on input "*" at bounding box center [500, 365] width 70 height 24
type input "**"
click at [475, 422] on input "*" at bounding box center [500, 429] width 70 height 24
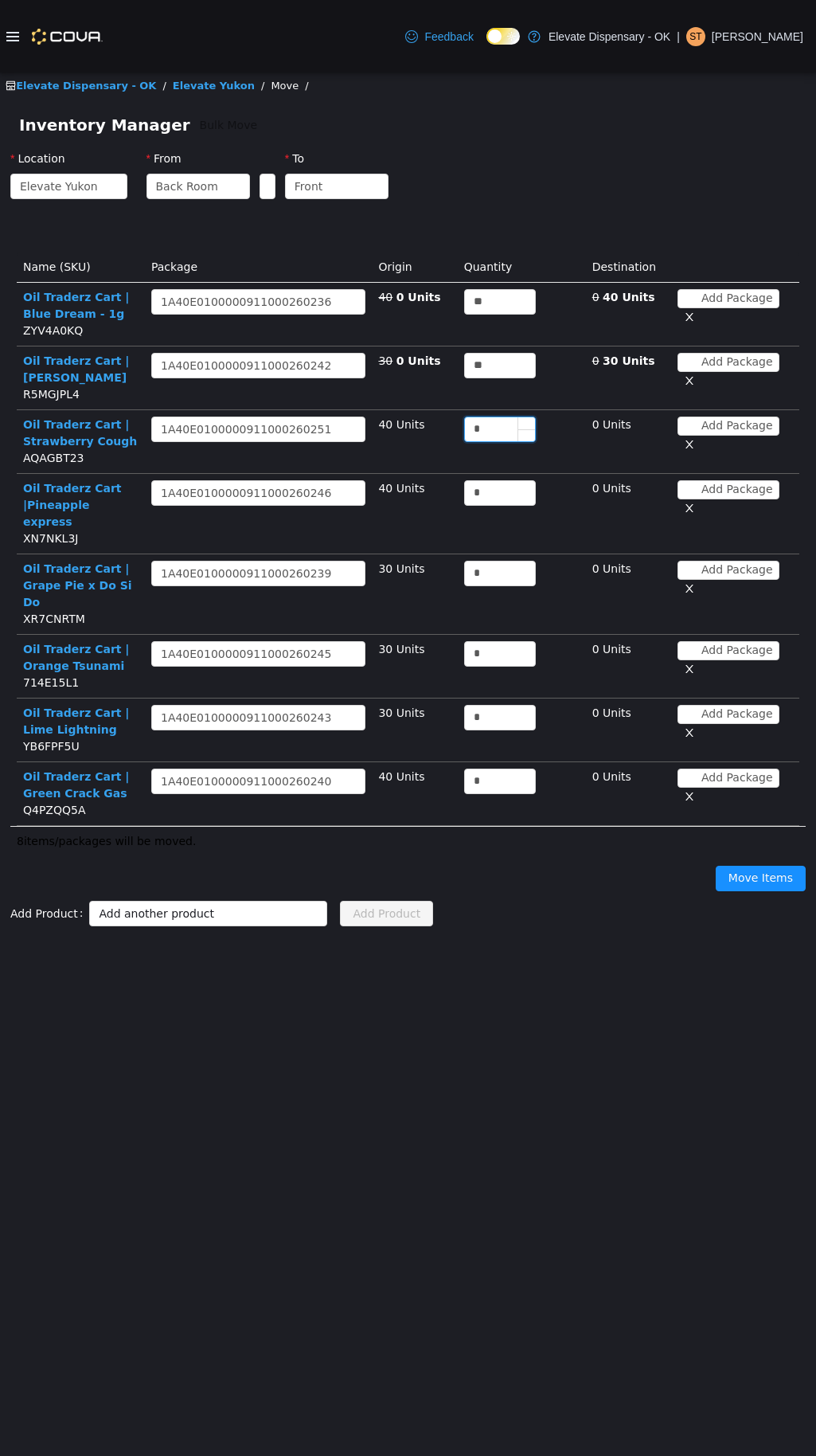
click at [470, 422] on input "*" at bounding box center [500, 429] width 70 height 24
type input "**"
click at [481, 485] on input "*" at bounding box center [500, 493] width 70 height 24
drag, startPoint x: 480, startPoint y: 486, endPoint x: 469, endPoint y: 486, distance: 11.0
click at [470, 486] on input "*" at bounding box center [500, 493] width 70 height 24
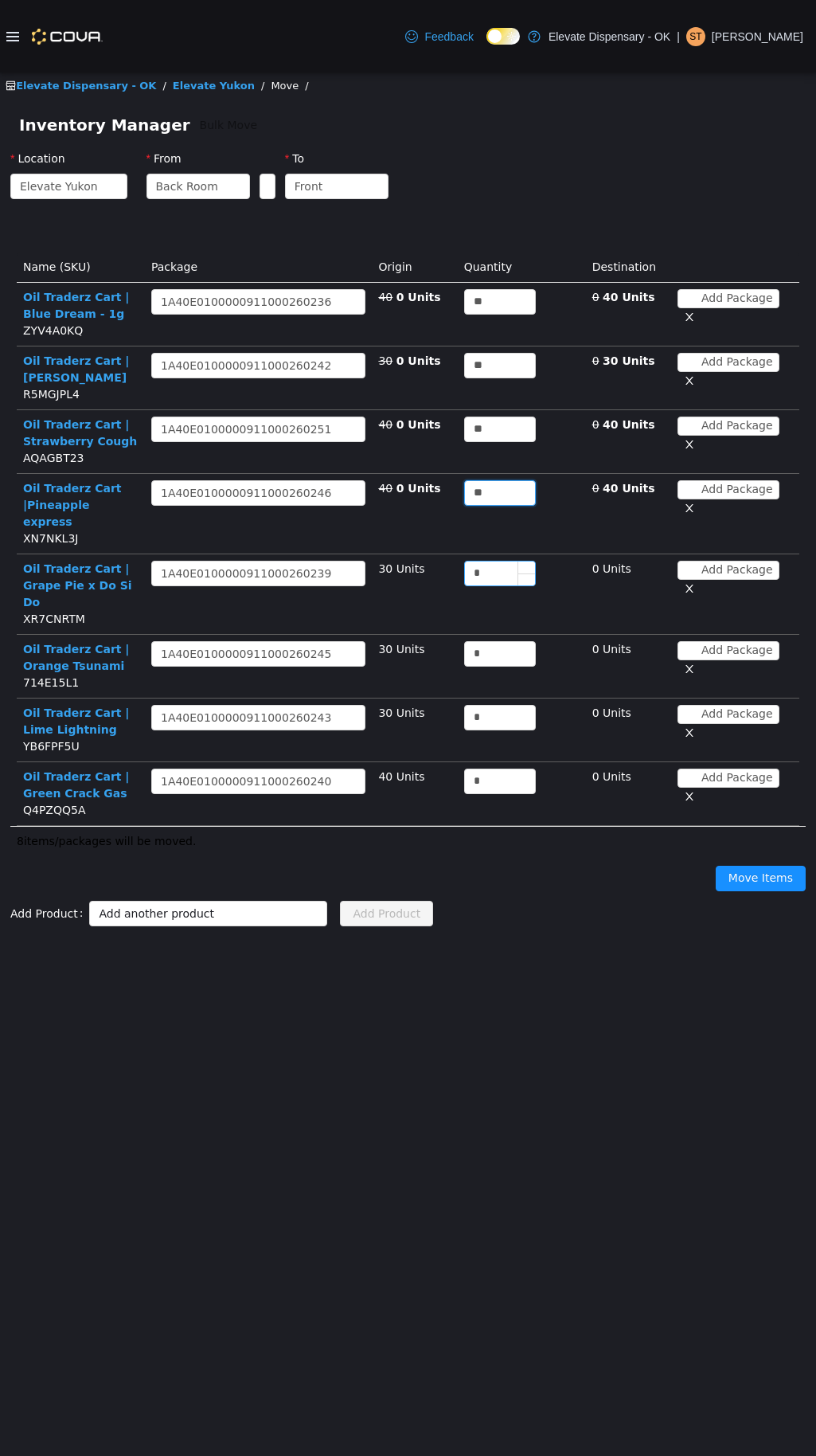
type input "**"
click at [475, 562] on input "*" at bounding box center [500, 574] width 70 height 24
drag, startPoint x: 475, startPoint y: 552, endPoint x: 426, endPoint y: 551, distance: 49.0
click at [426, 554] on tr "Oil Traderz Cart | Grape Pie x Do Si Do XR7CNRTM Choose Package 1A40E0100000911…" at bounding box center [408, 594] width 783 height 80
type input "**"
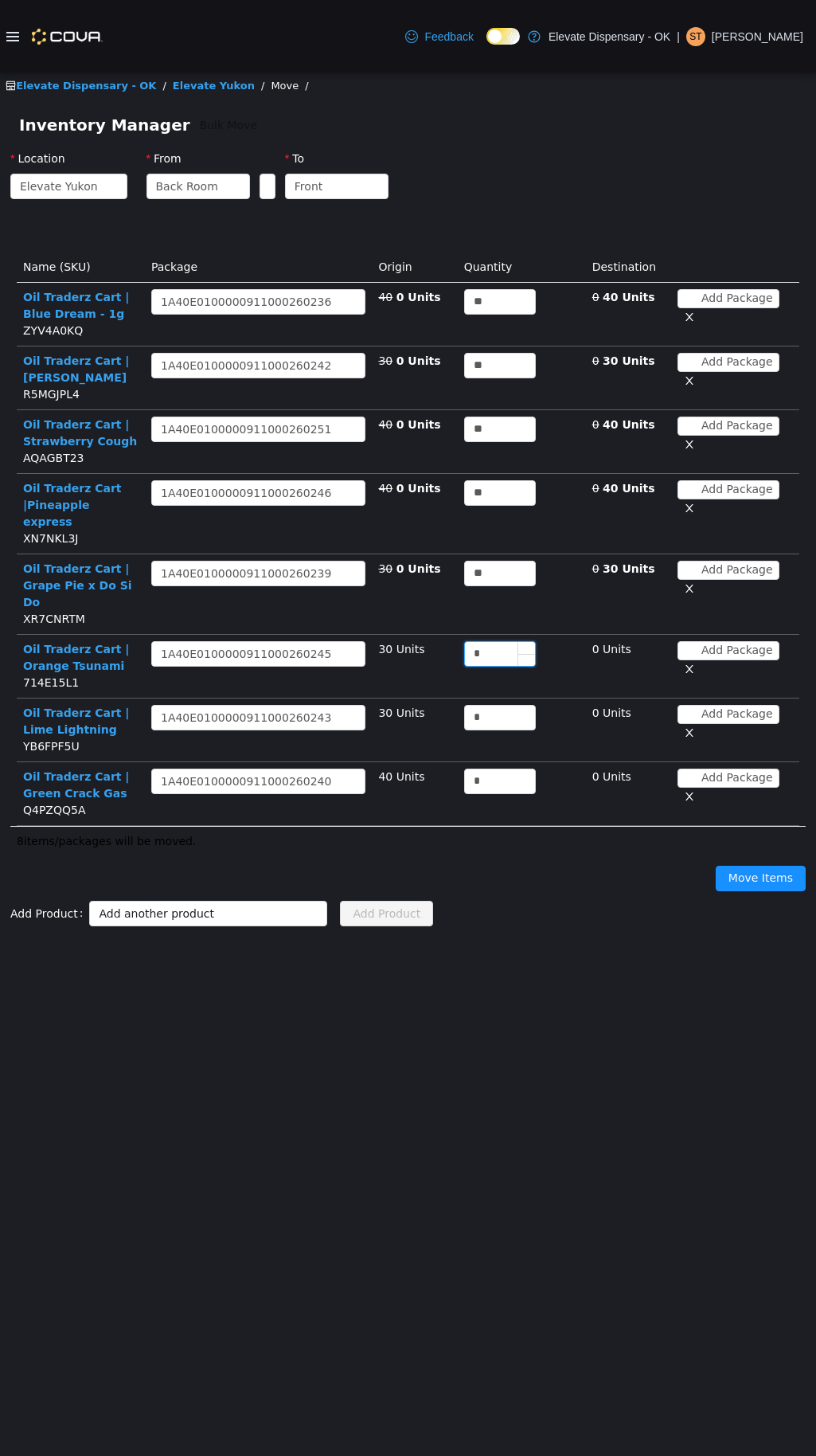
click at [481, 642] on input "*" at bounding box center [500, 654] width 70 height 24
drag, startPoint x: 481, startPoint y: 616, endPoint x: 428, endPoint y: 616, distance: 53.0
click at [429, 635] on tr "Oil Traderz Cart | Orange Tsunami 714E15L1 Choose Package 1A40E0100000911000260…" at bounding box center [408, 667] width 783 height 64
type input "**"
click at [485, 706] on input "*" at bounding box center [500, 718] width 70 height 24
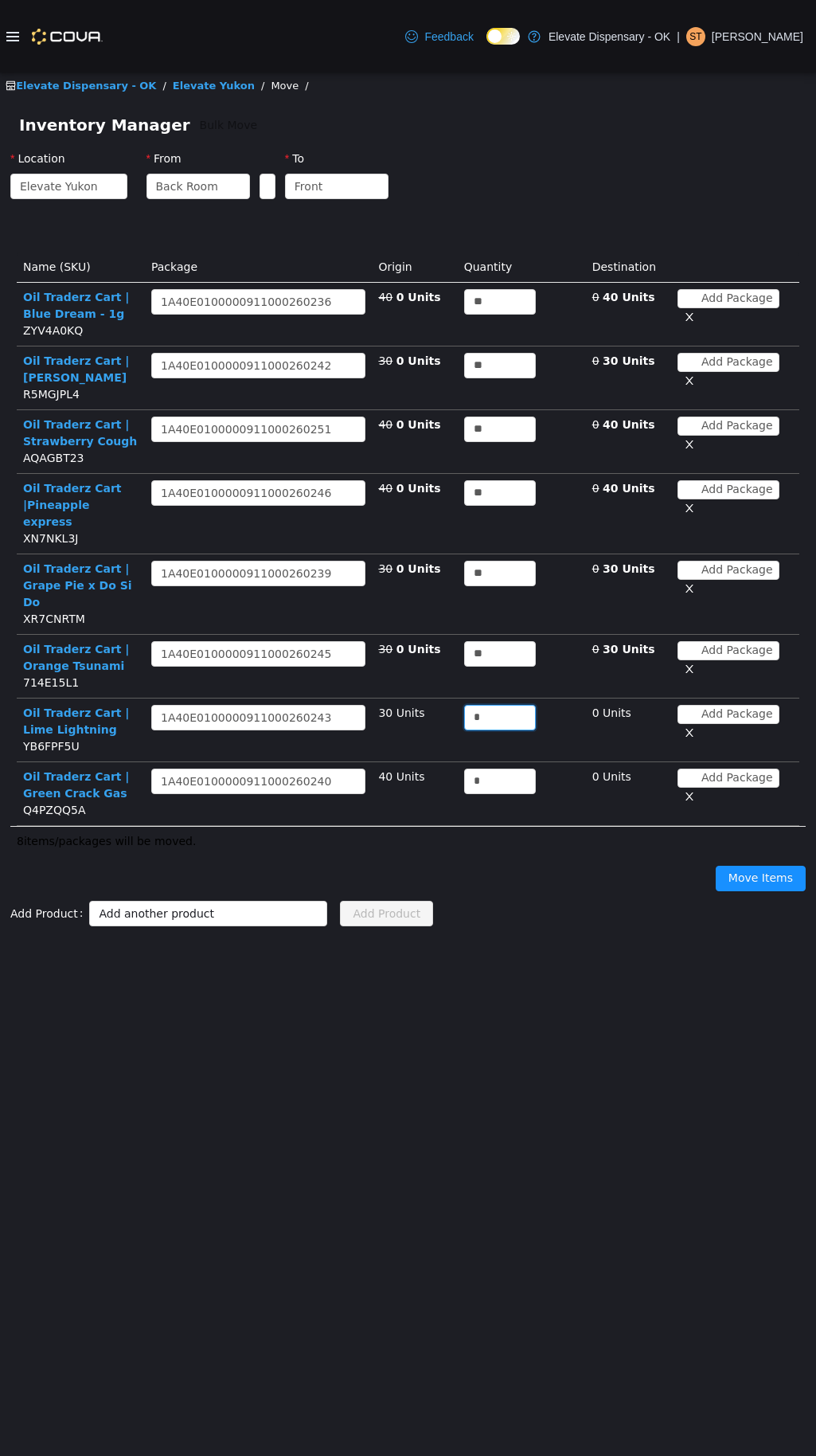
drag, startPoint x: 485, startPoint y: 676, endPoint x: 411, endPoint y: 667, distance: 74.5
click at [427, 698] on tr "Oil Traderz Cart | Lime Lightning YB6FPF5U Choose Package 1A40E0100000911000260…" at bounding box center [408, 730] width 783 height 64
type input "**"
click at [483, 769] on input "*" at bounding box center [500, 781] width 70 height 24
drag, startPoint x: 479, startPoint y: 741, endPoint x: 435, endPoint y: 731, distance: 45.1
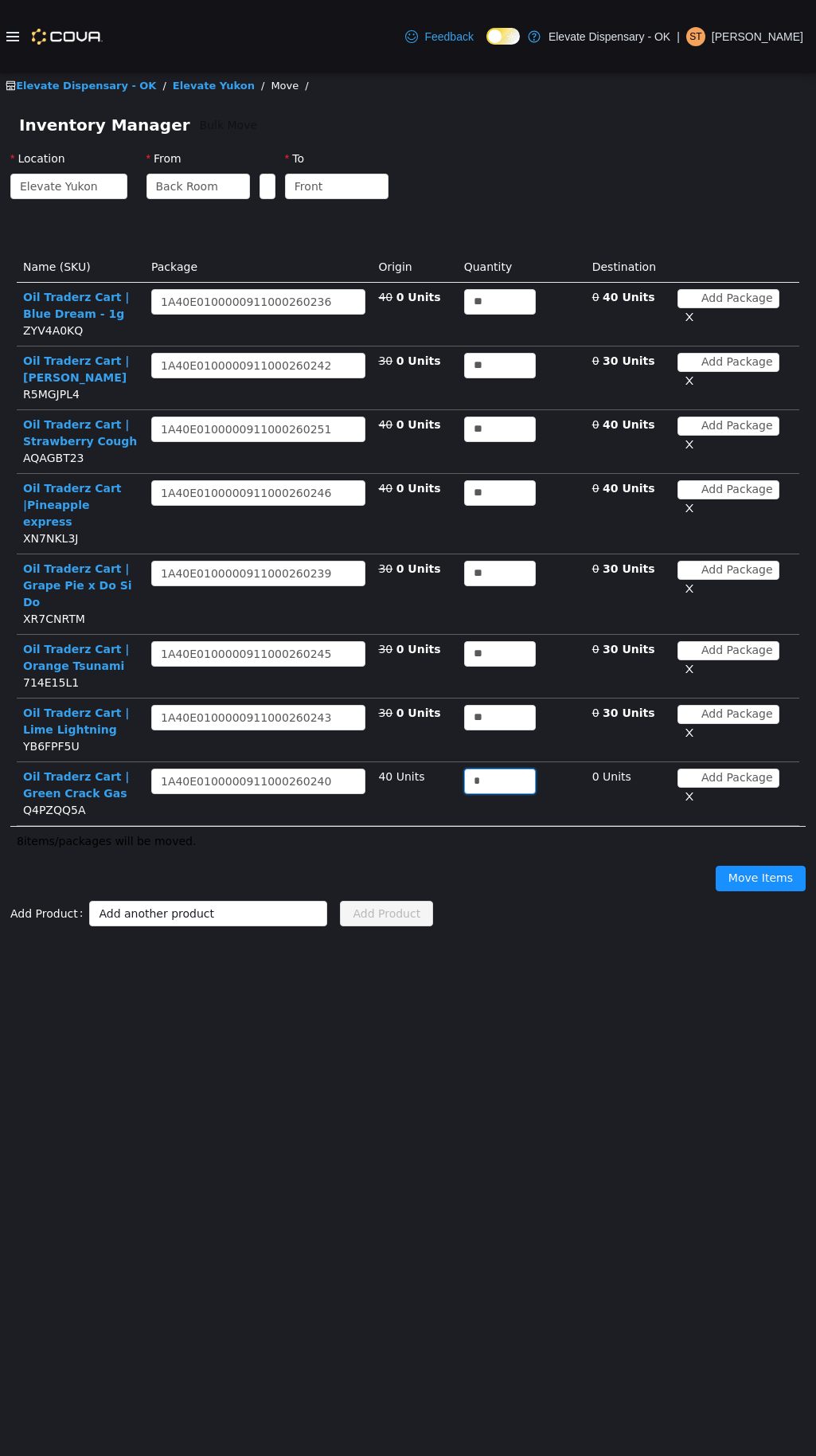
click at [439, 762] on tr "Oil Traderz Cart | Green Crack Gas Q4PZQQ5A Choose Package 1A40E010000091100026…" at bounding box center [408, 794] width 783 height 64
type input "**"
click at [750, 865] on button "Move Items" at bounding box center [761, 878] width 90 height 26
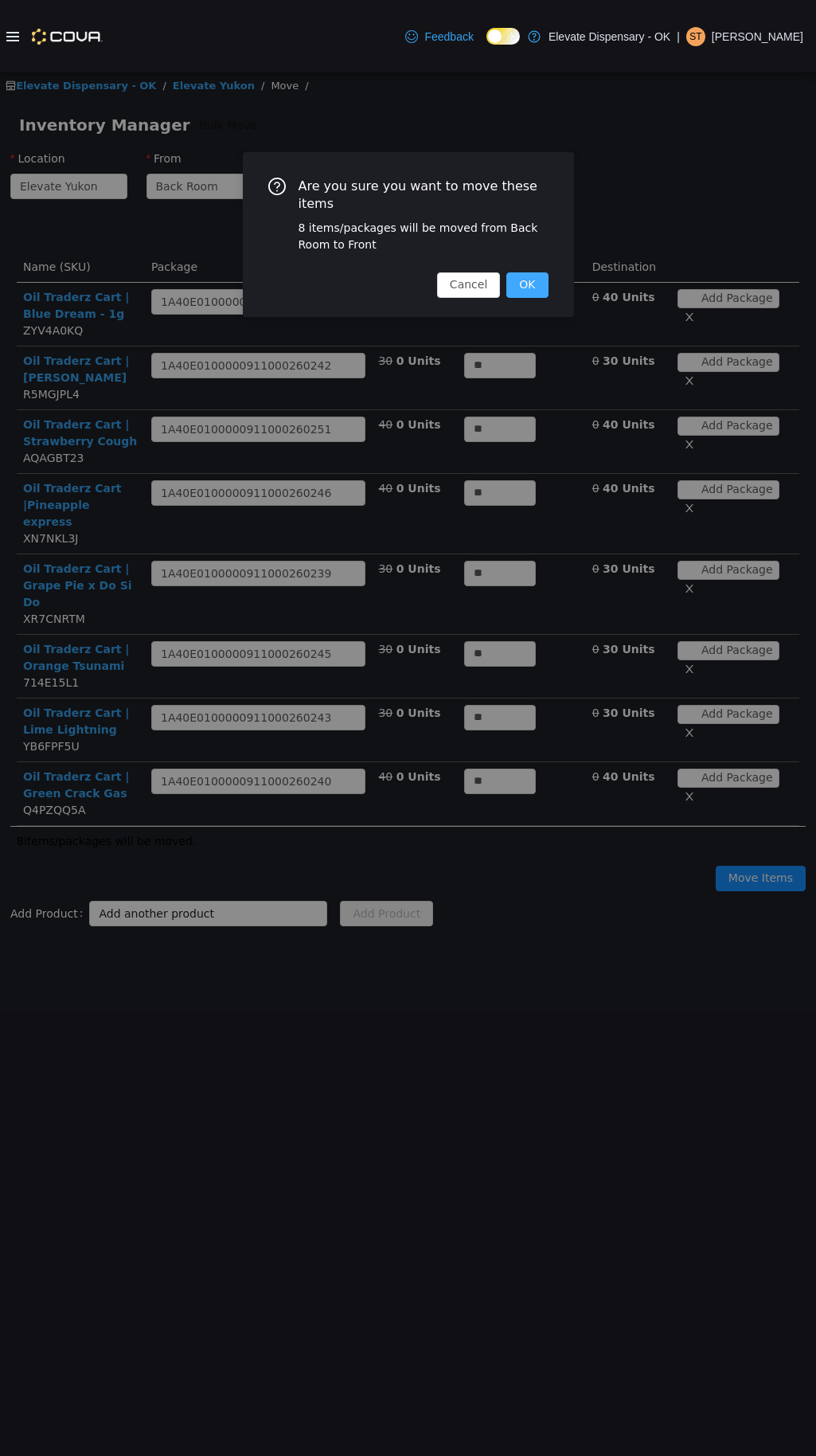
click at [516, 272] on button "OK" at bounding box center [527, 285] width 42 height 26
